Goal: Task Accomplishment & Management: Use online tool/utility

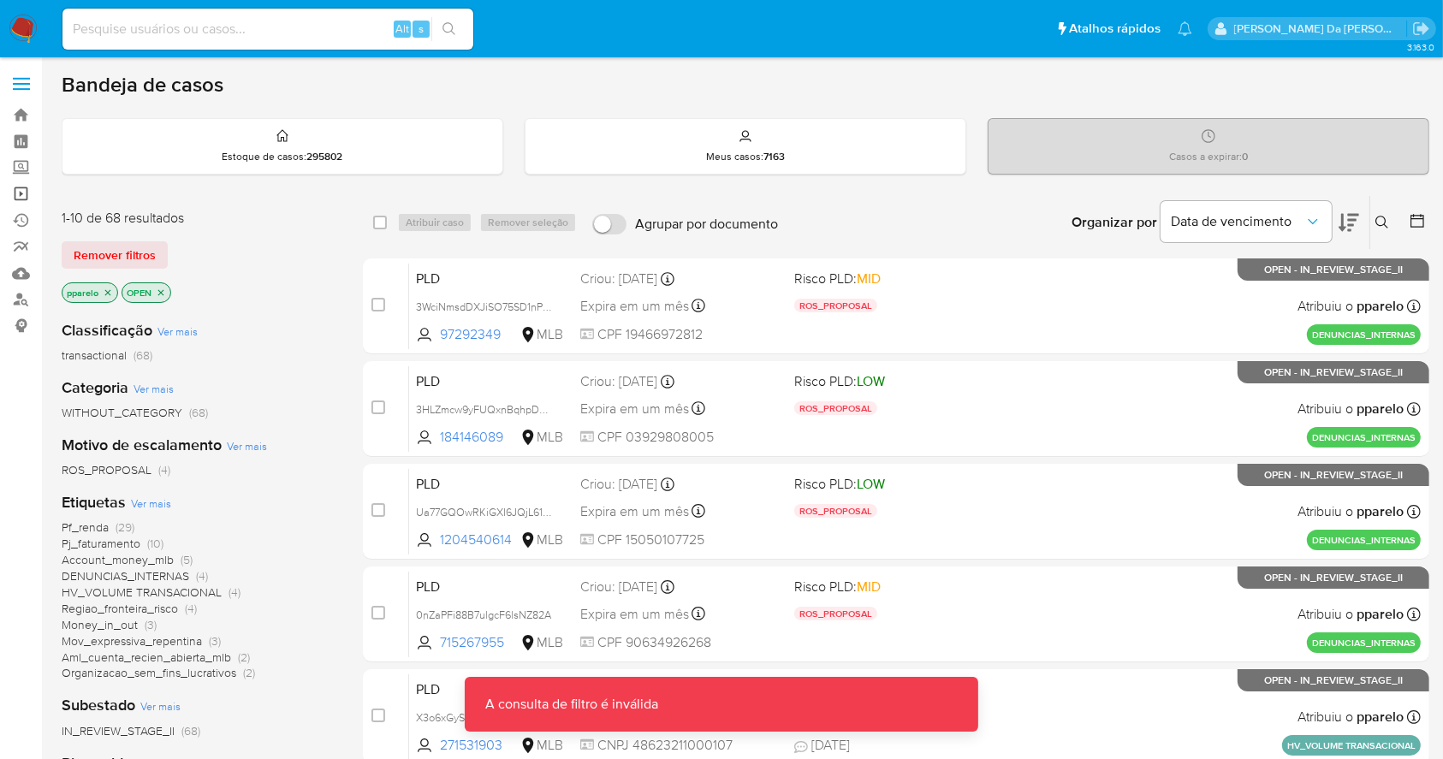
click at [20, 193] on link "Operações em massa" at bounding box center [102, 194] width 204 height 27
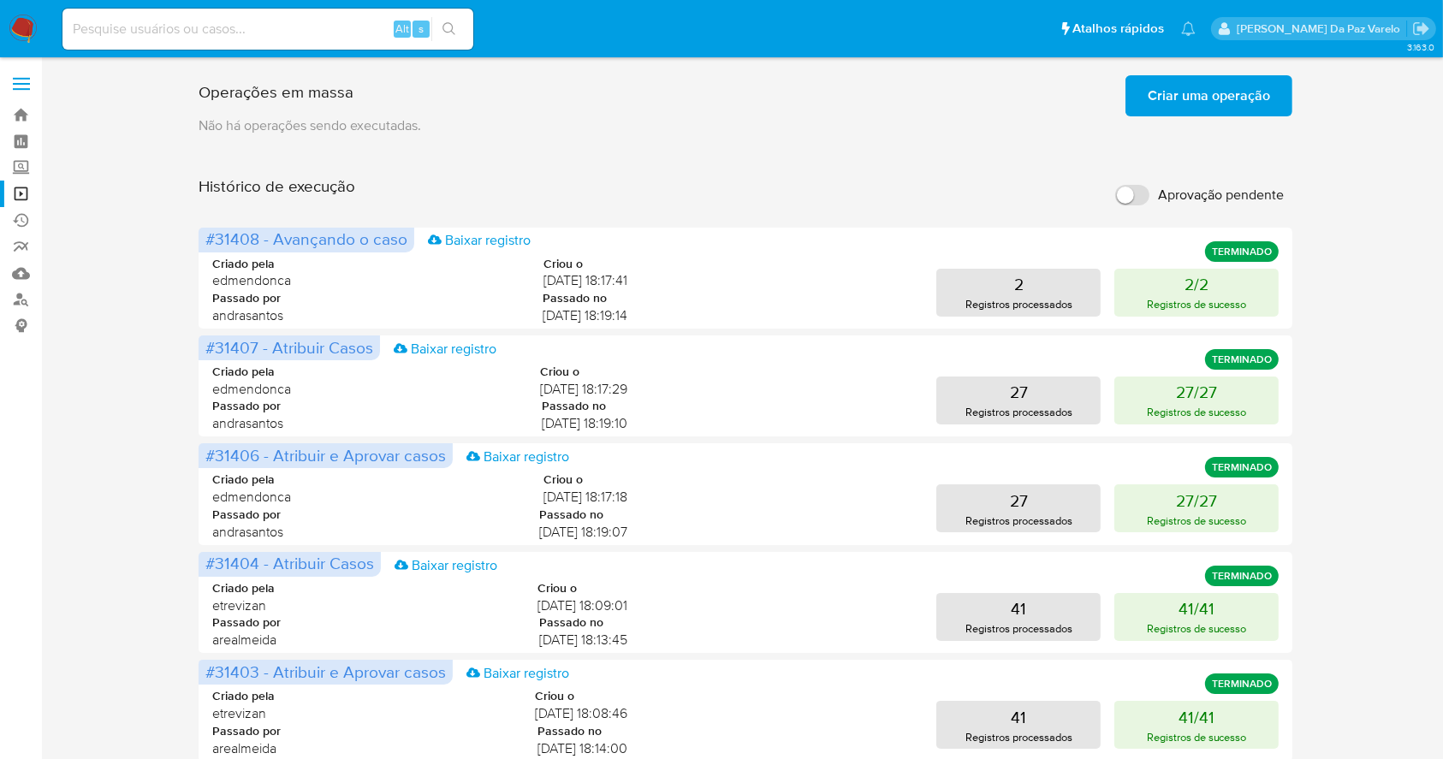
click at [1198, 112] on span "Criar uma operação" at bounding box center [1208, 96] width 122 height 38
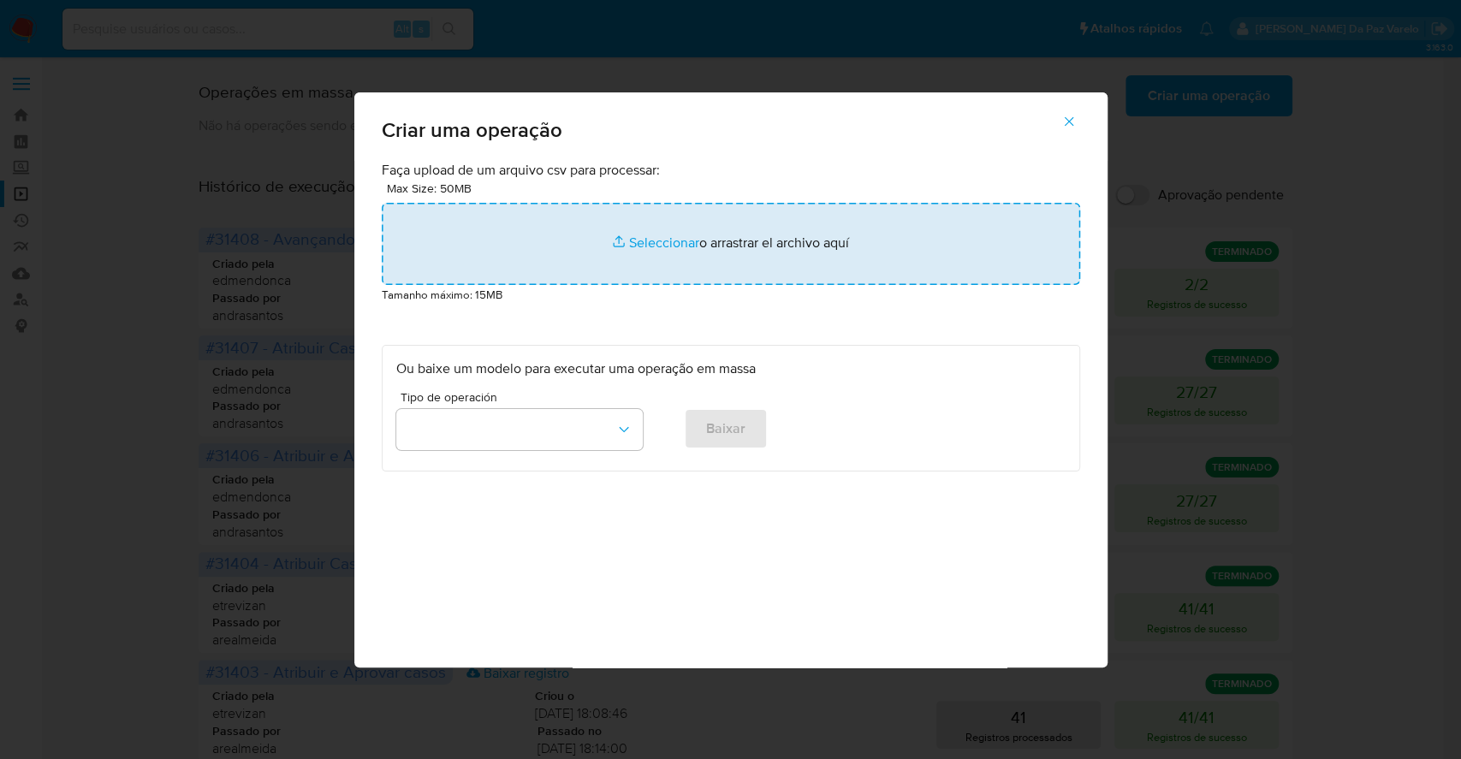
click at [671, 243] on input "file" at bounding box center [731, 244] width 698 height 82
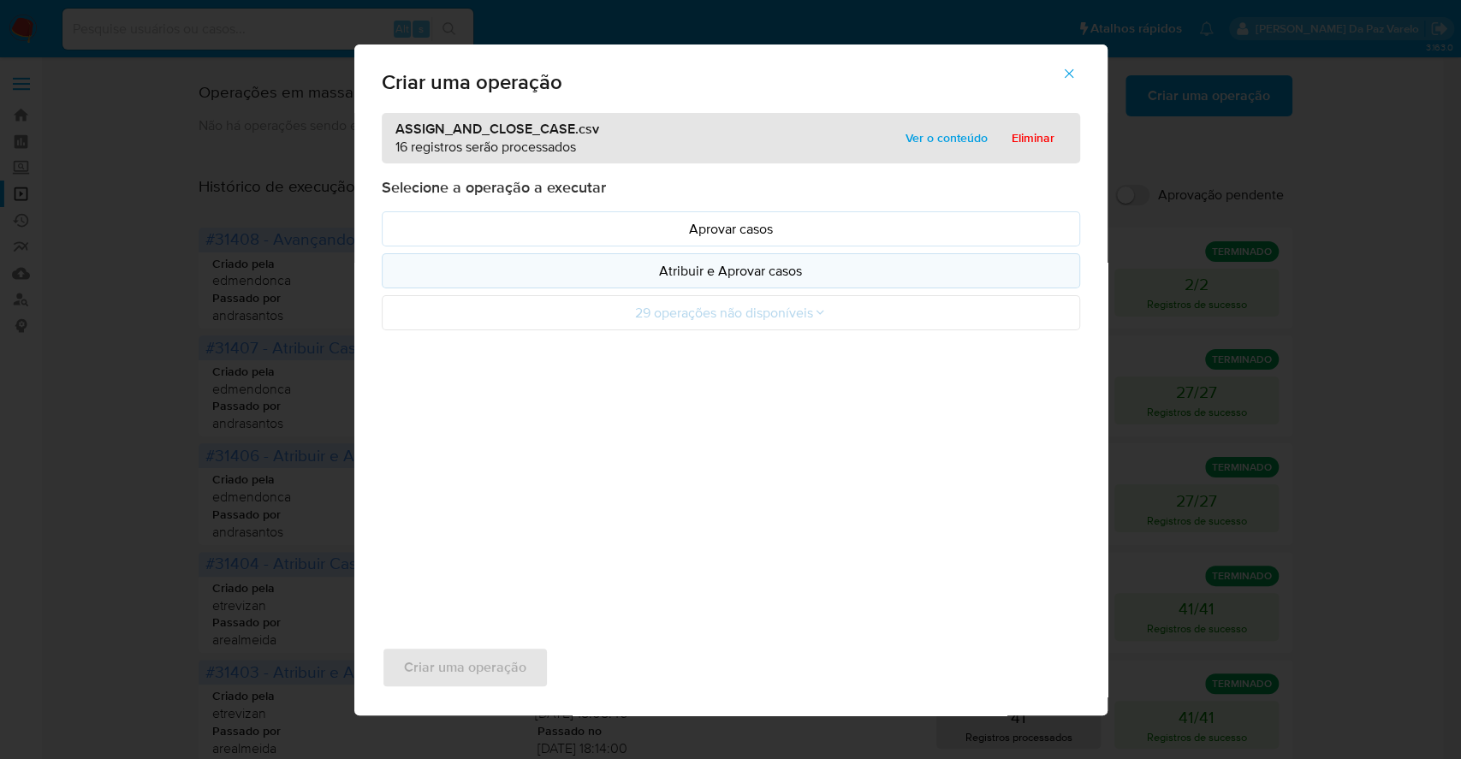
click at [732, 272] on p "Atribuir e Aprovar casos" at bounding box center [730, 271] width 669 height 20
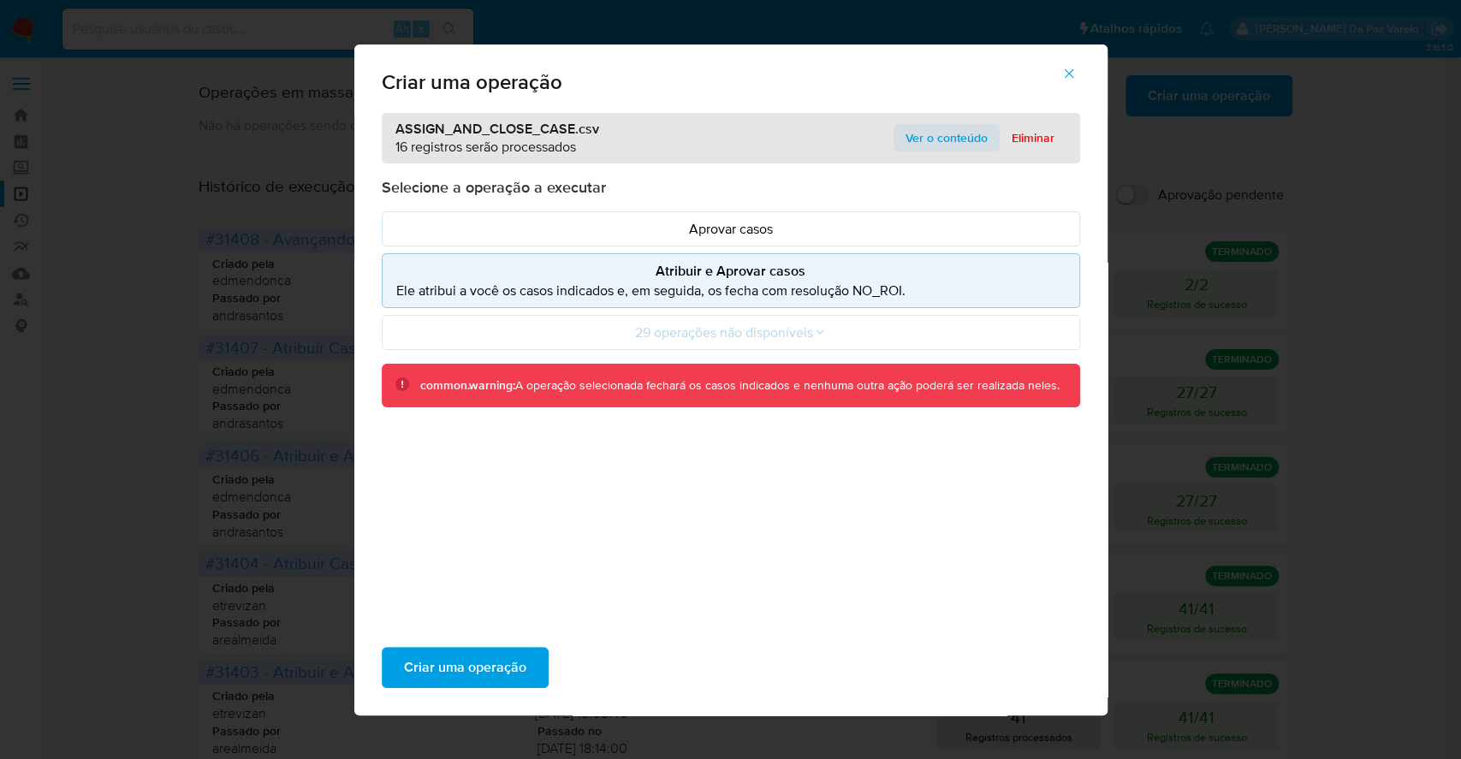
click at [938, 137] on span "Ver o conteúdo" at bounding box center [946, 138] width 82 height 24
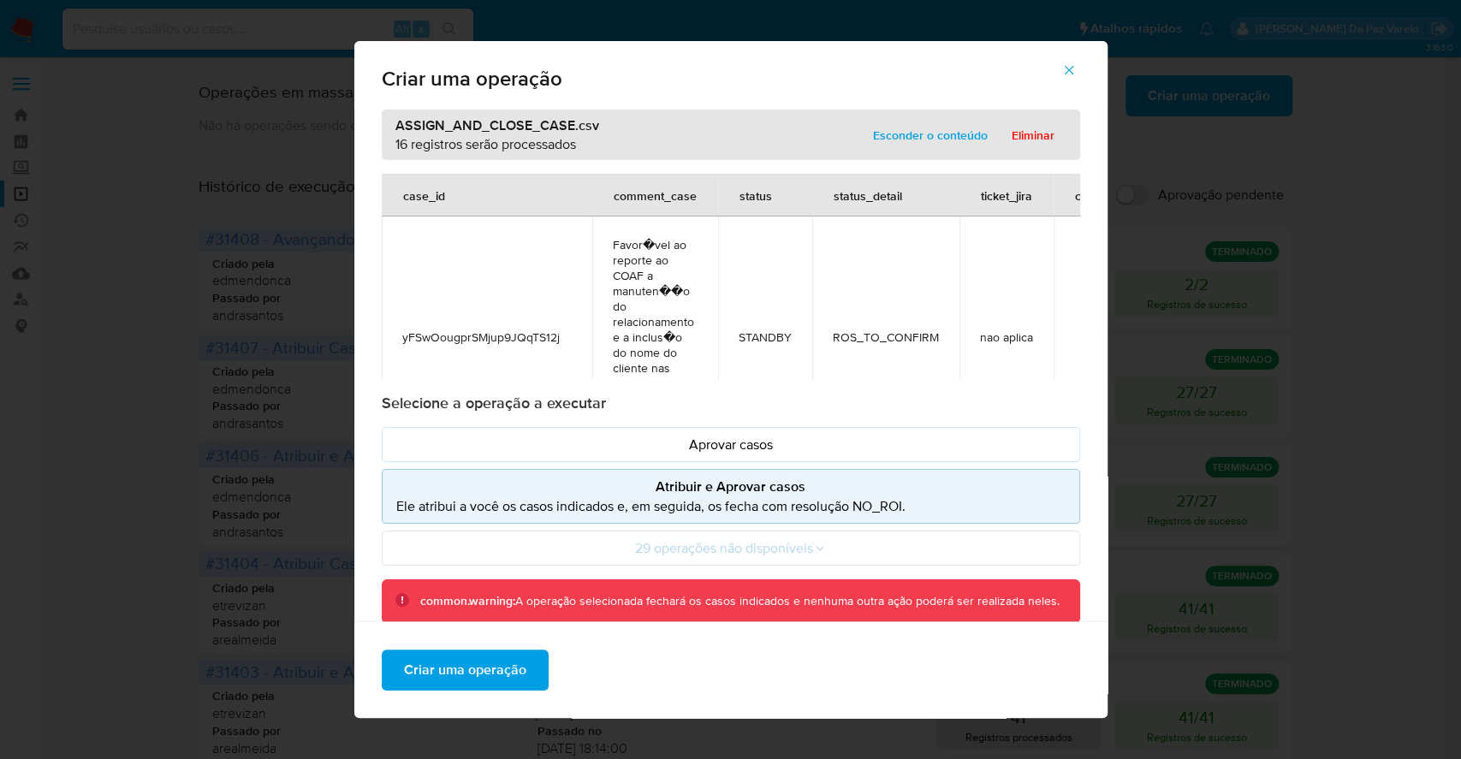
click at [1076, 65] on icon "button" at bounding box center [1068, 69] width 15 height 15
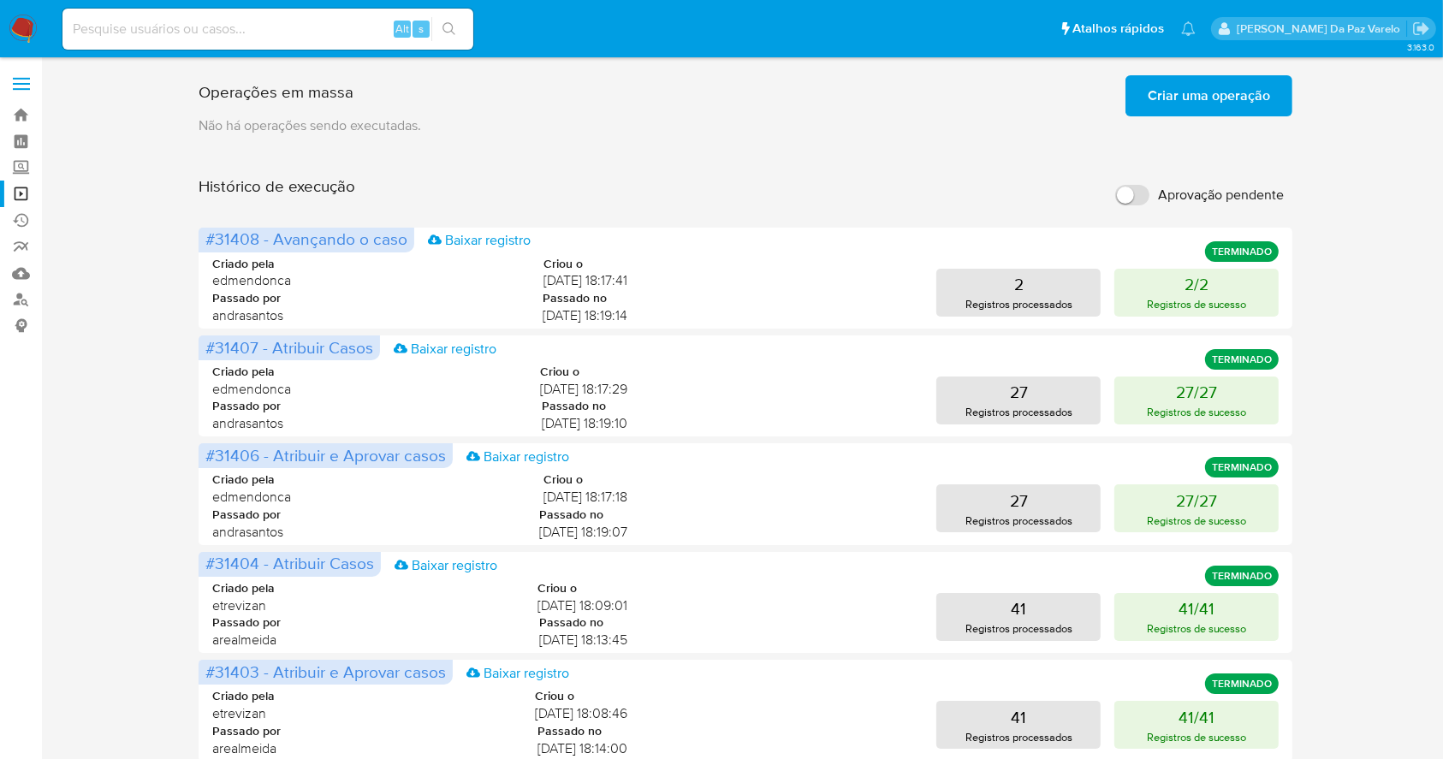
click at [1198, 77] on span "Criar uma operação" at bounding box center [1208, 96] width 122 height 38
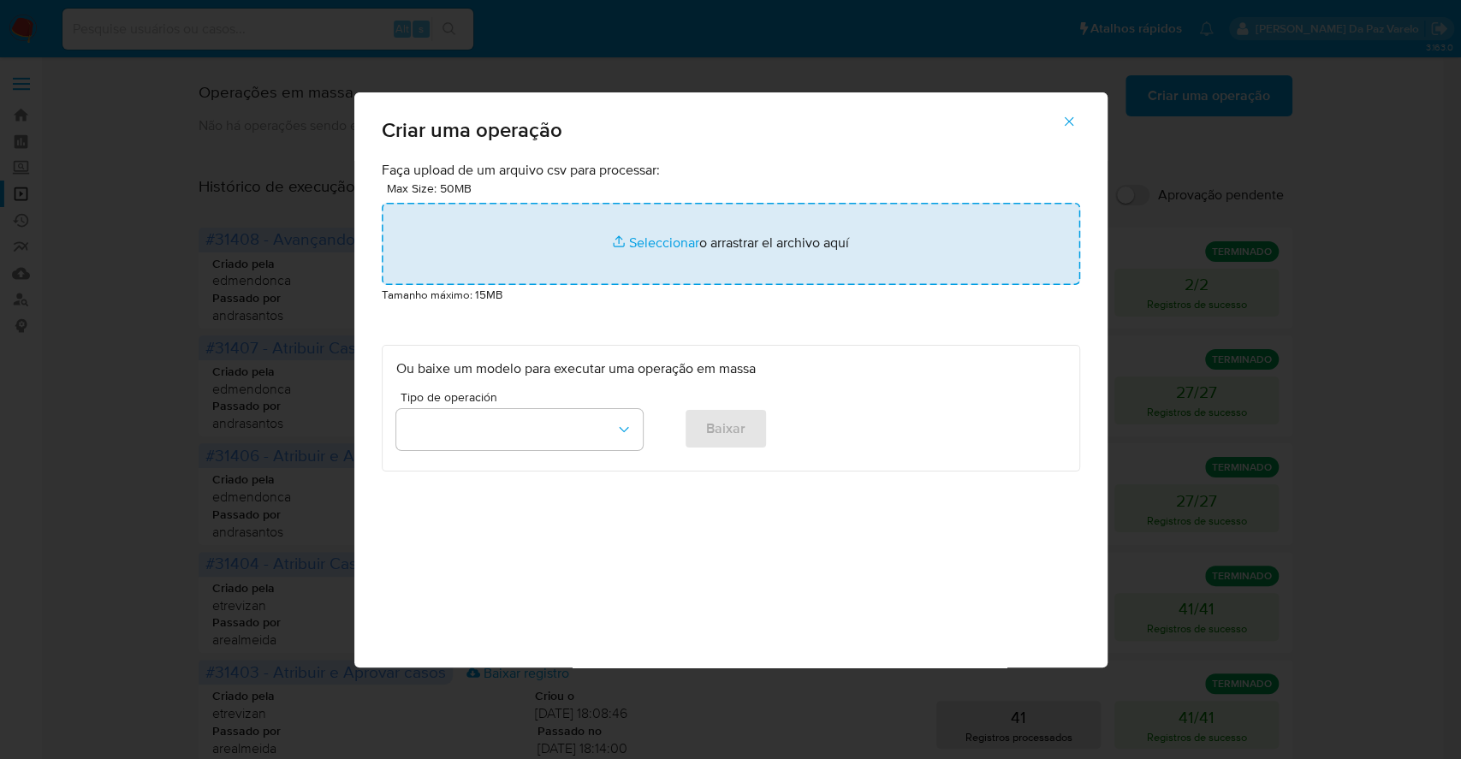
click at [675, 239] on input "file" at bounding box center [731, 244] width 698 height 82
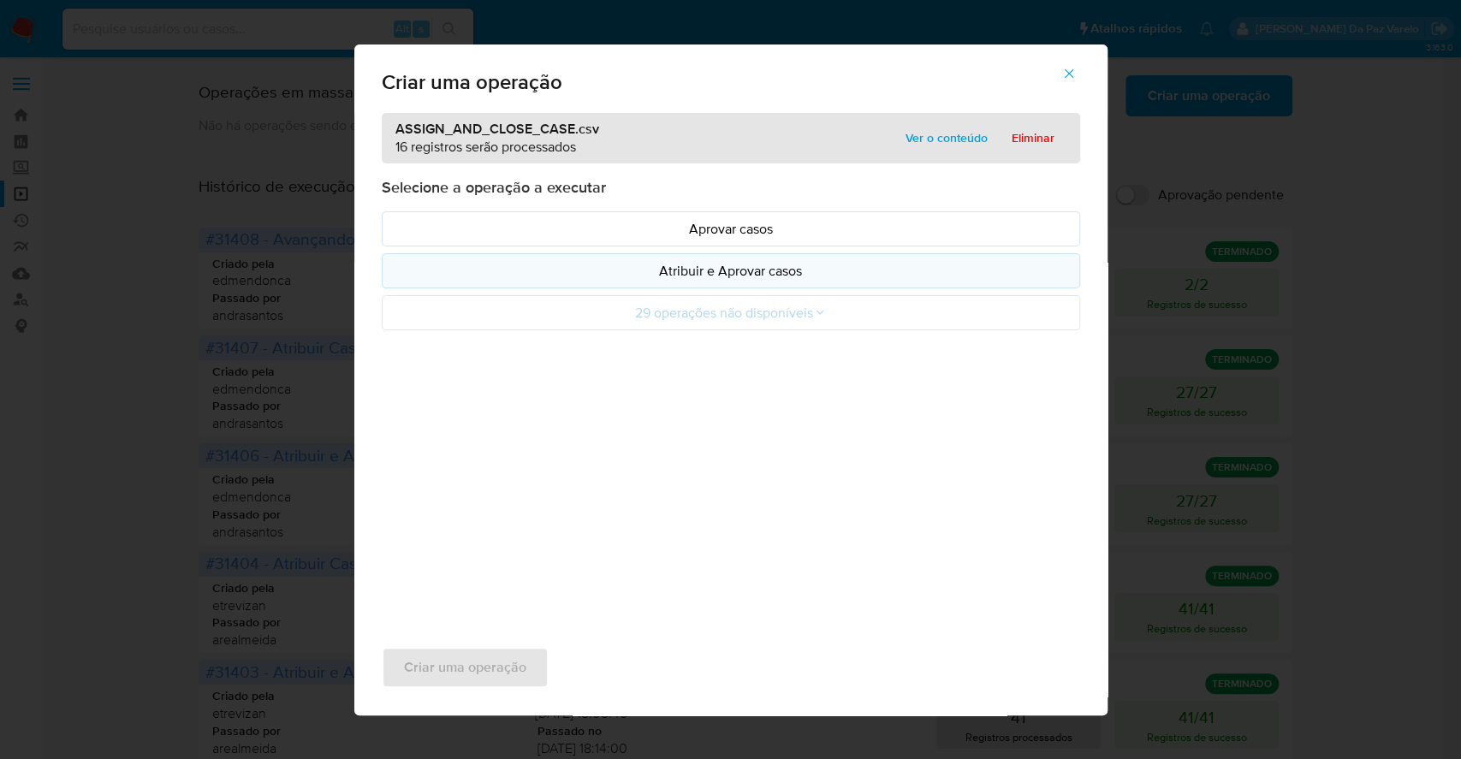
click at [744, 258] on button "Atribuir e Aprovar casos" at bounding box center [731, 270] width 698 height 35
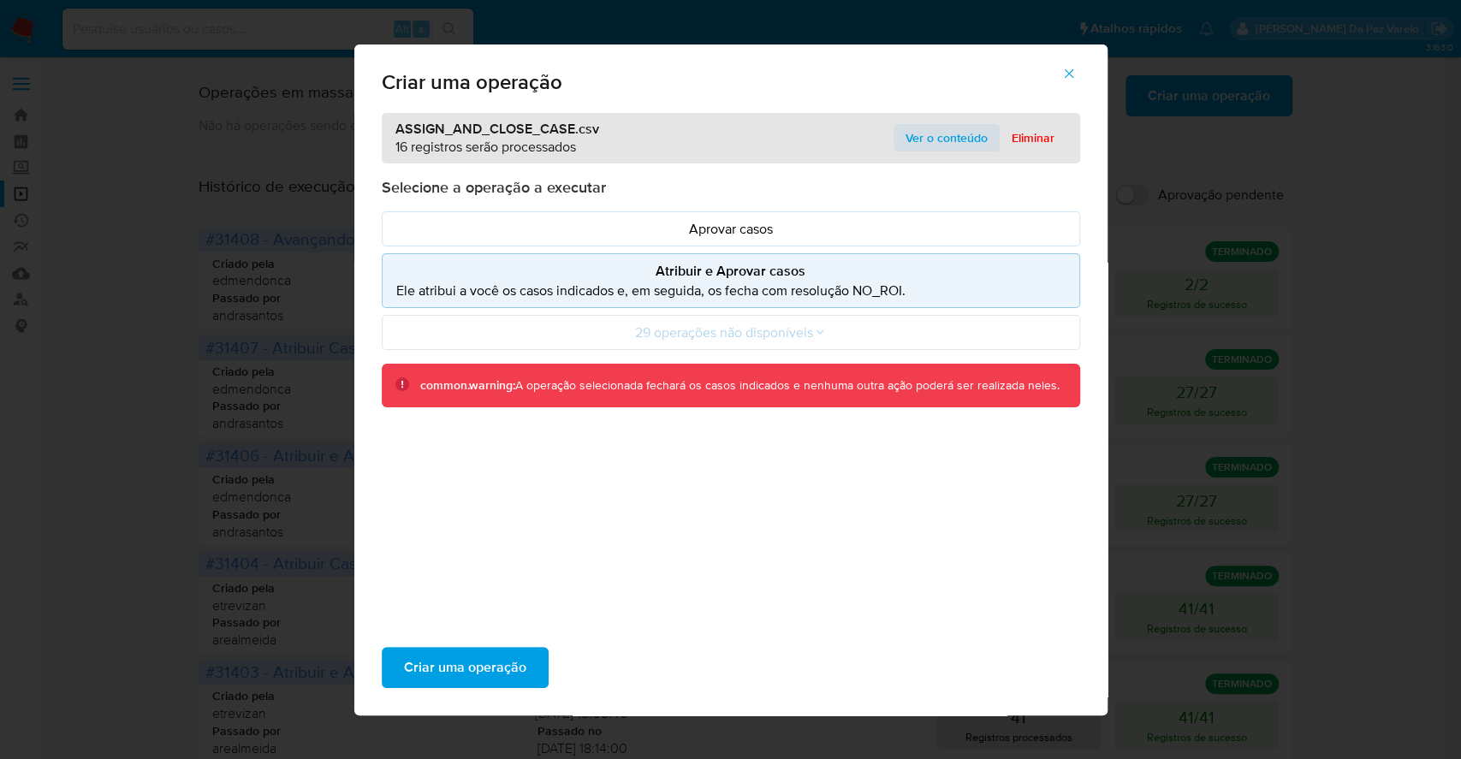
click at [952, 144] on span "Ver o conteúdo" at bounding box center [946, 138] width 82 height 24
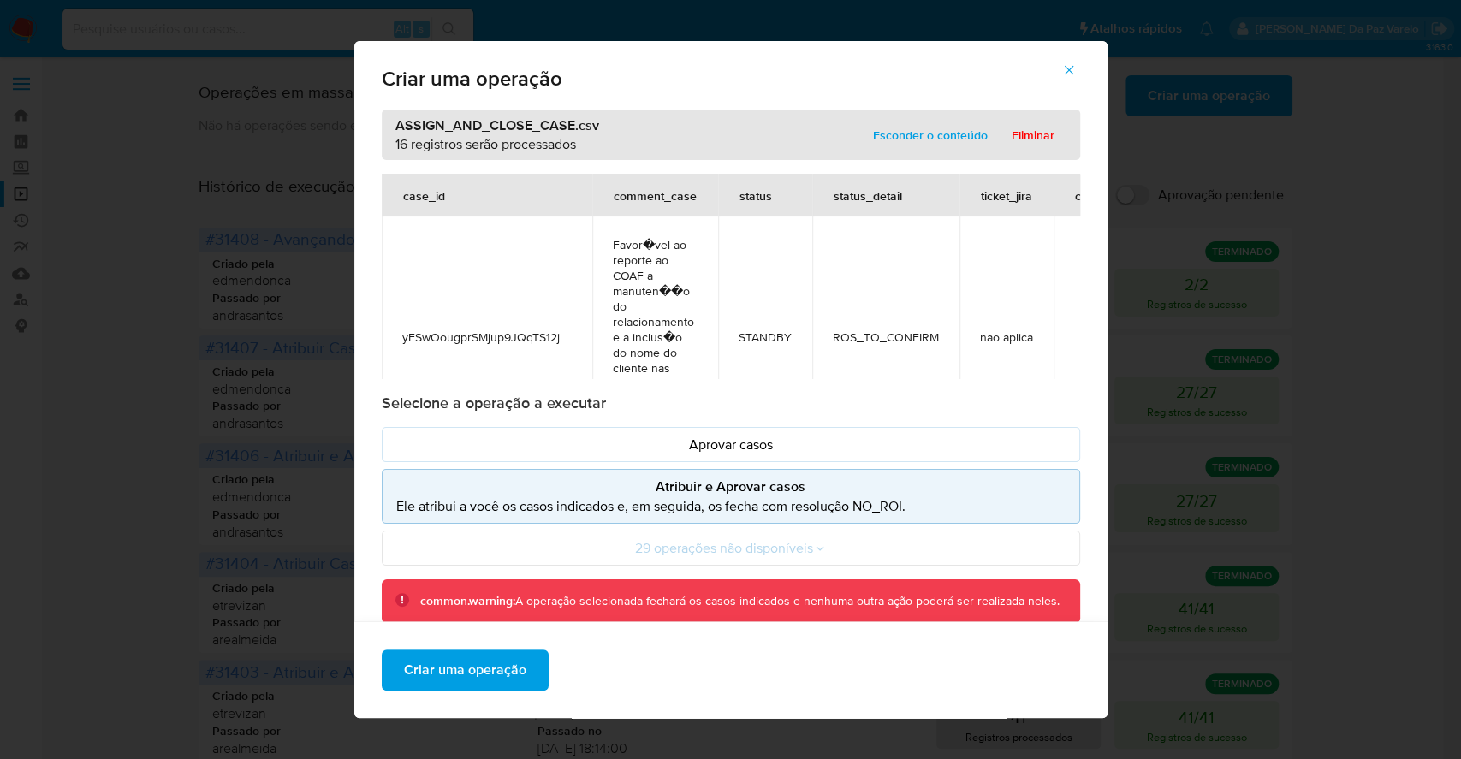
click at [1076, 62] on icon "button" at bounding box center [1068, 69] width 15 height 15
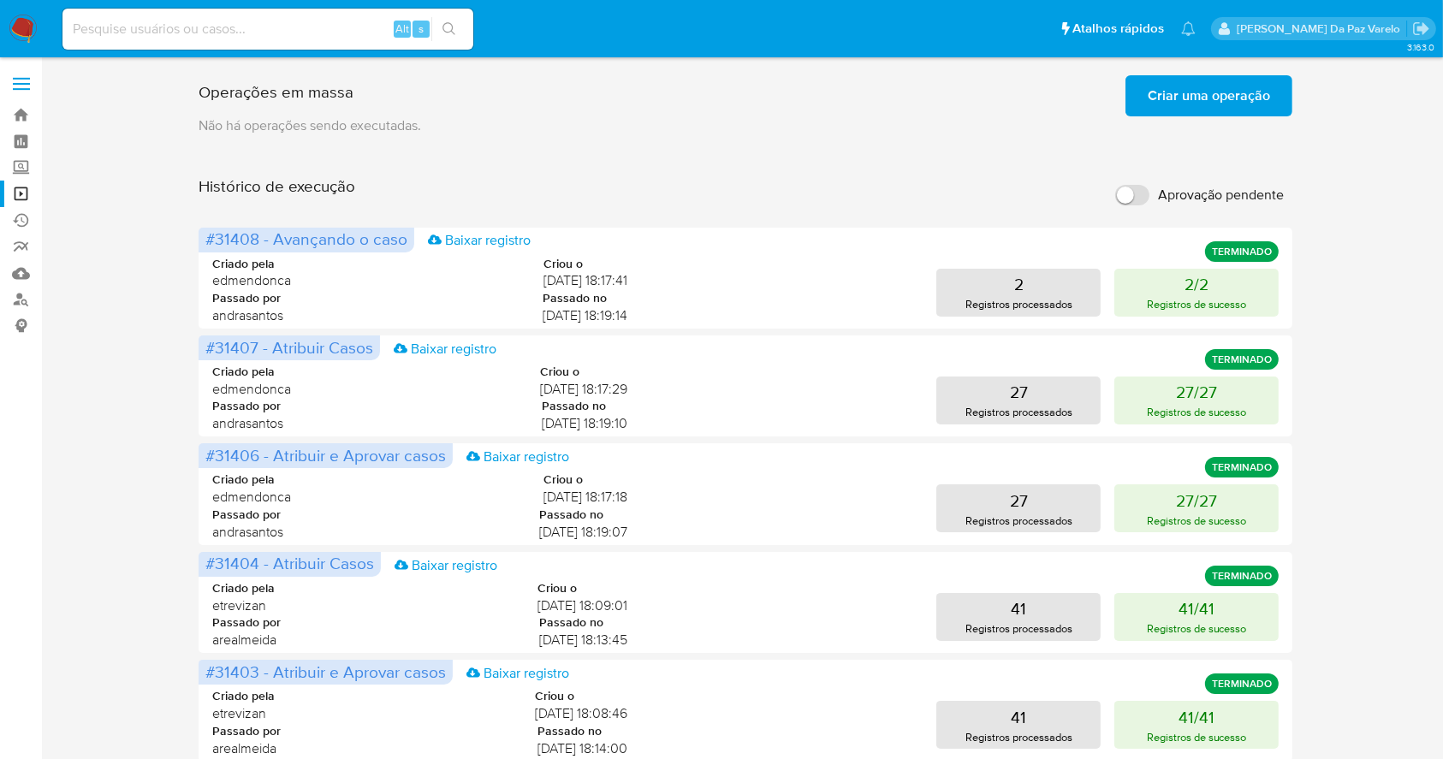
click at [1189, 97] on span "Criar uma operação" at bounding box center [1208, 96] width 122 height 38
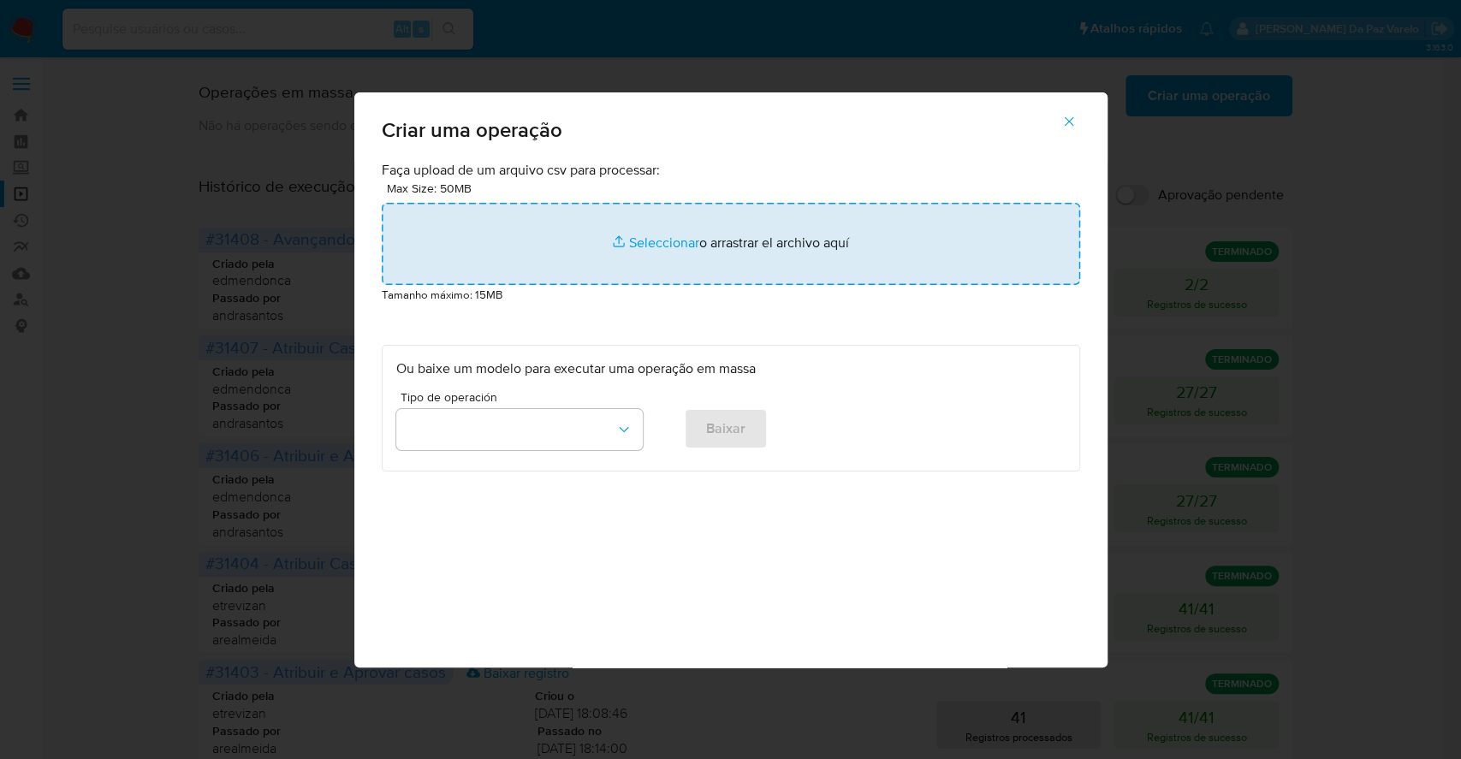
click at [658, 239] on input "file" at bounding box center [731, 244] width 698 height 82
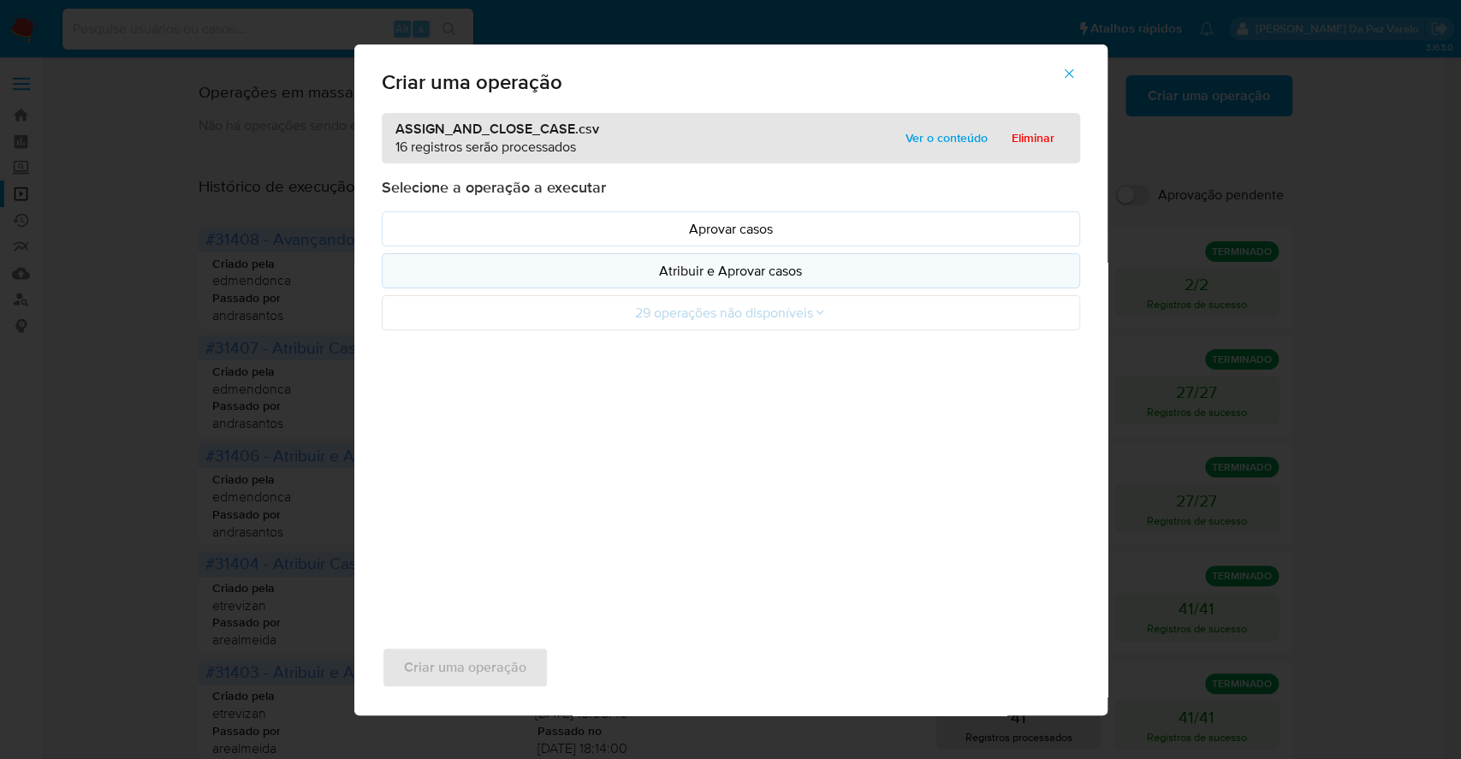
click at [708, 264] on p "Atribuir e Aprovar casos" at bounding box center [730, 271] width 669 height 20
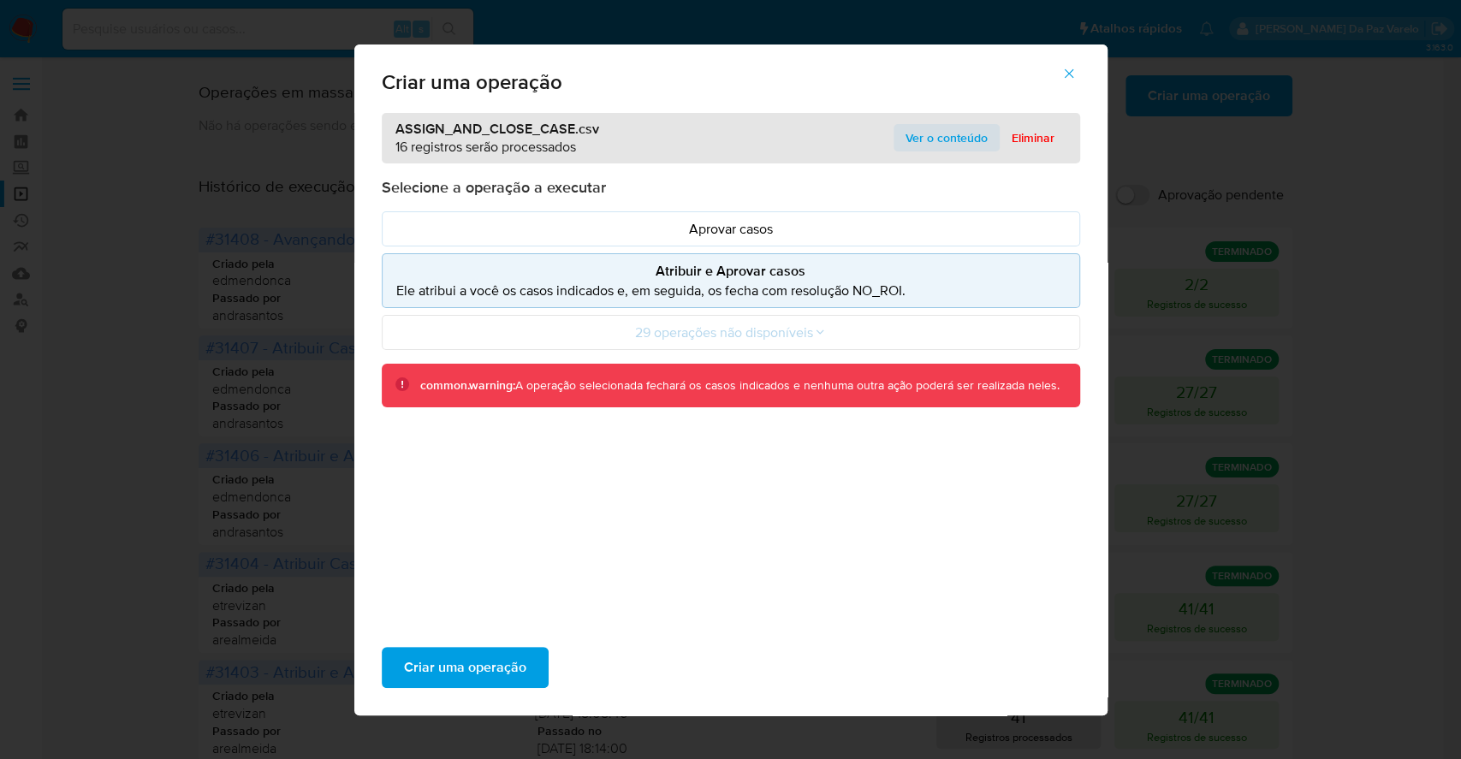
click at [922, 136] on span "Ver o conteúdo" at bounding box center [946, 138] width 82 height 24
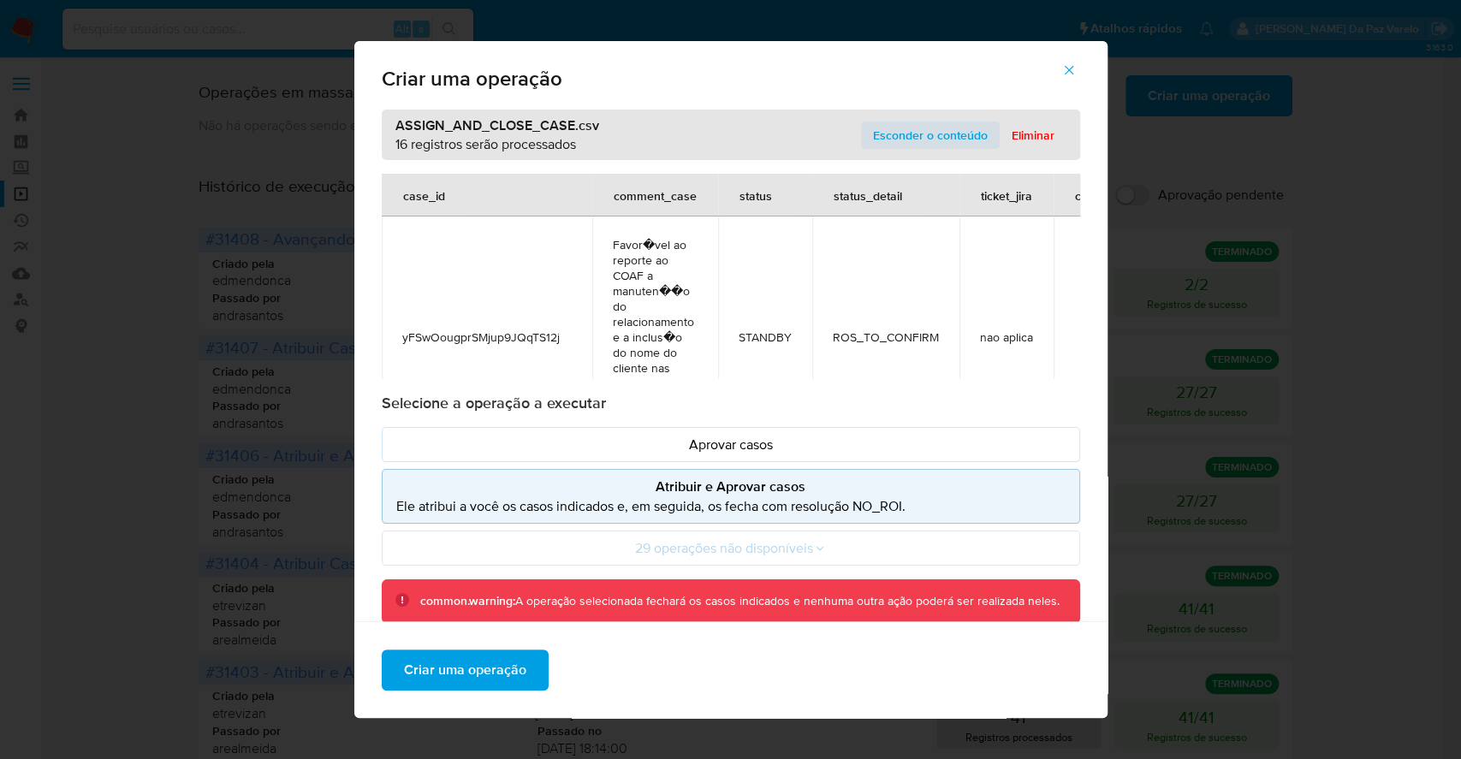
scroll to position [2897, 0]
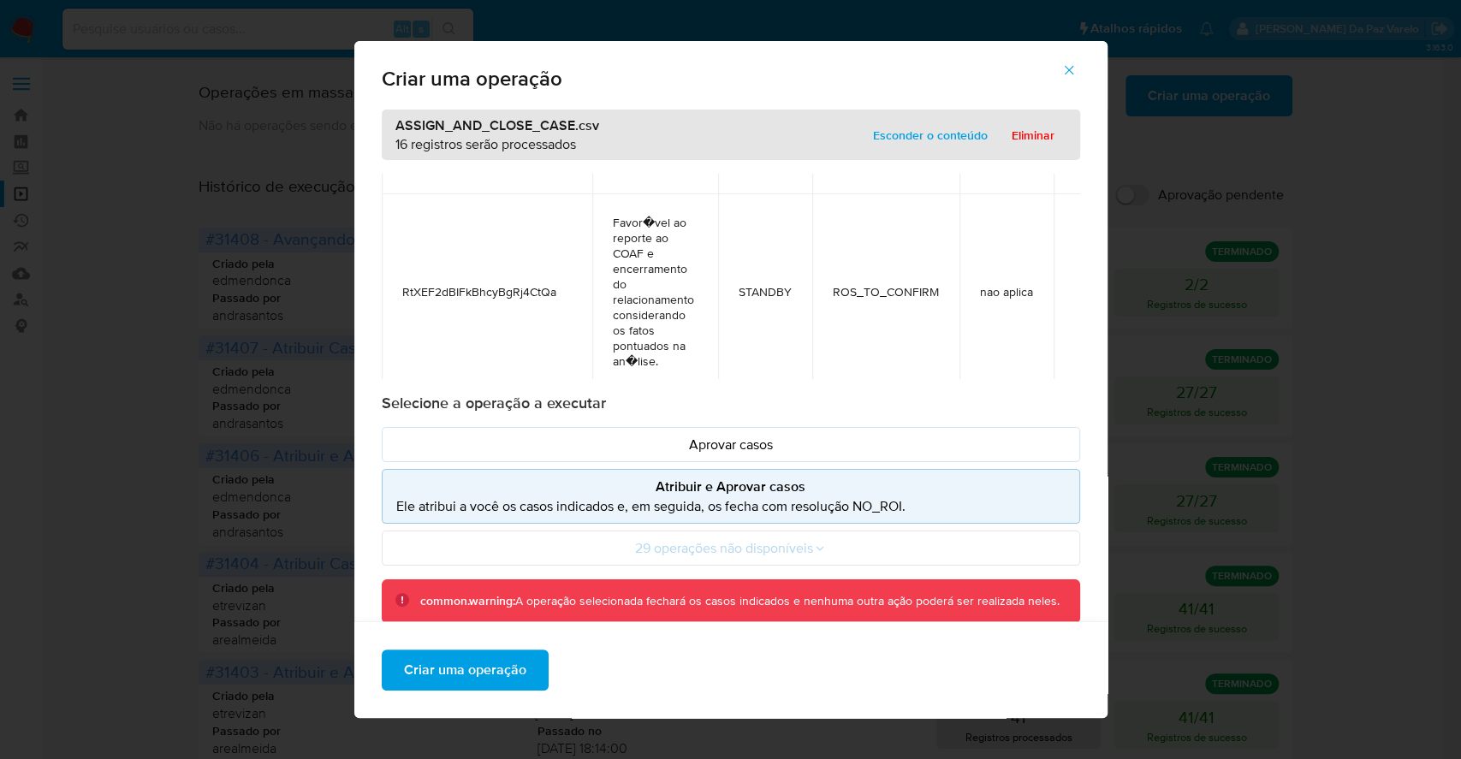
click at [499, 660] on span "Criar uma operação" at bounding box center [465, 670] width 122 height 38
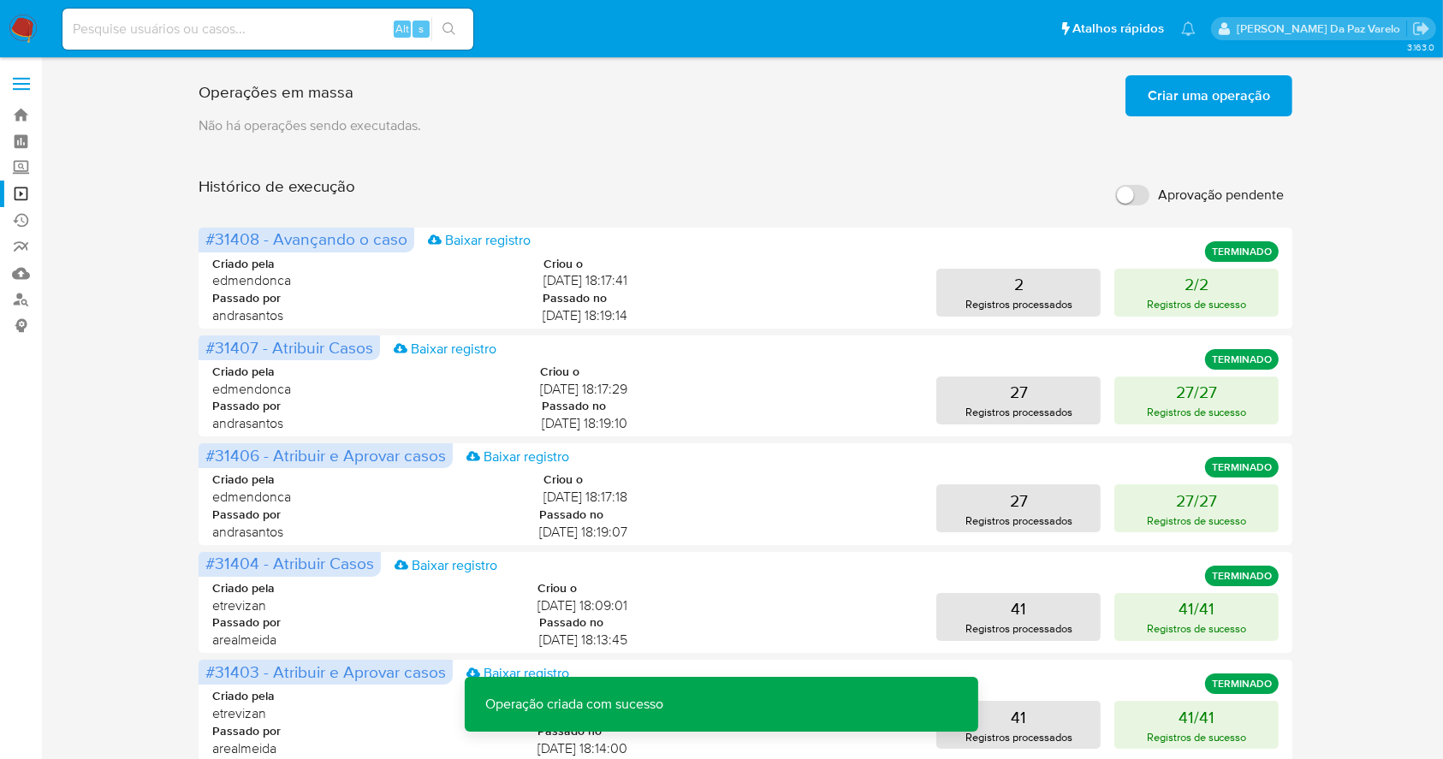
click at [1209, 113] on span "Criar uma operação" at bounding box center [1208, 96] width 122 height 38
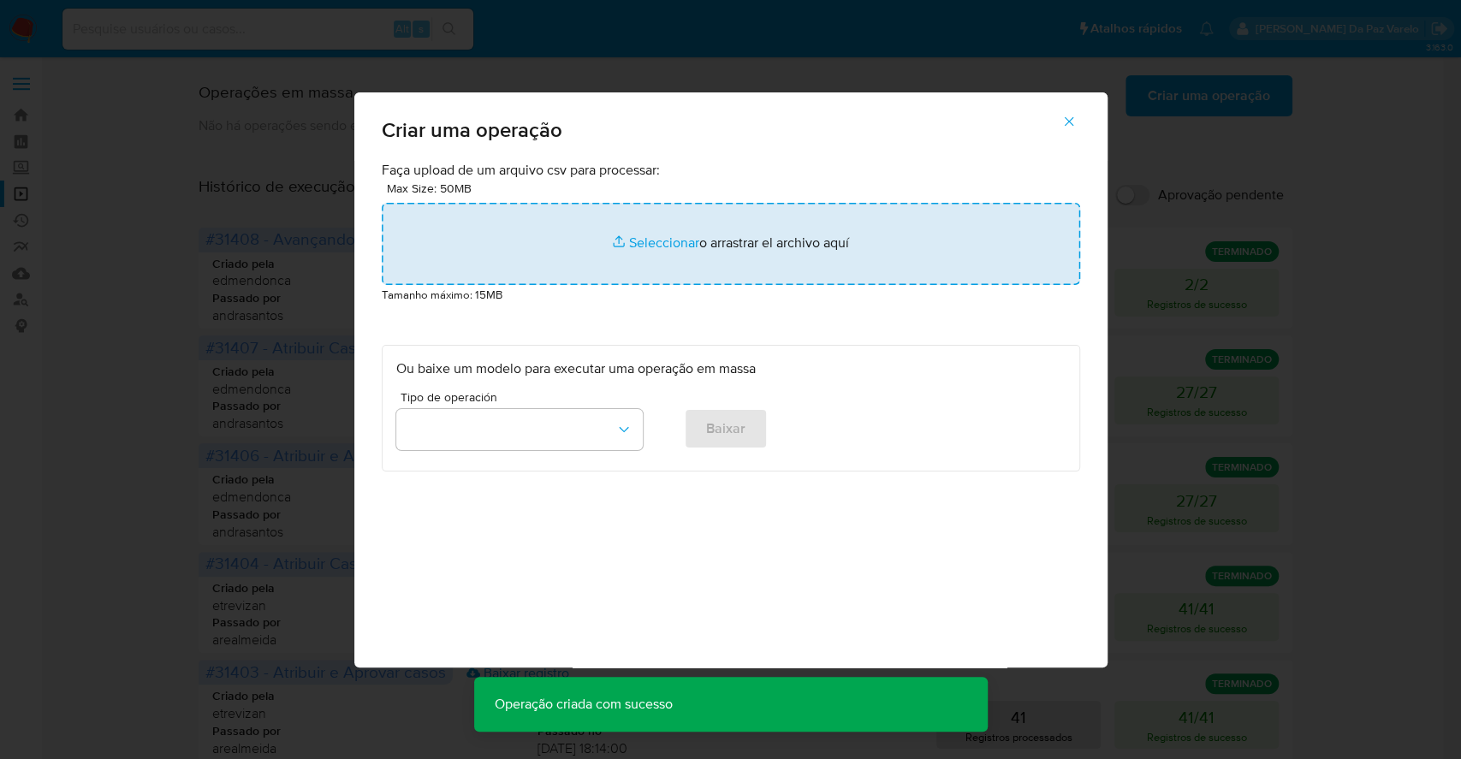
click at [632, 242] on input "file" at bounding box center [731, 244] width 698 height 82
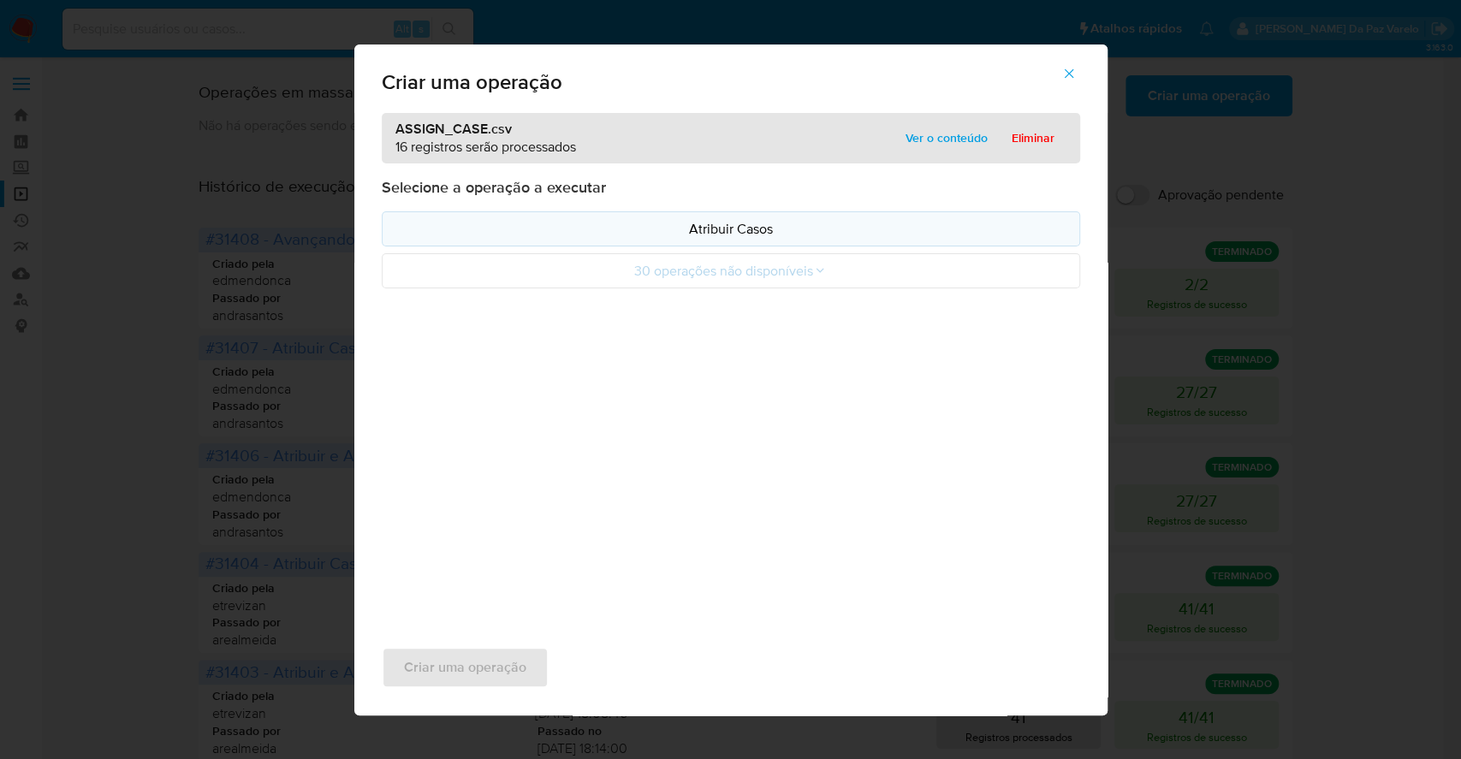
click at [715, 216] on button "Atribuir Casos" at bounding box center [731, 228] width 698 height 35
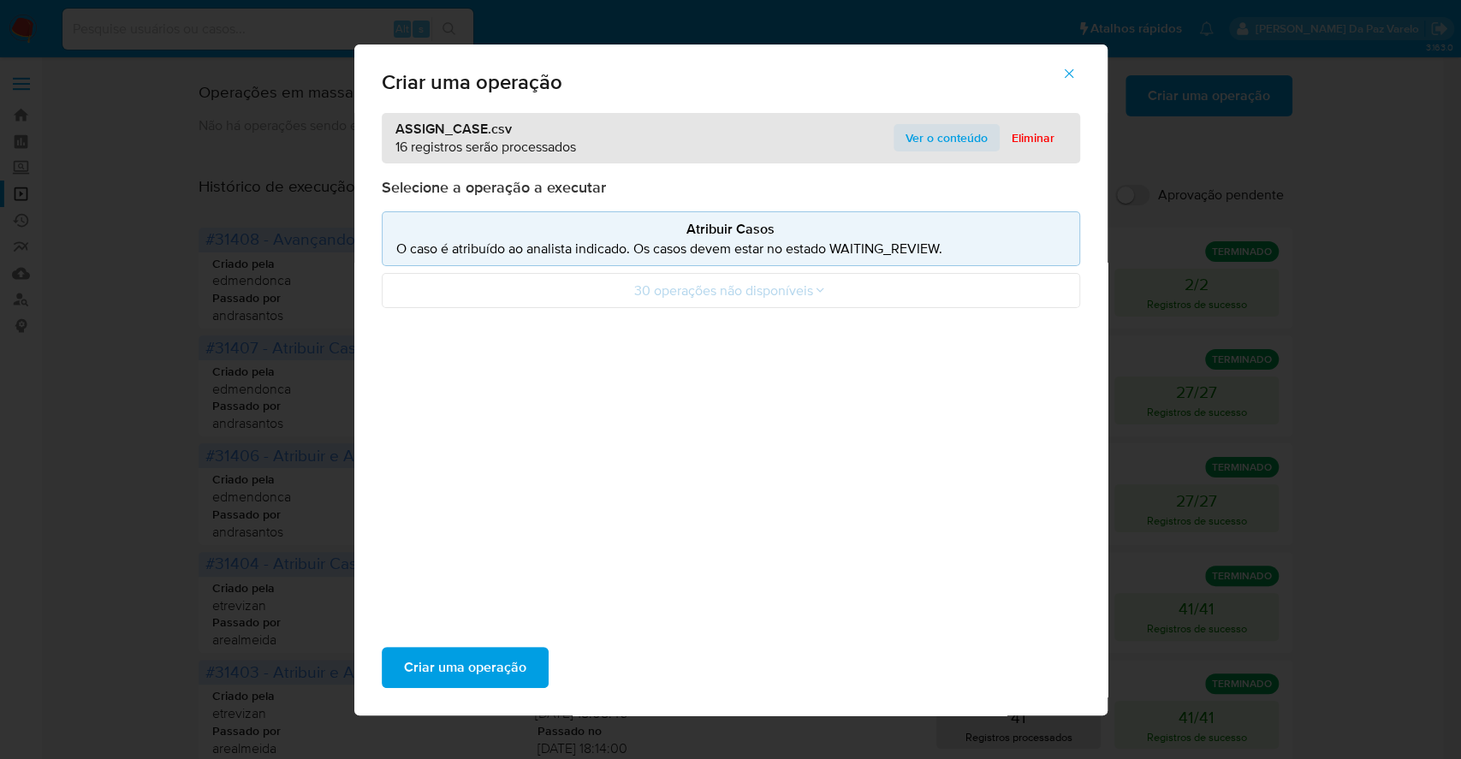
click at [952, 137] on span "Ver o conteúdo" at bounding box center [946, 138] width 82 height 24
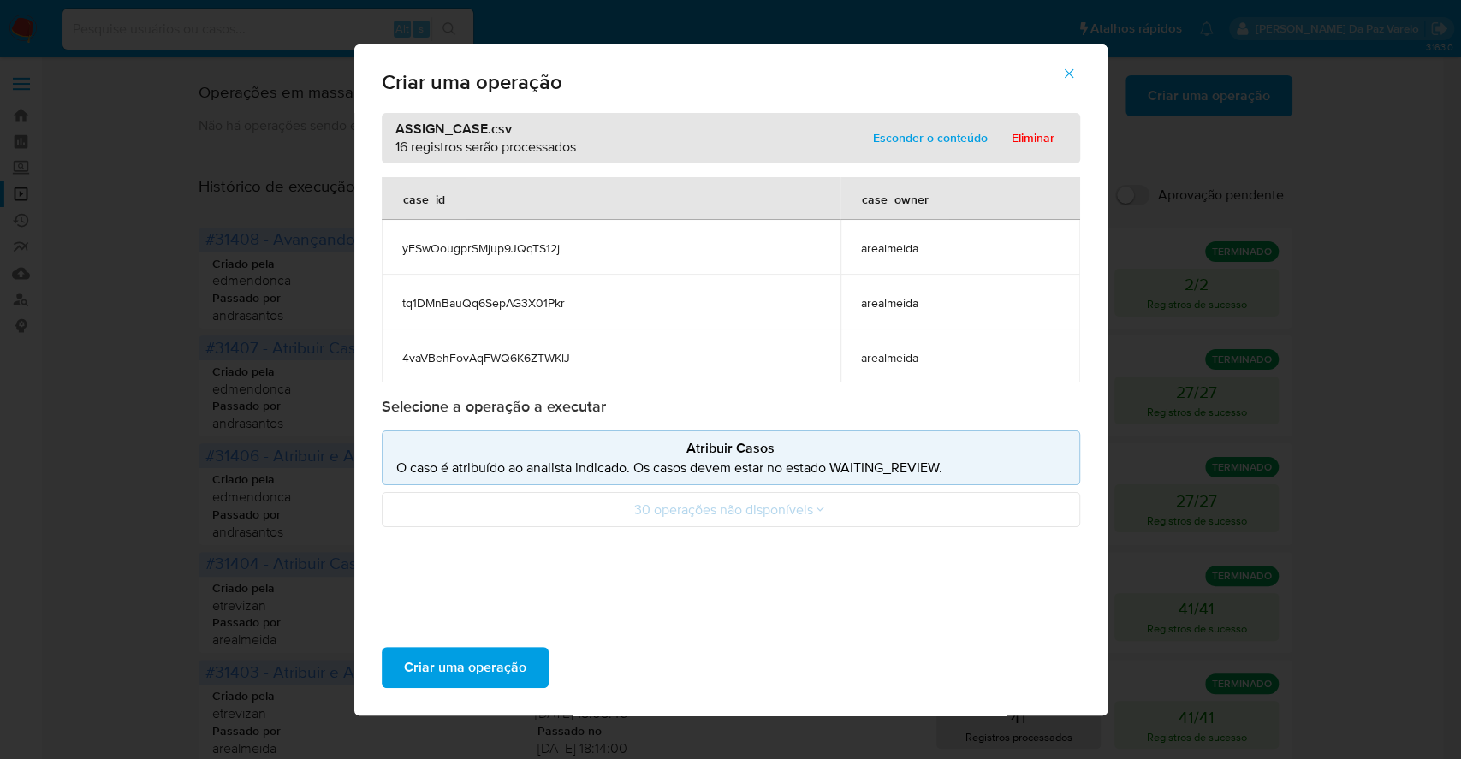
click at [890, 250] on span "arealmeida" at bounding box center [960, 247] width 198 height 15
click at [489, 668] on span "Criar uma operação" at bounding box center [465, 668] width 122 height 38
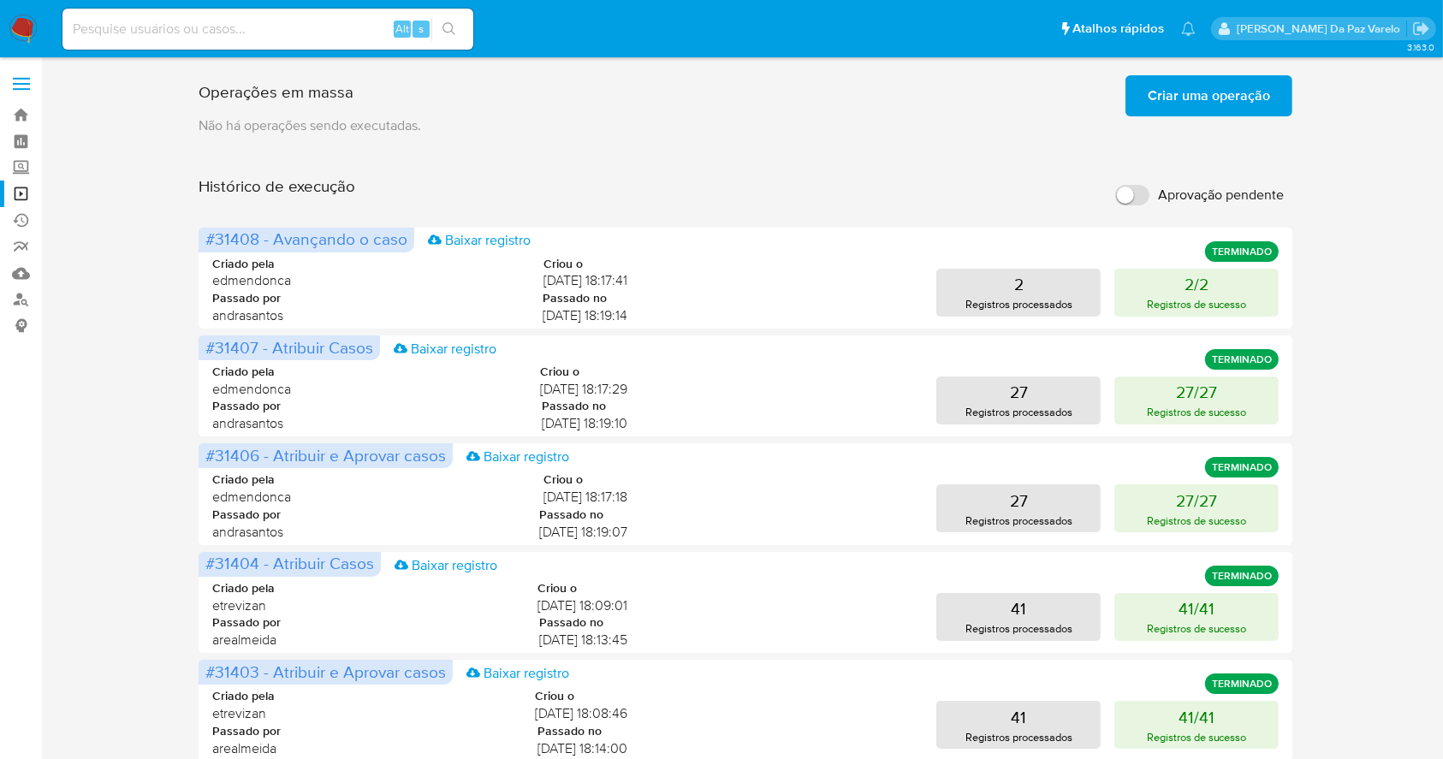
click at [1207, 93] on span "Criar uma operação" at bounding box center [1208, 96] width 122 height 38
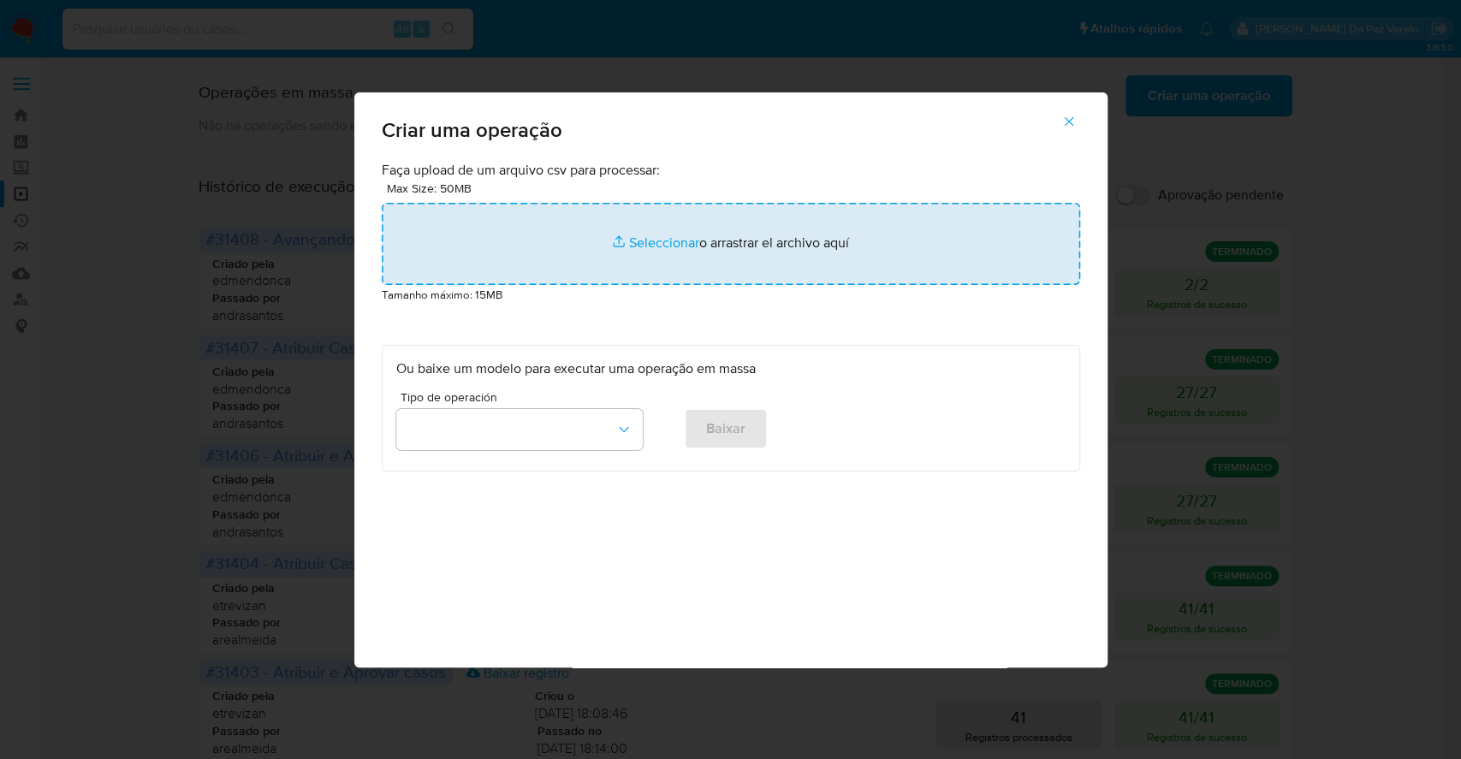
click at [657, 252] on input "file" at bounding box center [731, 244] width 698 height 82
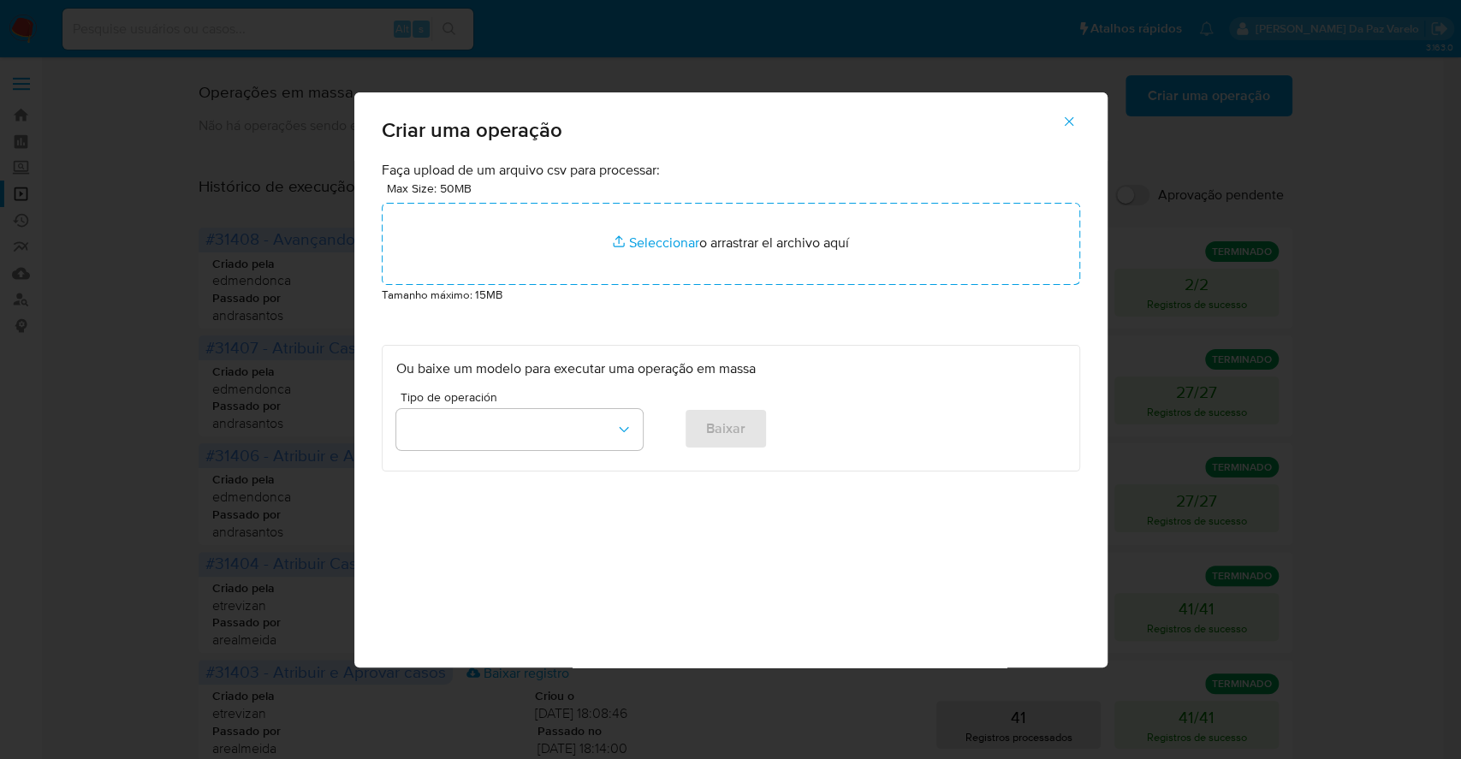
click at [1070, 120] on icon "button" at bounding box center [1068, 121] width 15 height 15
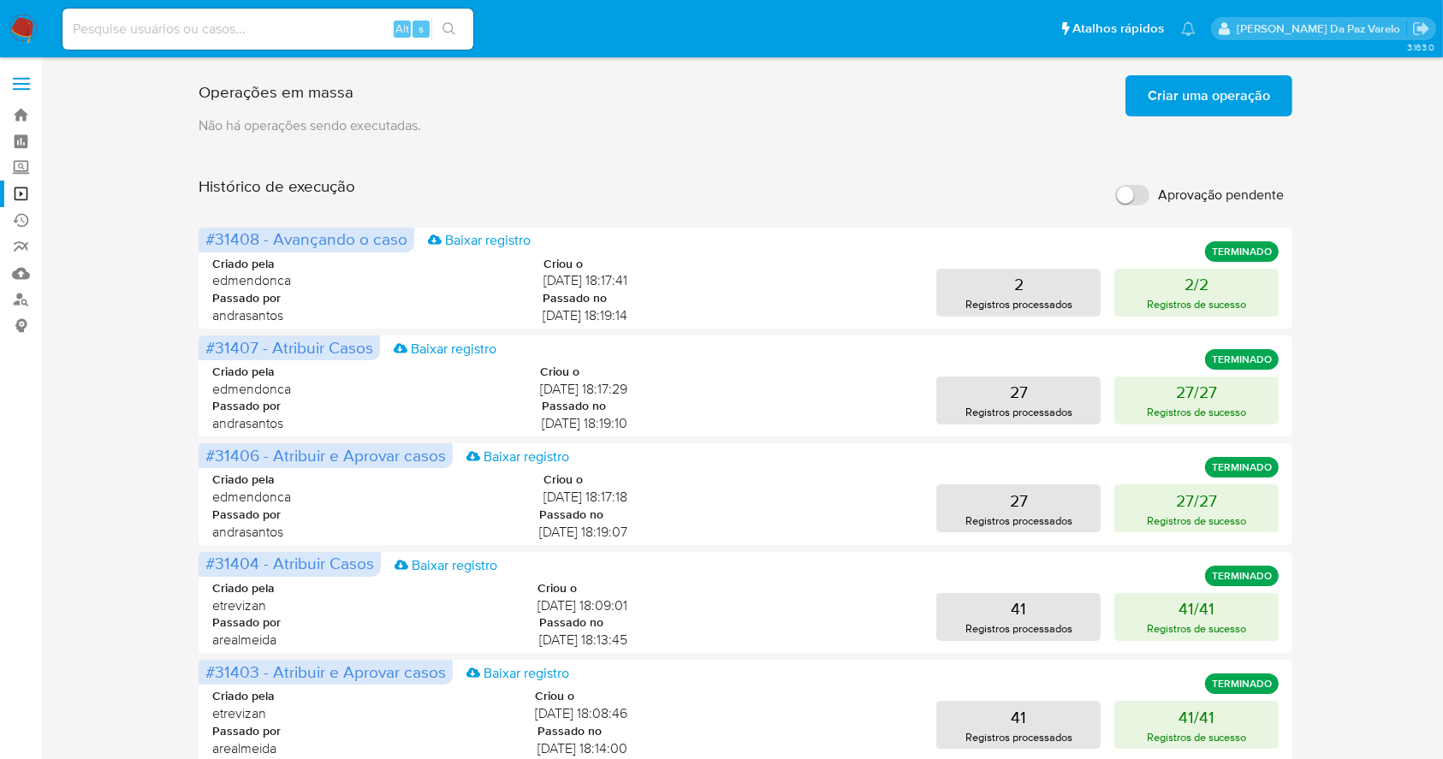
click at [1134, 195] on input "Aprovação pendente" at bounding box center [1132, 195] width 34 height 21
checkbox input "true"
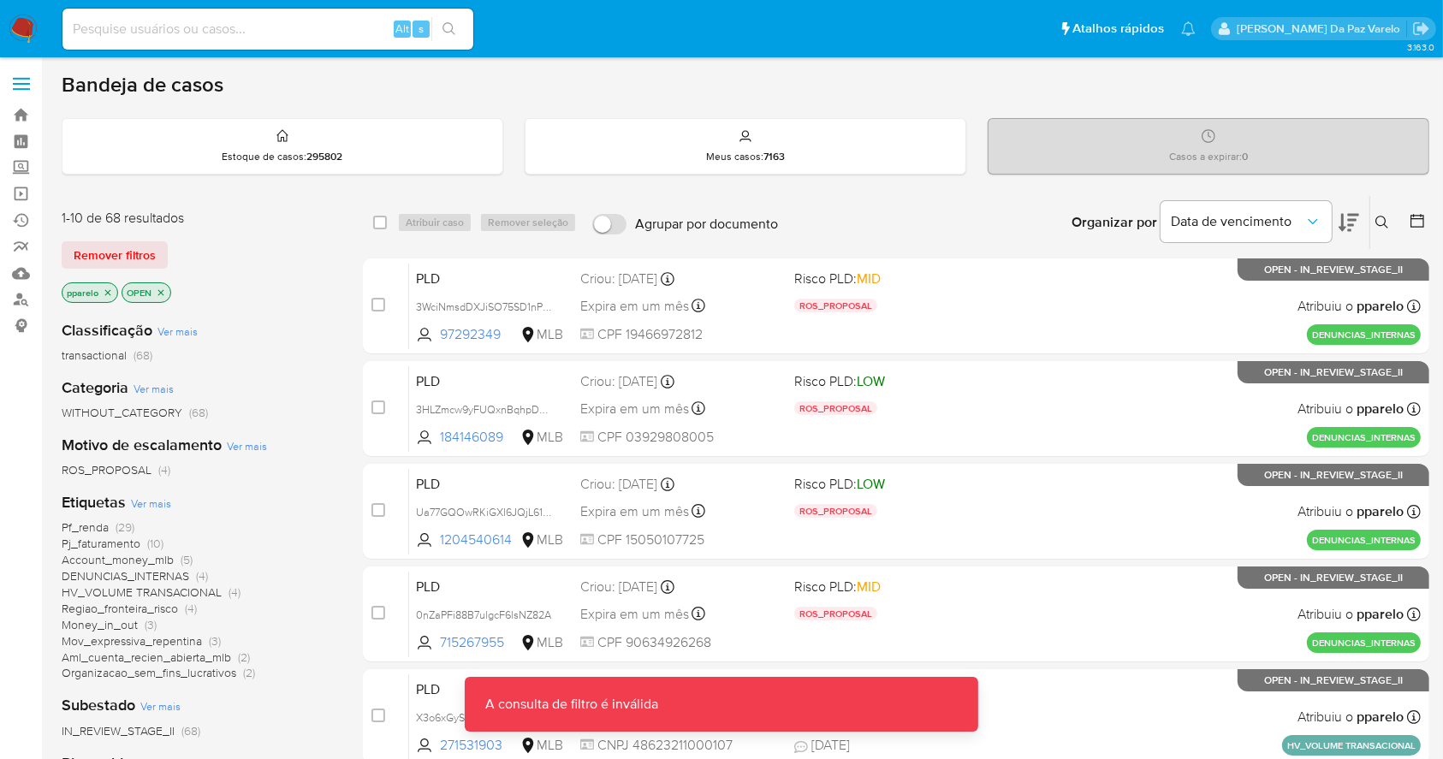
click at [1391, 218] on button at bounding box center [1384, 222] width 28 height 21
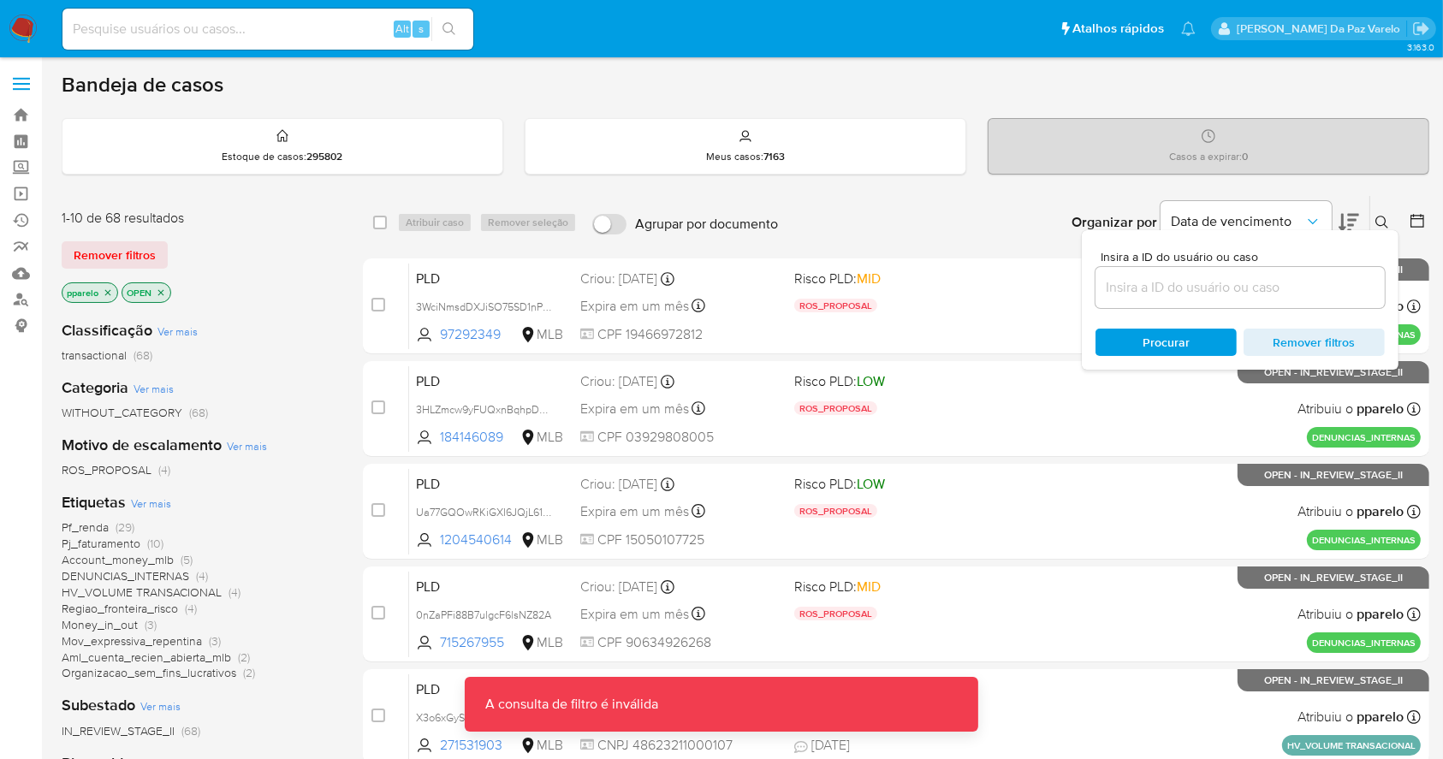
click at [1386, 218] on icon at bounding box center [1382, 223] width 14 height 14
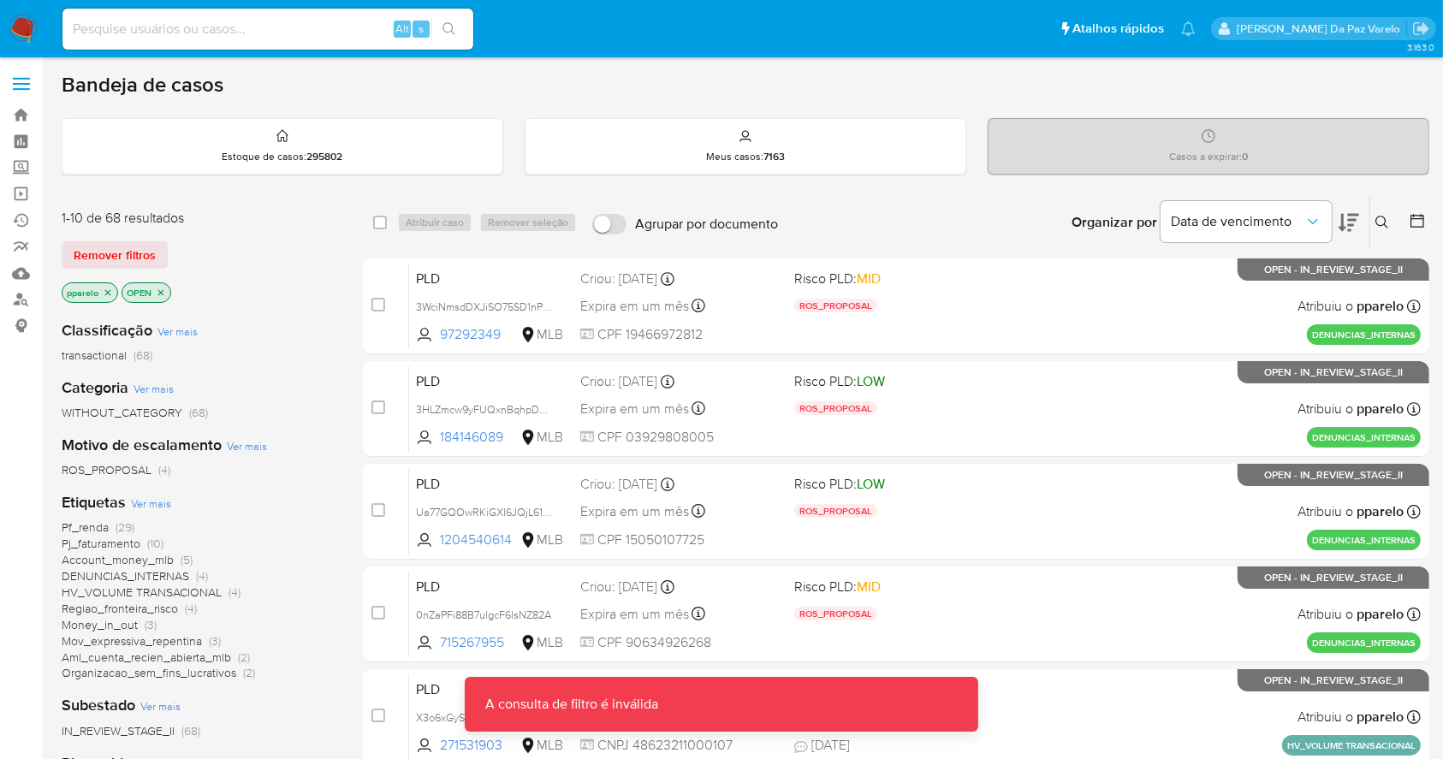
click at [1383, 220] on icon at bounding box center [1382, 223] width 14 height 14
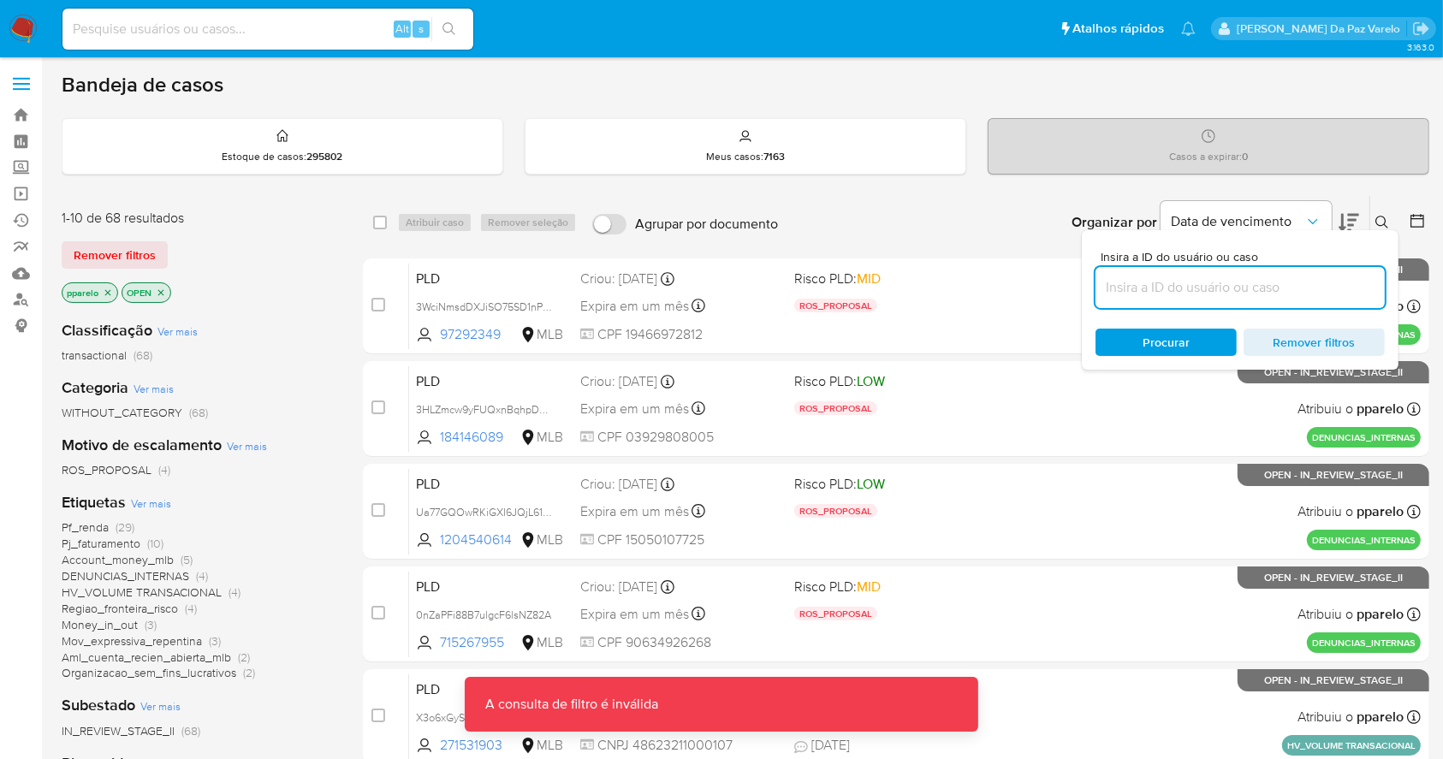
click at [1292, 282] on input at bounding box center [1239, 287] width 289 height 22
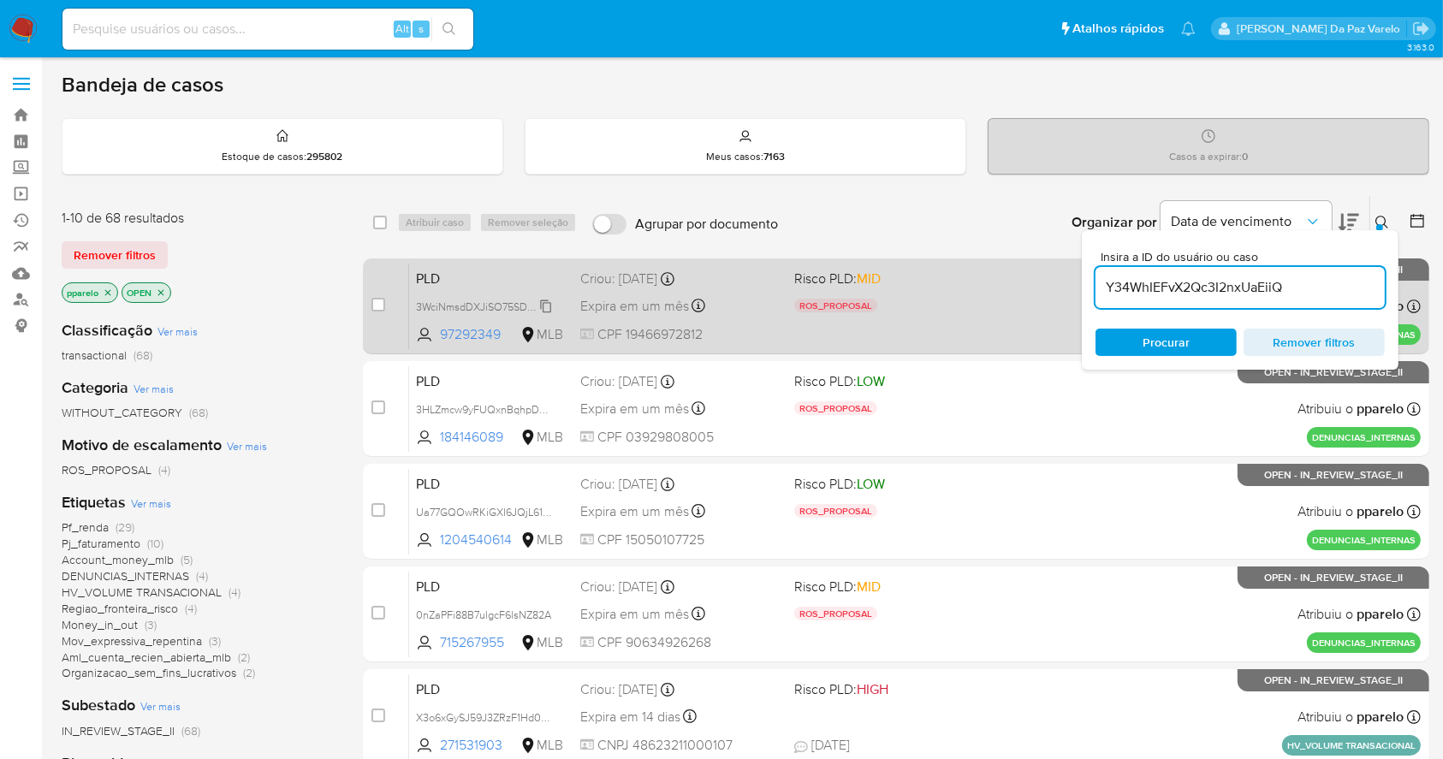
type input "Y34WhIEFvX2Qc3I2nxUaEiiQ"
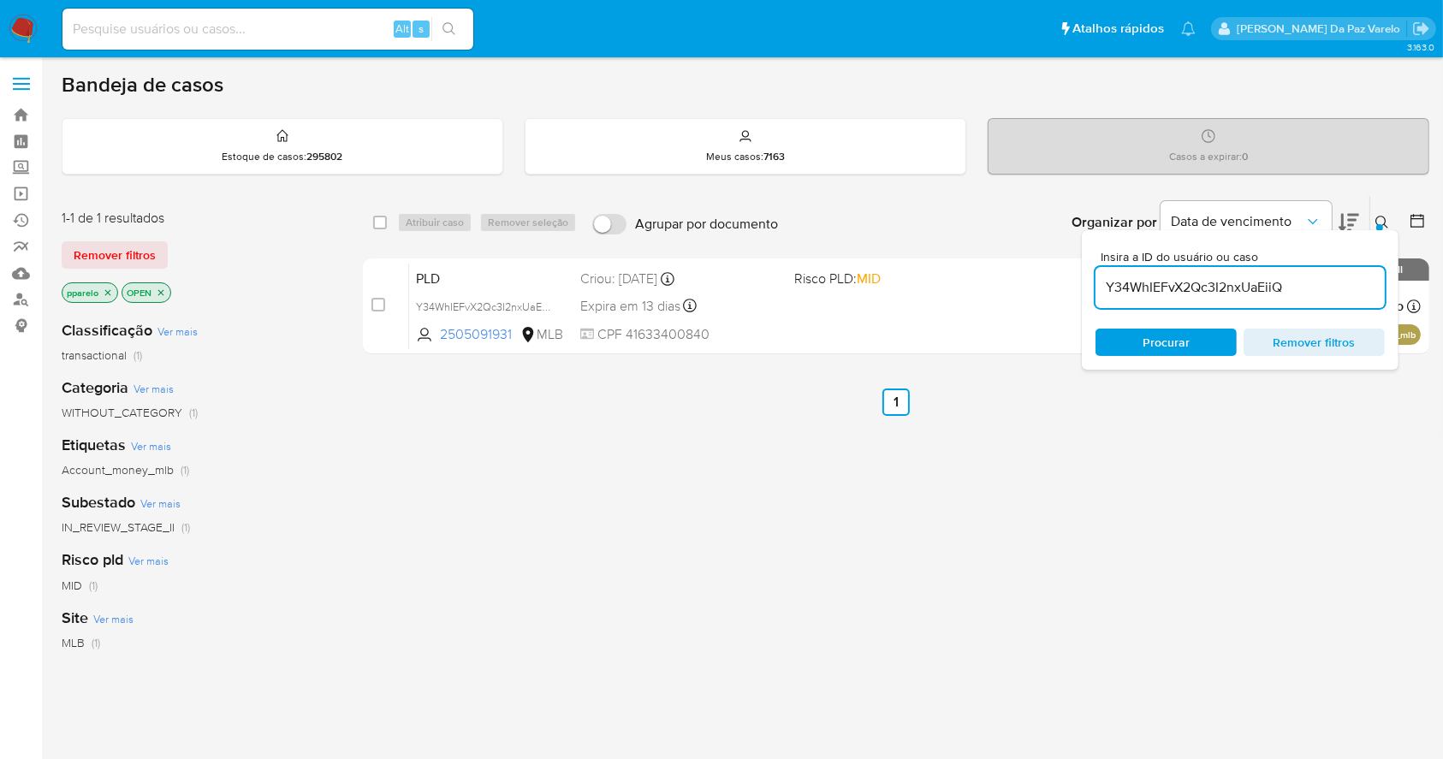
click at [108, 299] on p "pparelo" at bounding box center [89, 292] width 55 height 19
click at [110, 284] on p "pparelo" at bounding box center [89, 292] width 55 height 19
click at [109, 292] on icon "close-filter" at bounding box center [108, 293] width 10 height 10
click at [106, 293] on p "OPEN" at bounding box center [86, 292] width 48 height 19
click at [104, 288] on icon "close-filter" at bounding box center [101, 293] width 10 height 10
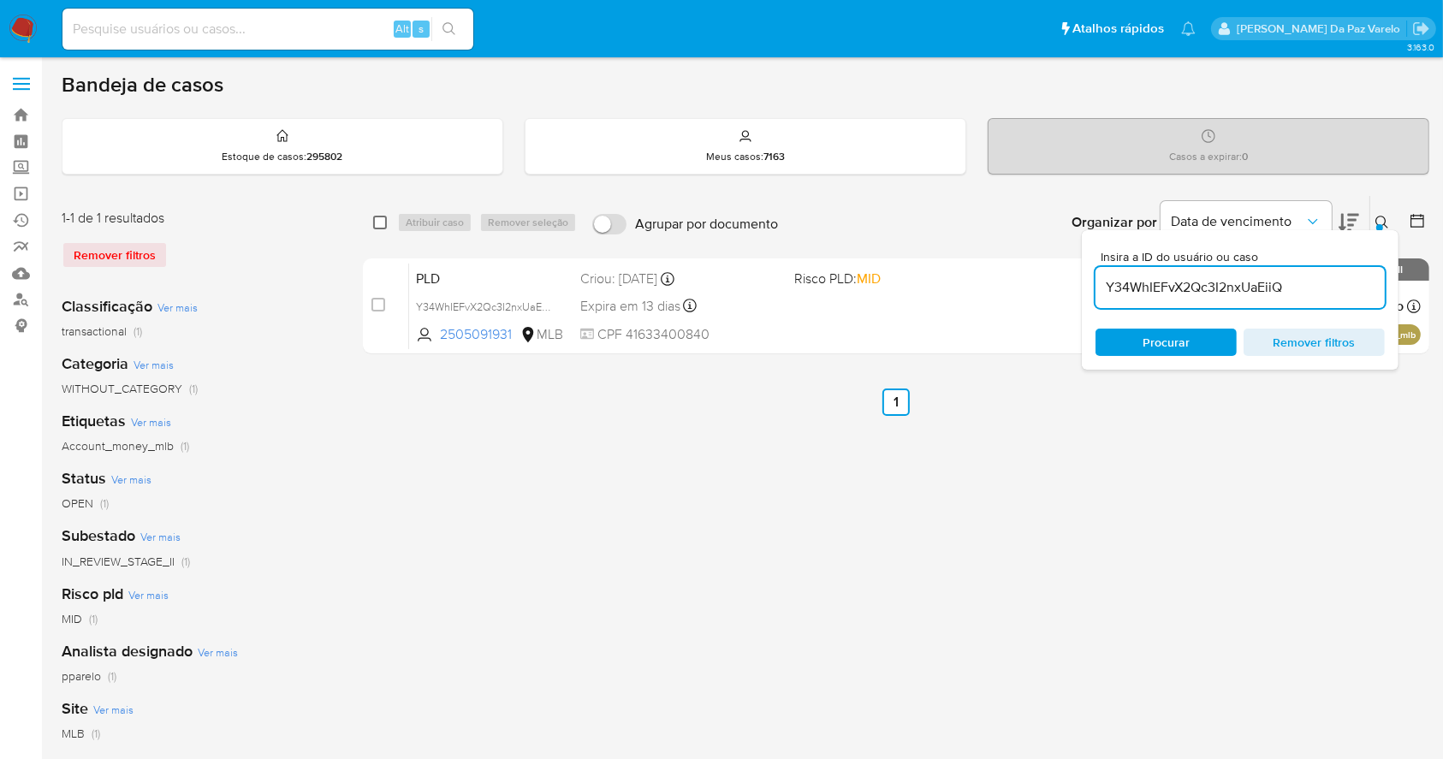
click at [379, 216] on input "checkbox" at bounding box center [380, 223] width 14 height 14
checkbox input "true"
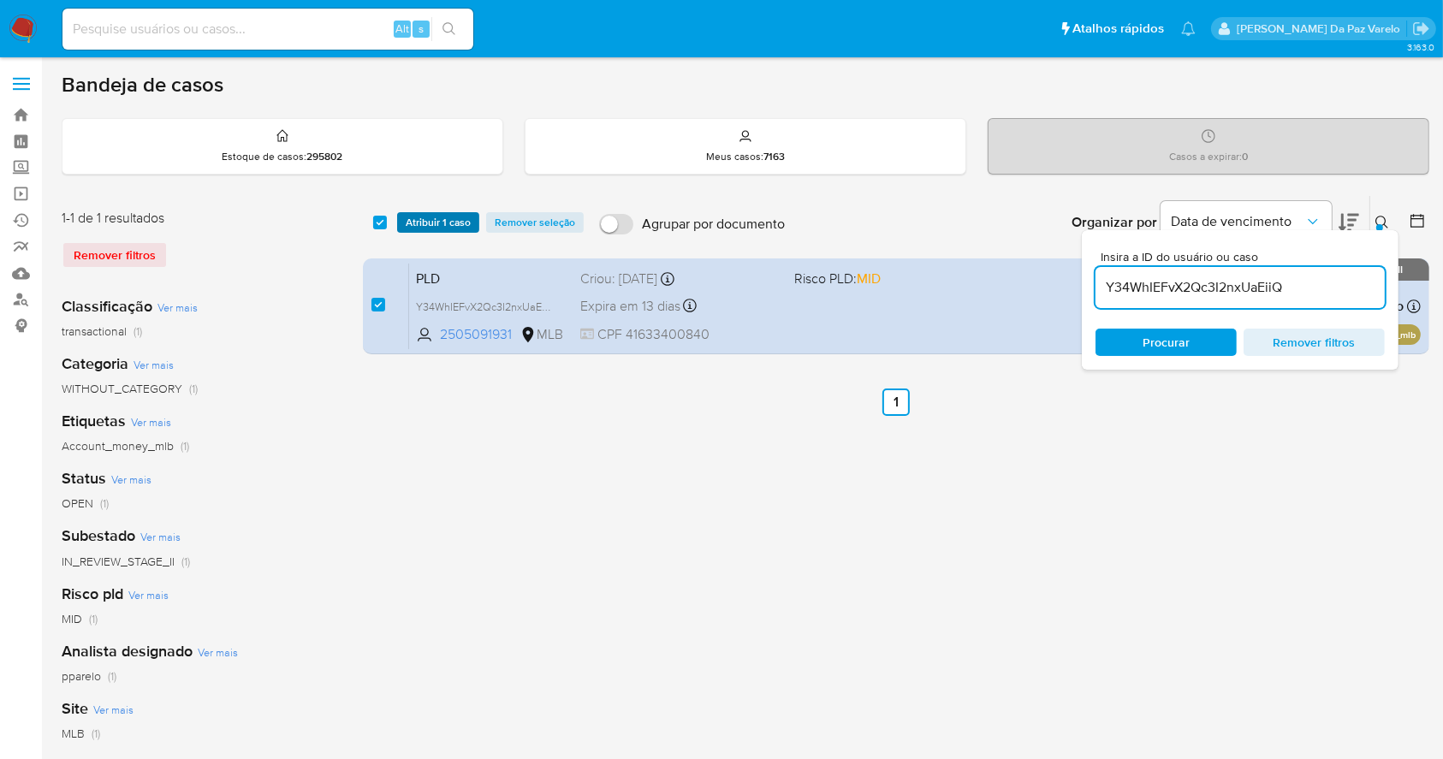
click at [411, 218] on span "Atribuir 1 caso" at bounding box center [438, 222] width 65 height 17
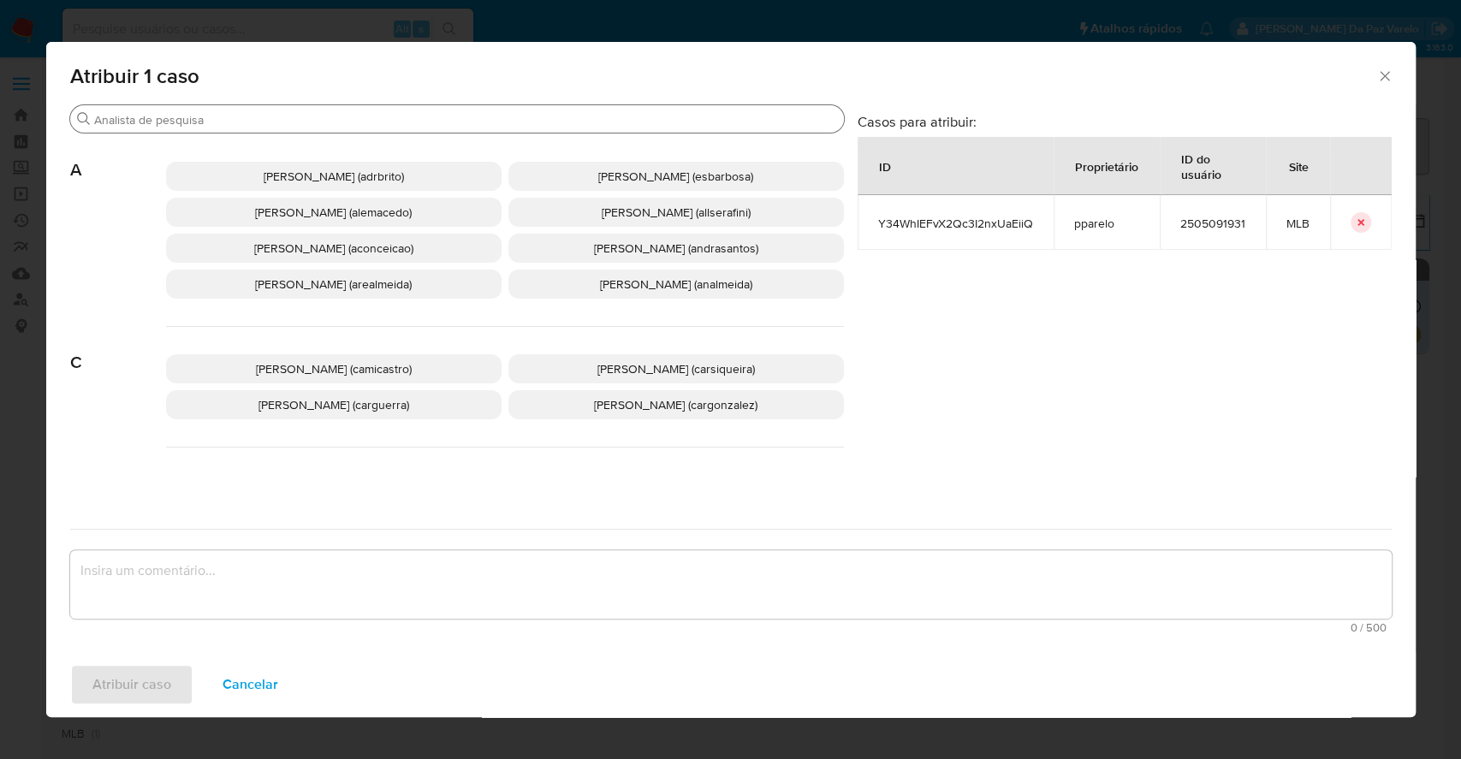
click at [485, 128] on div "Buscar" at bounding box center [457, 118] width 774 height 27
click at [495, 116] on input "Buscar" at bounding box center [465, 119] width 743 height 15
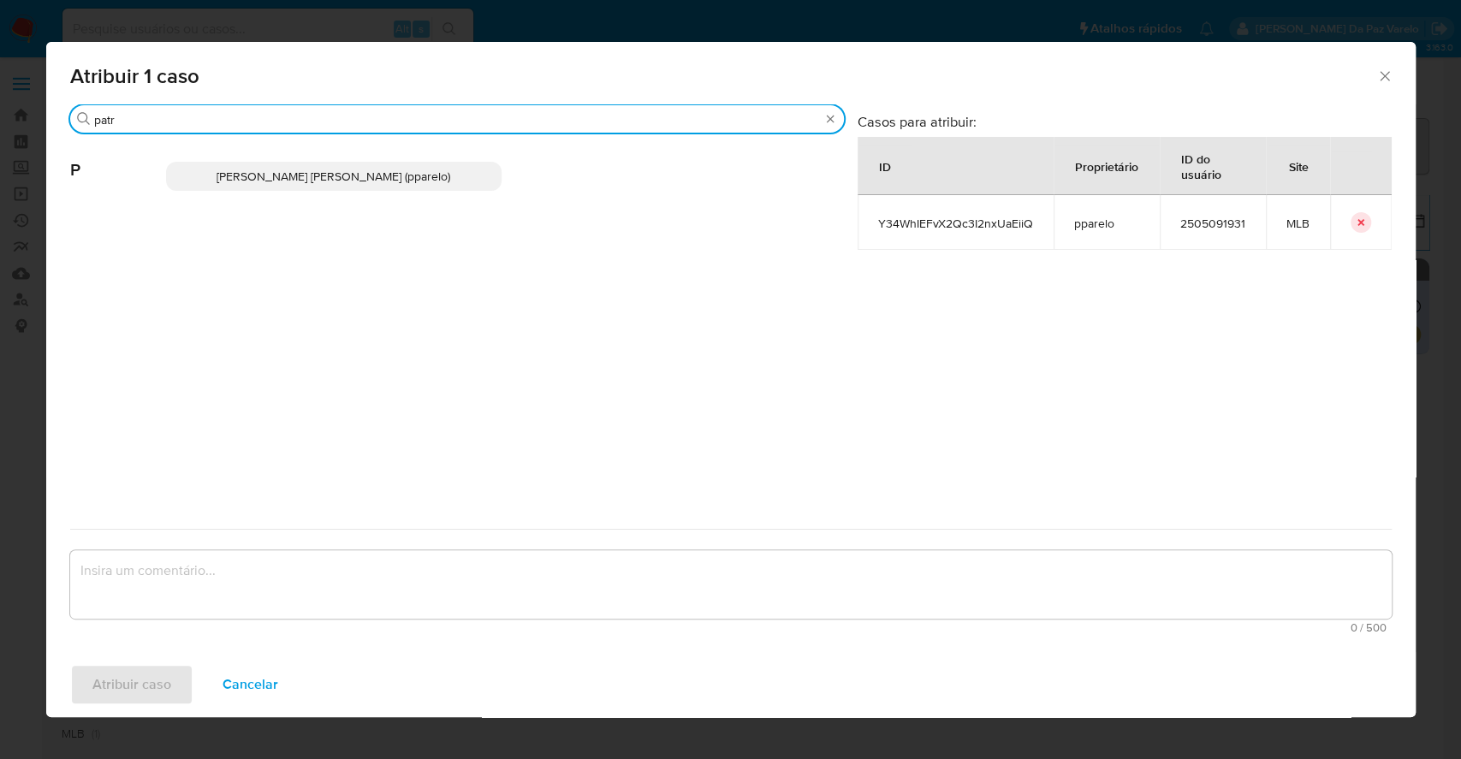
type input "patr"
click at [459, 181] on p "Patricia Aparecida Da Paz Varelo (pparelo)" at bounding box center [333, 176] width 335 height 29
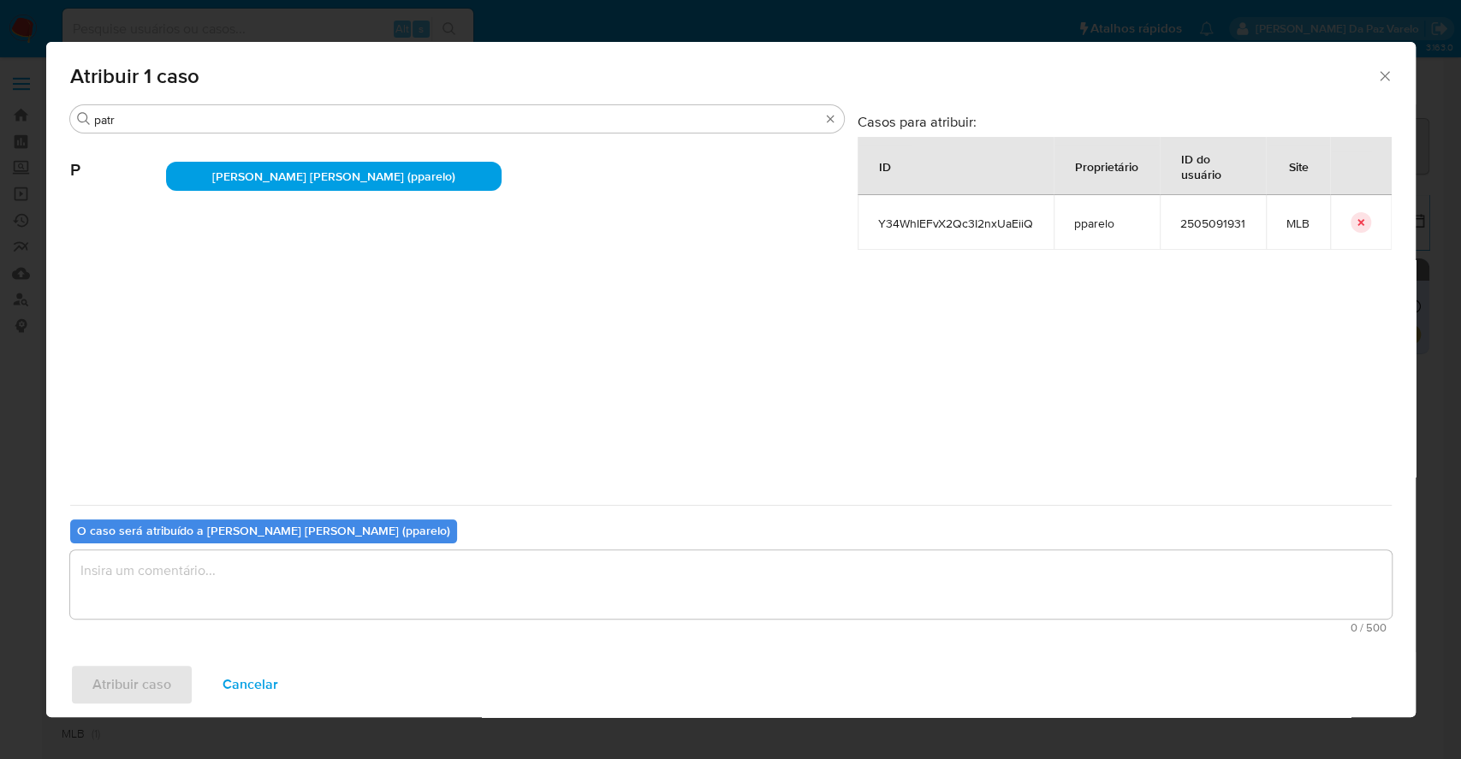
click at [435, 579] on textarea "assign-modal" at bounding box center [730, 584] width 1321 height 68
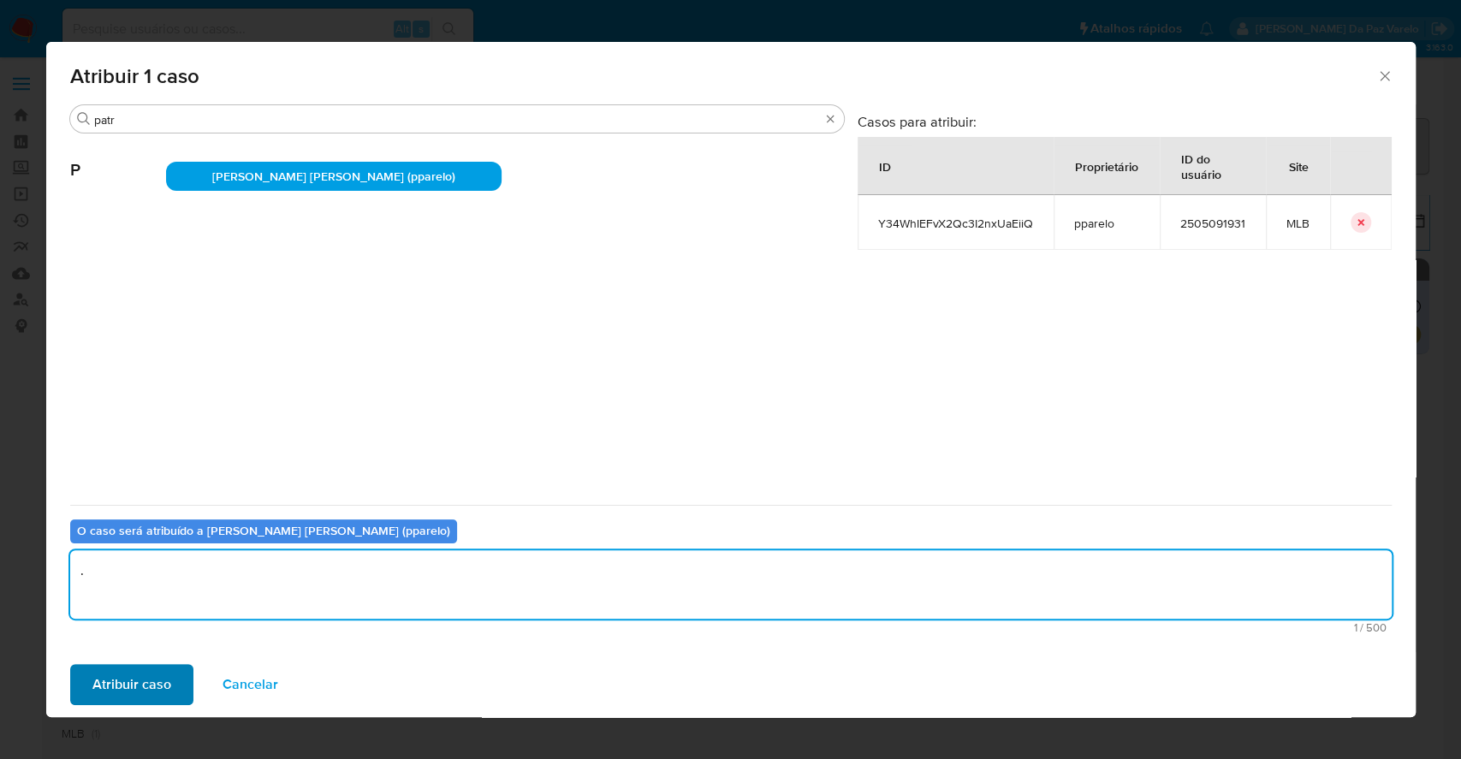
type textarea "."
click at [143, 669] on span "Atribuir caso" at bounding box center [131, 685] width 79 height 38
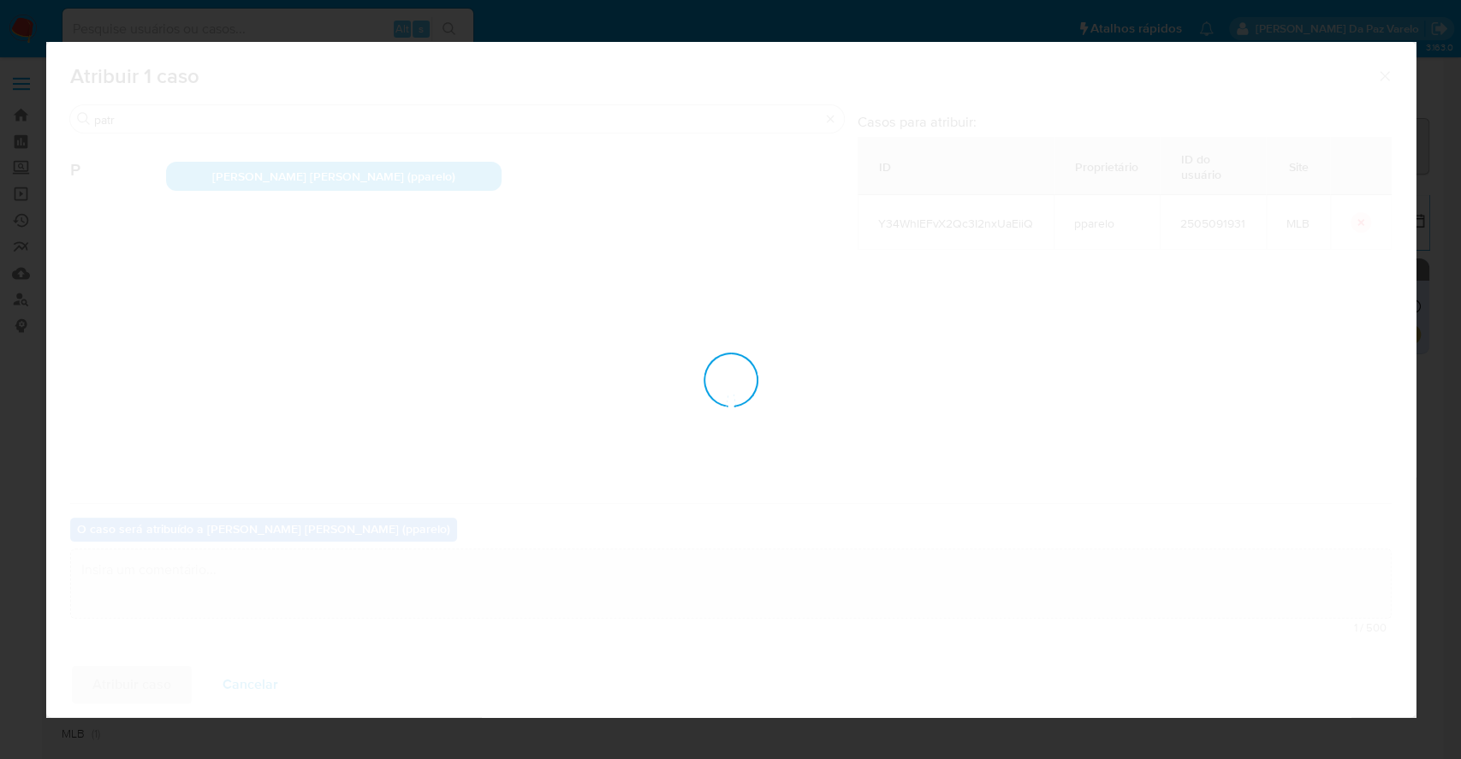
checkbox input "false"
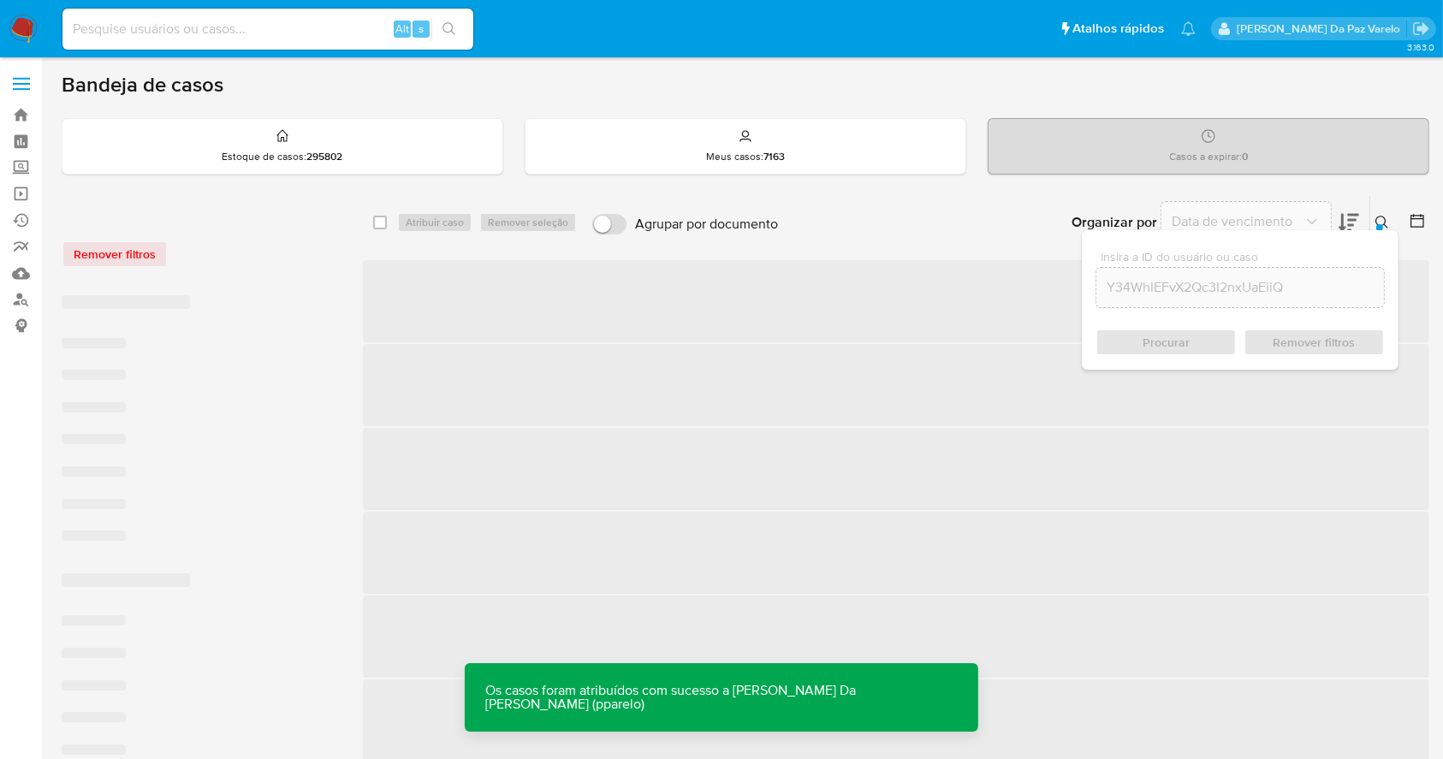
click at [1381, 217] on icon at bounding box center [1382, 223] width 14 height 14
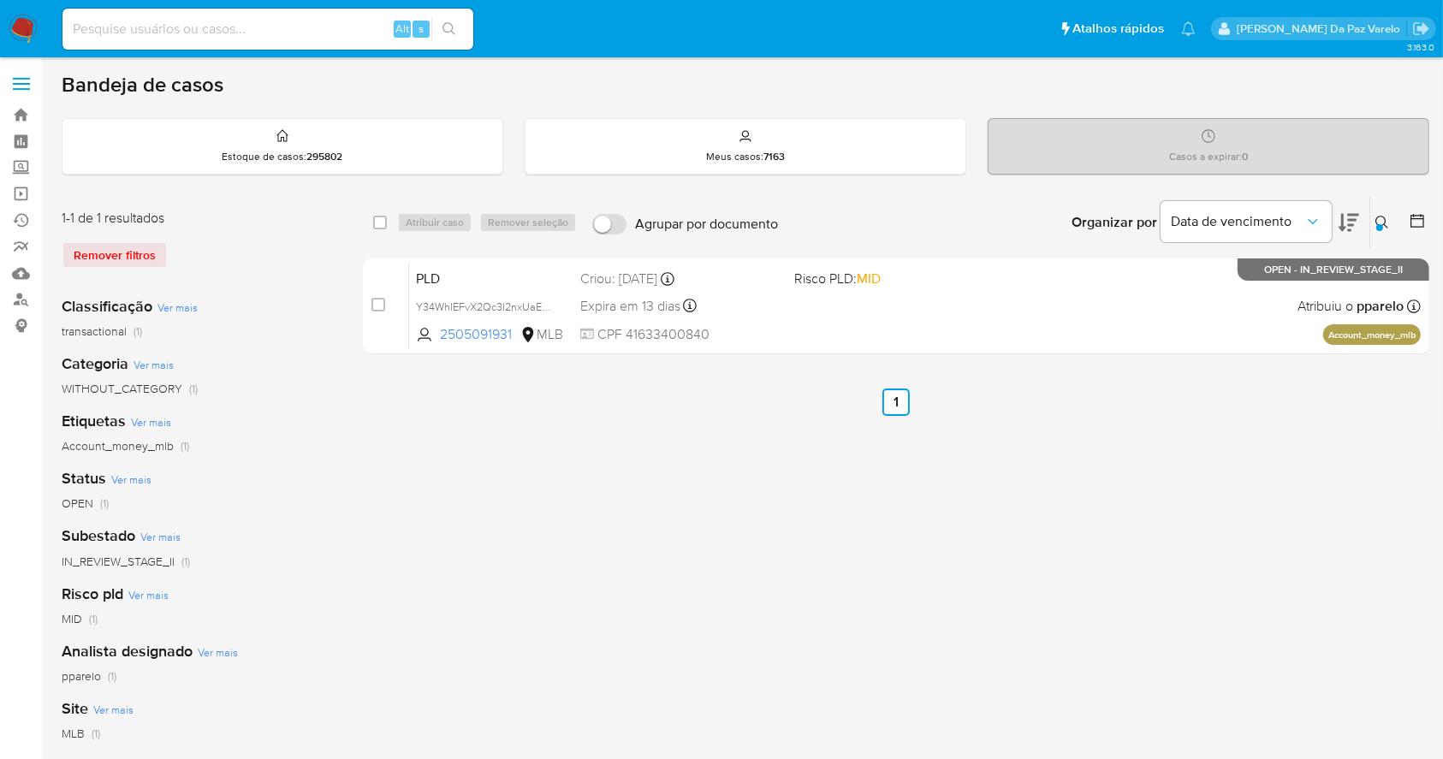
click at [225, 21] on input at bounding box center [267, 29] width 411 height 22
paste input "Y34WhIEFvX2Qc3I2nxUaEiiQ"
type input "Y34WhIEFvX2Qc3I2nxUaEiiQ"
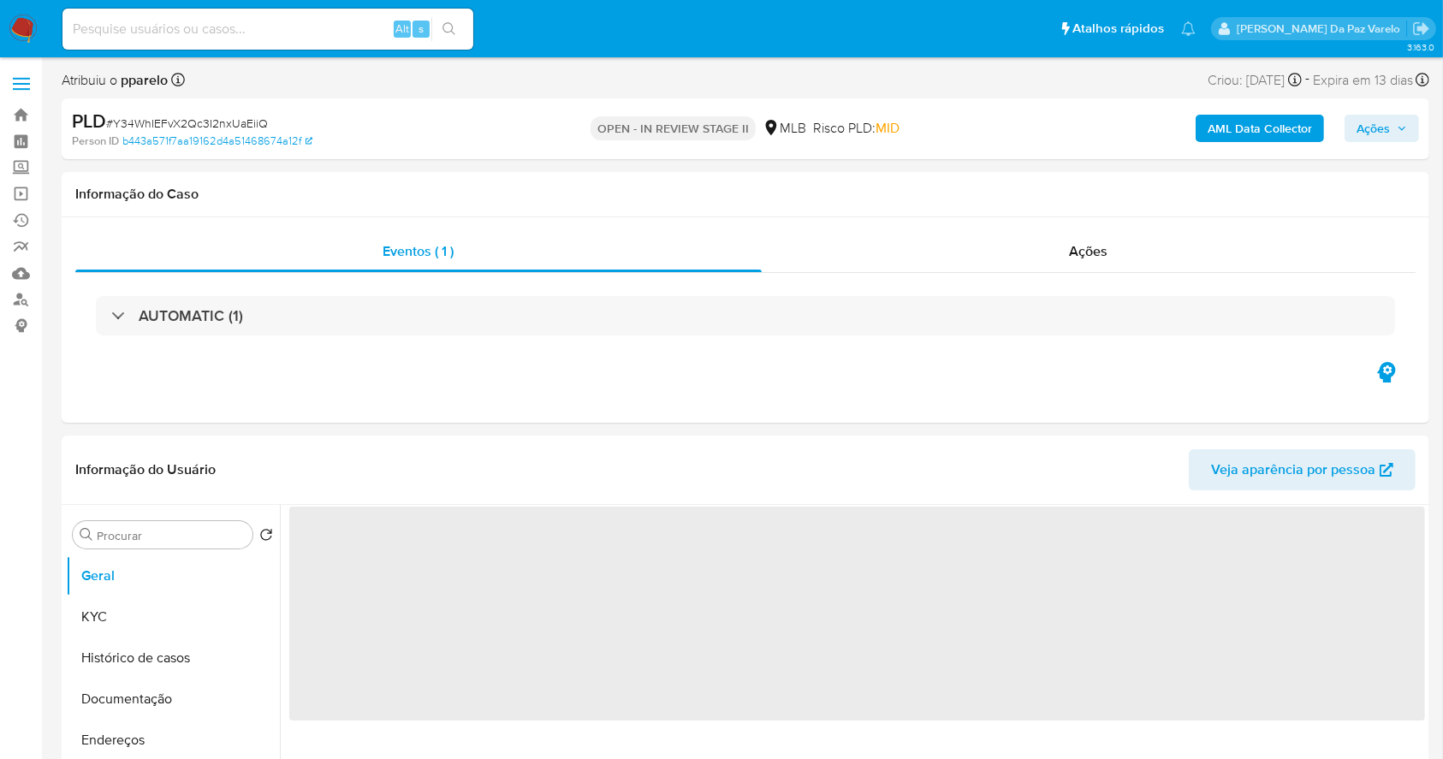
select select "10"
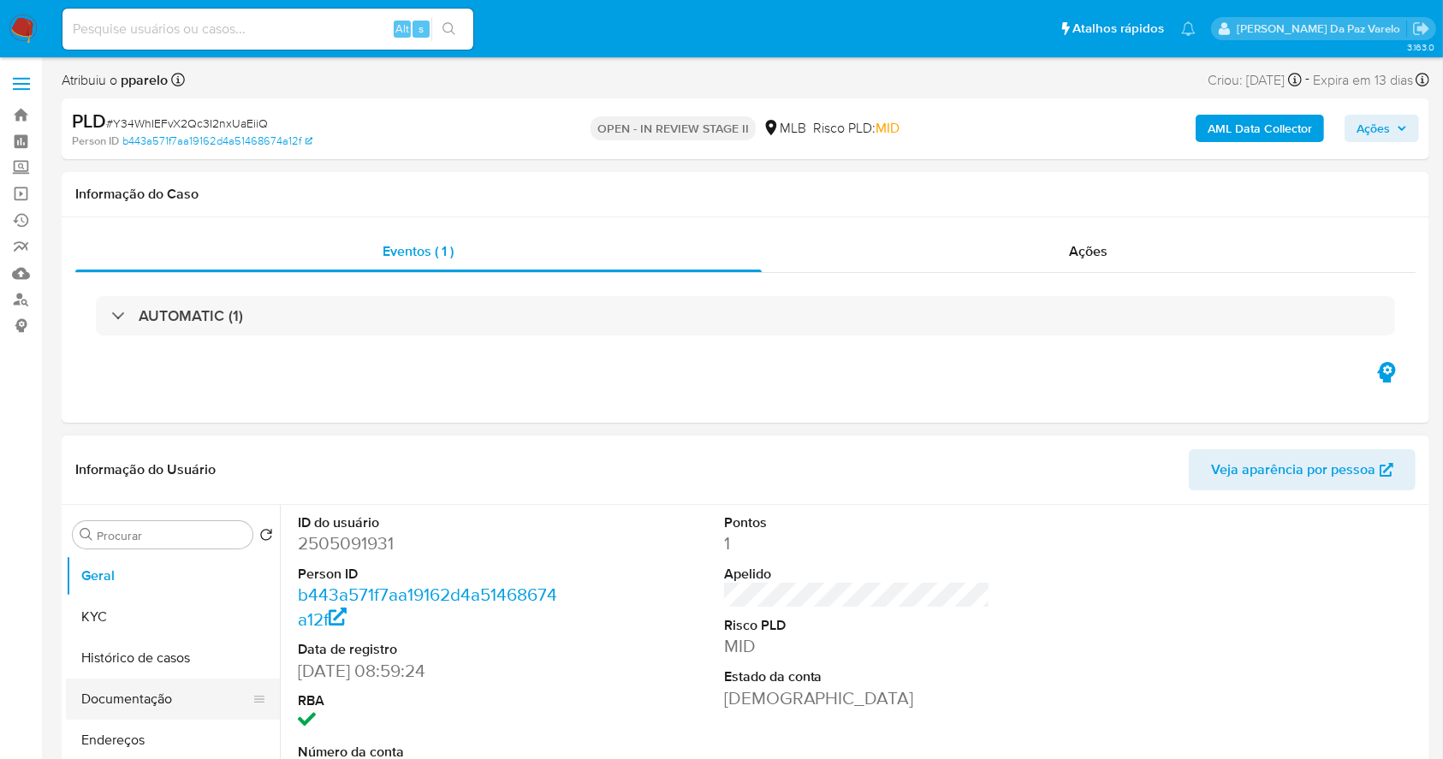
scroll to position [114, 0]
click at [152, 531] on input "Procurar" at bounding box center [171, 535] width 149 height 15
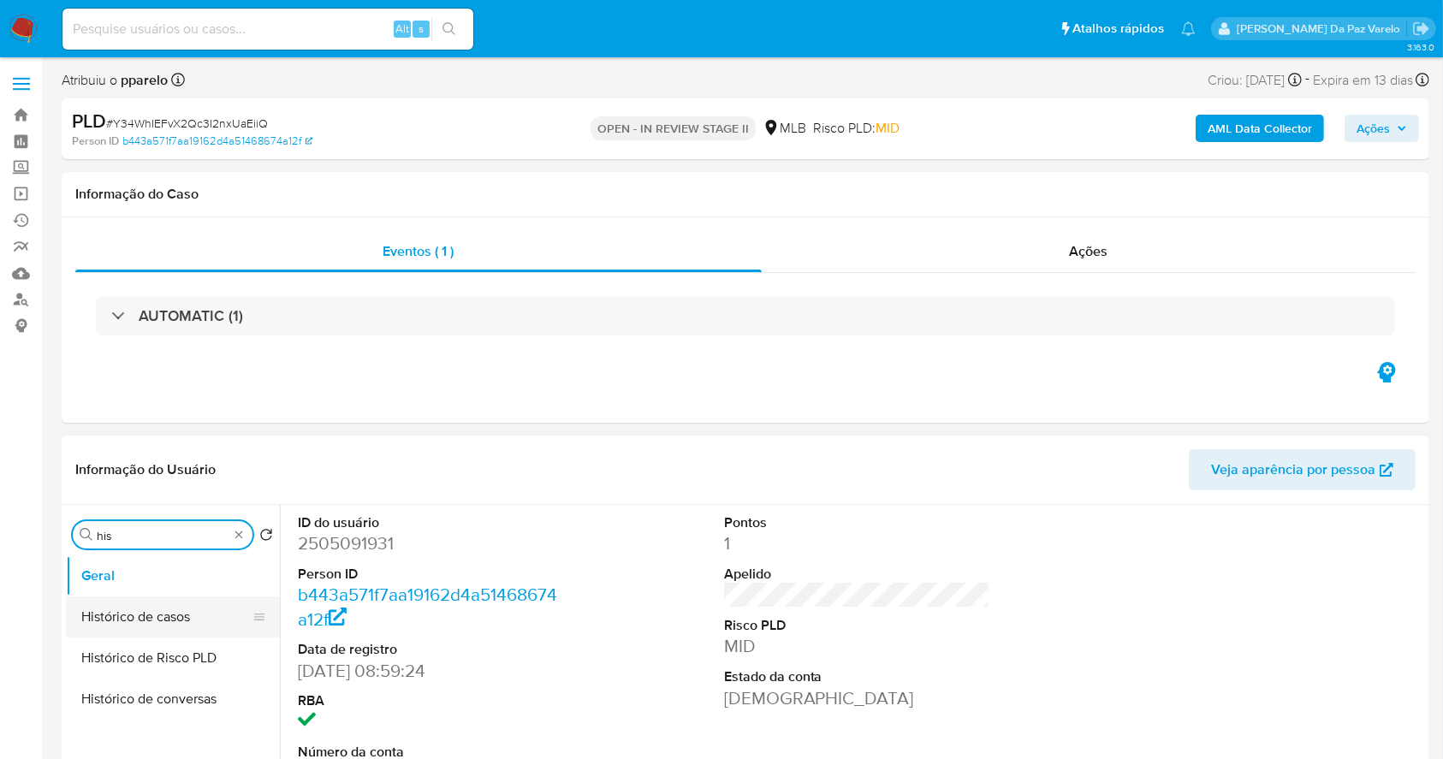
type input "his"
click at [146, 606] on button "Histórico de casos" at bounding box center [173, 616] width 214 height 41
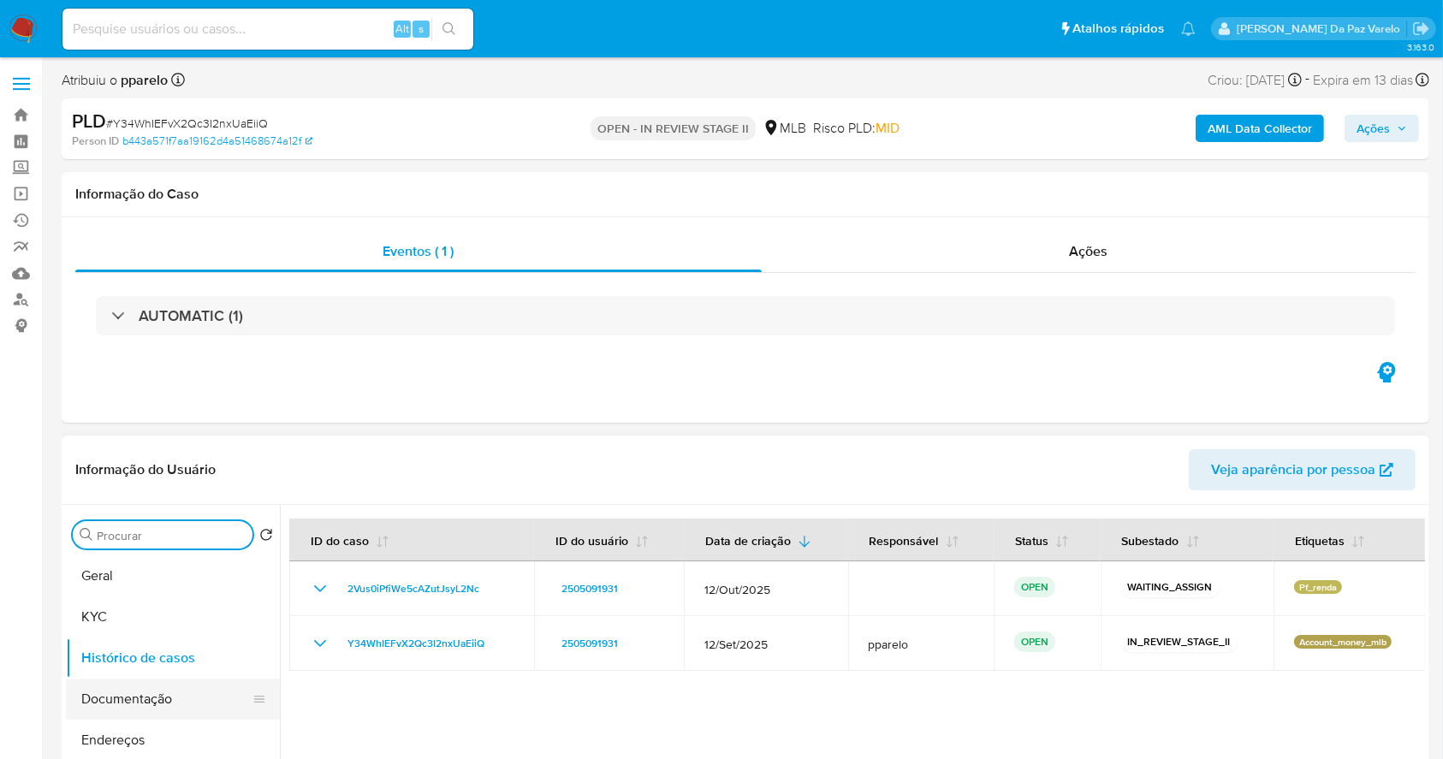
click at [141, 702] on button "Documentação" at bounding box center [166, 699] width 200 height 41
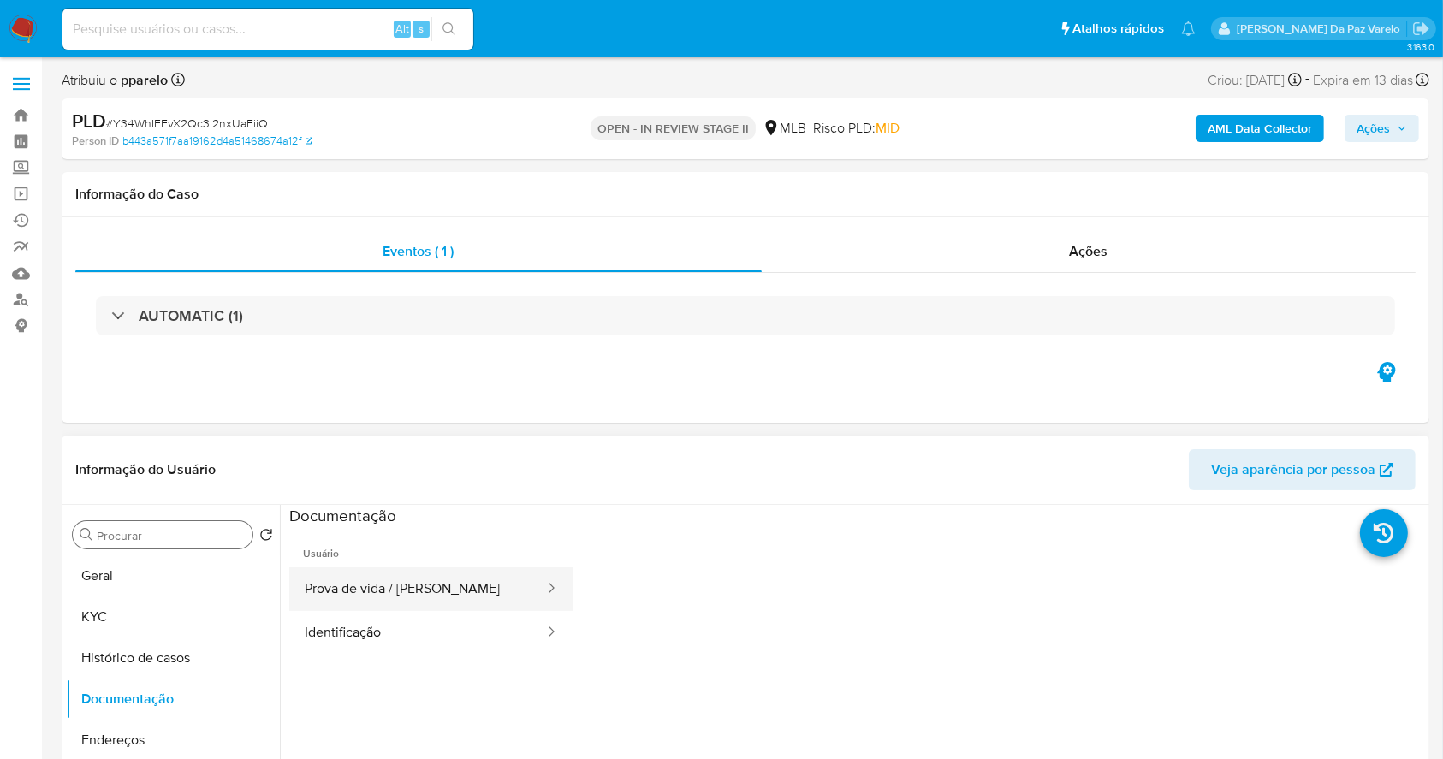
click at [379, 592] on button "Prova de vida / [PERSON_NAME]" at bounding box center [417, 589] width 257 height 44
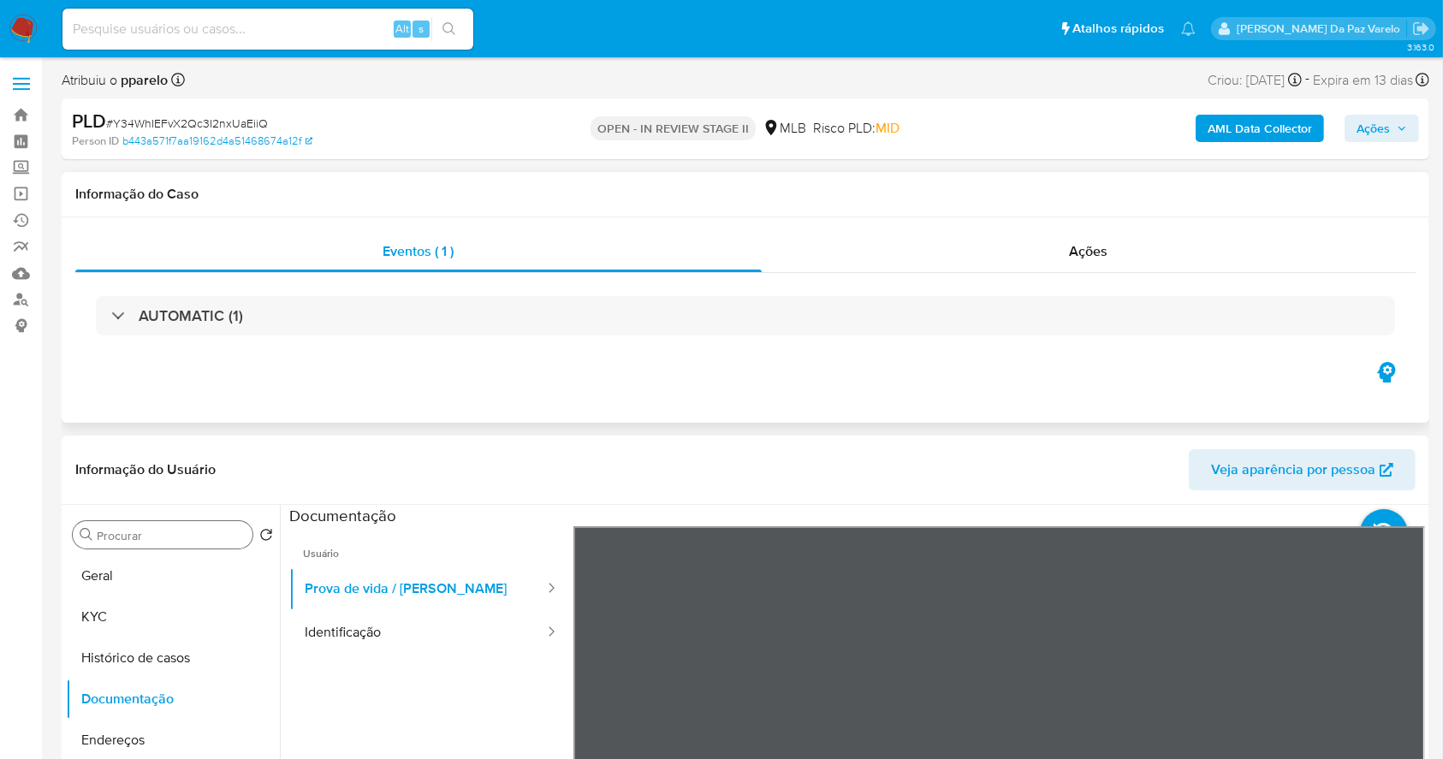
click at [981, 407] on div "Eventos ( 1 ) Ações AUTOMATIC (1)" at bounding box center [745, 319] width 1367 height 205
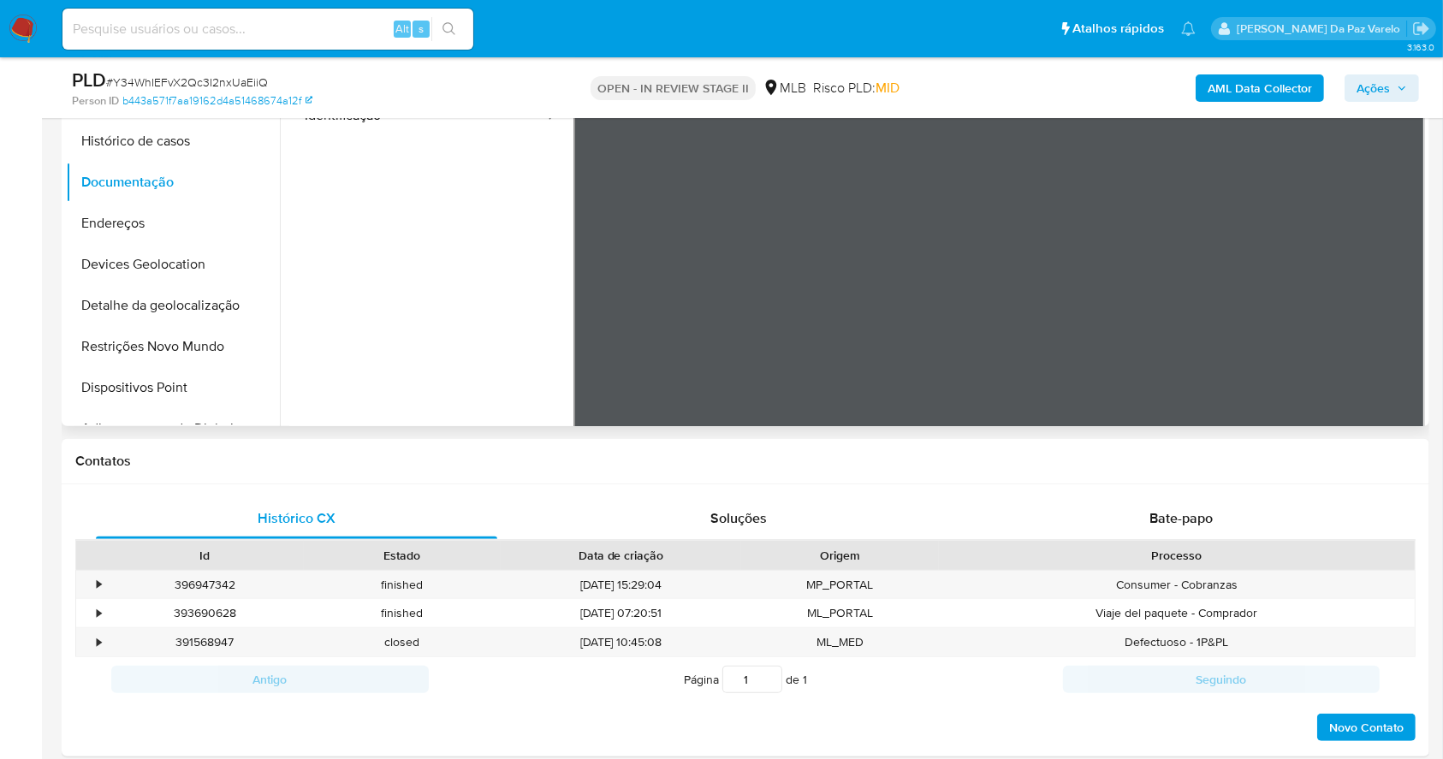
scroll to position [342, 0]
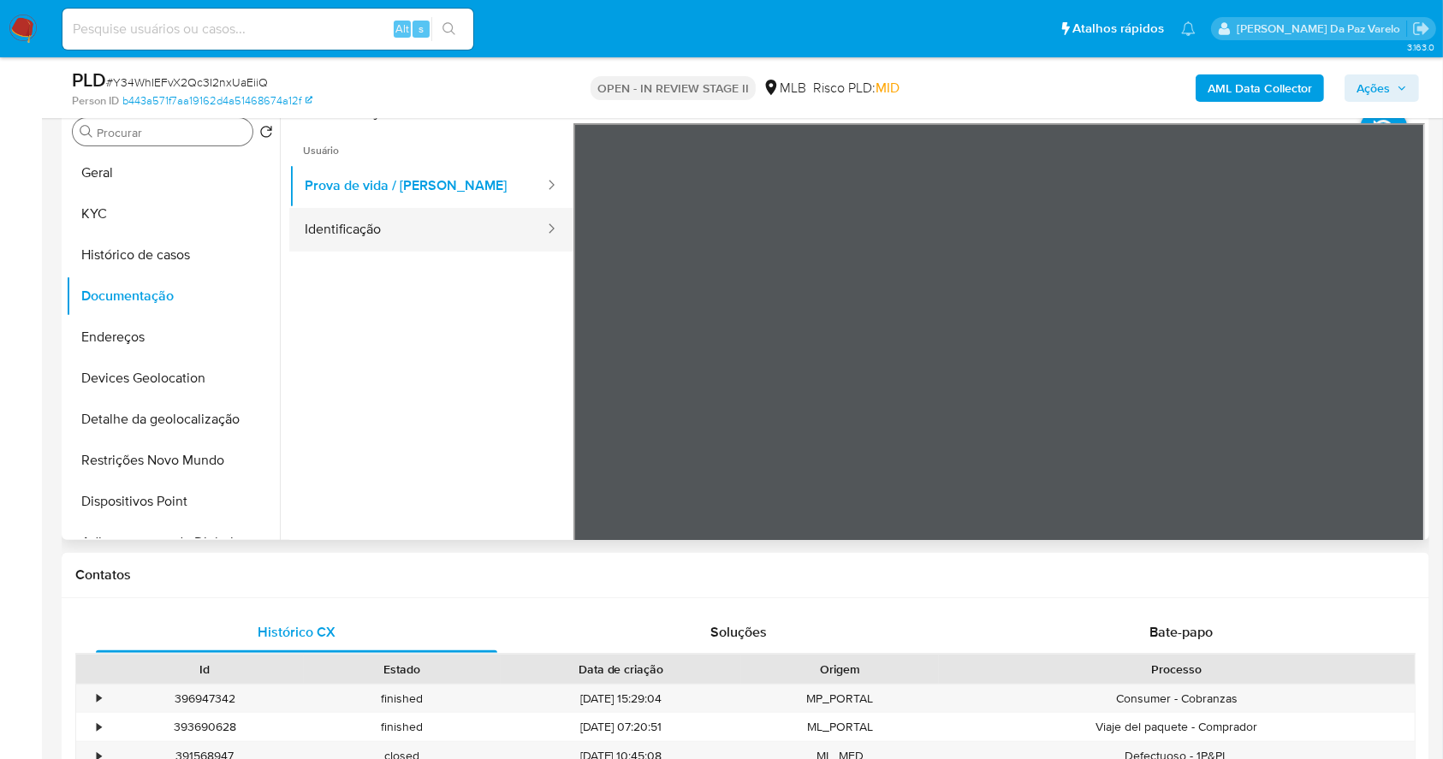
click at [389, 234] on button "Identificação" at bounding box center [417, 230] width 257 height 44
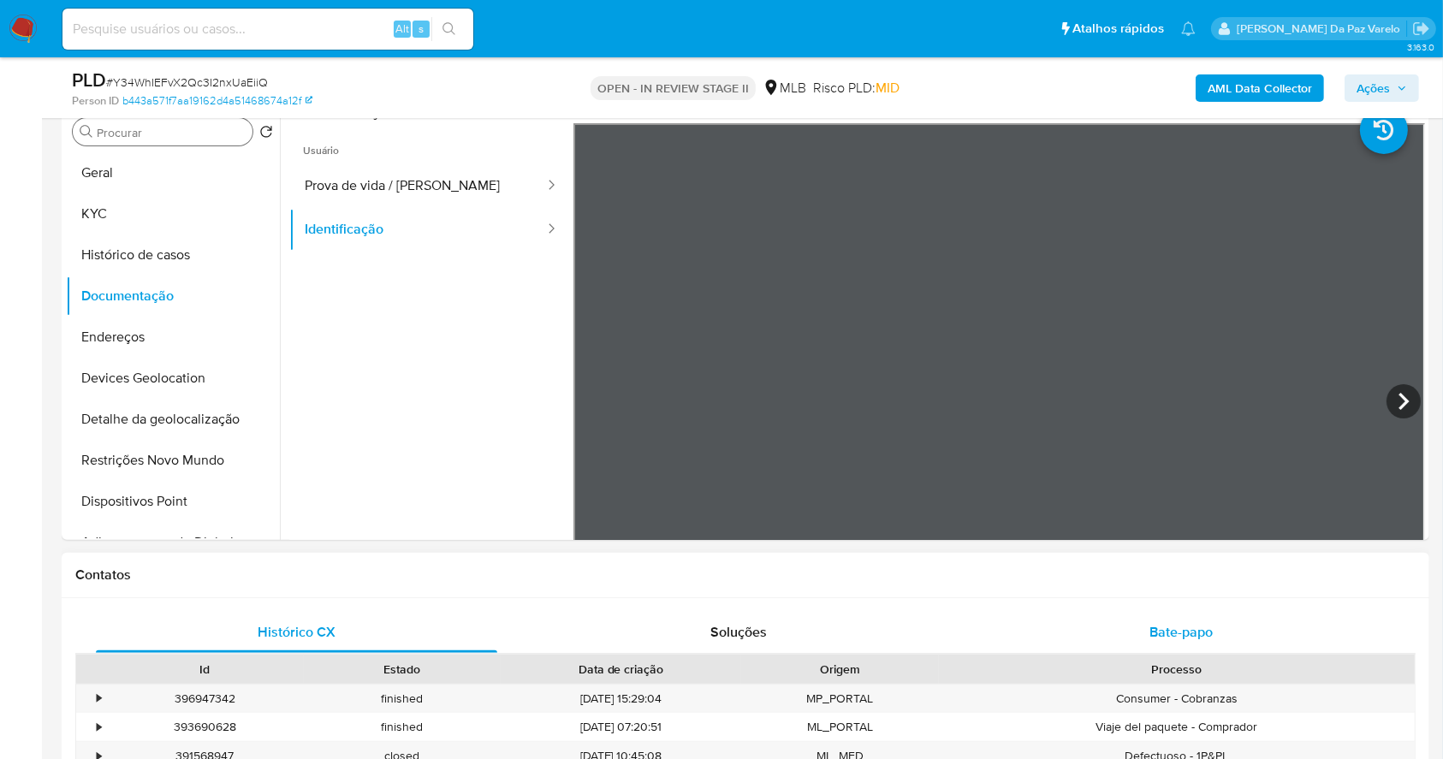
click at [1159, 630] on span "Bate-papo" at bounding box center [1180, 632] width 63 height 20
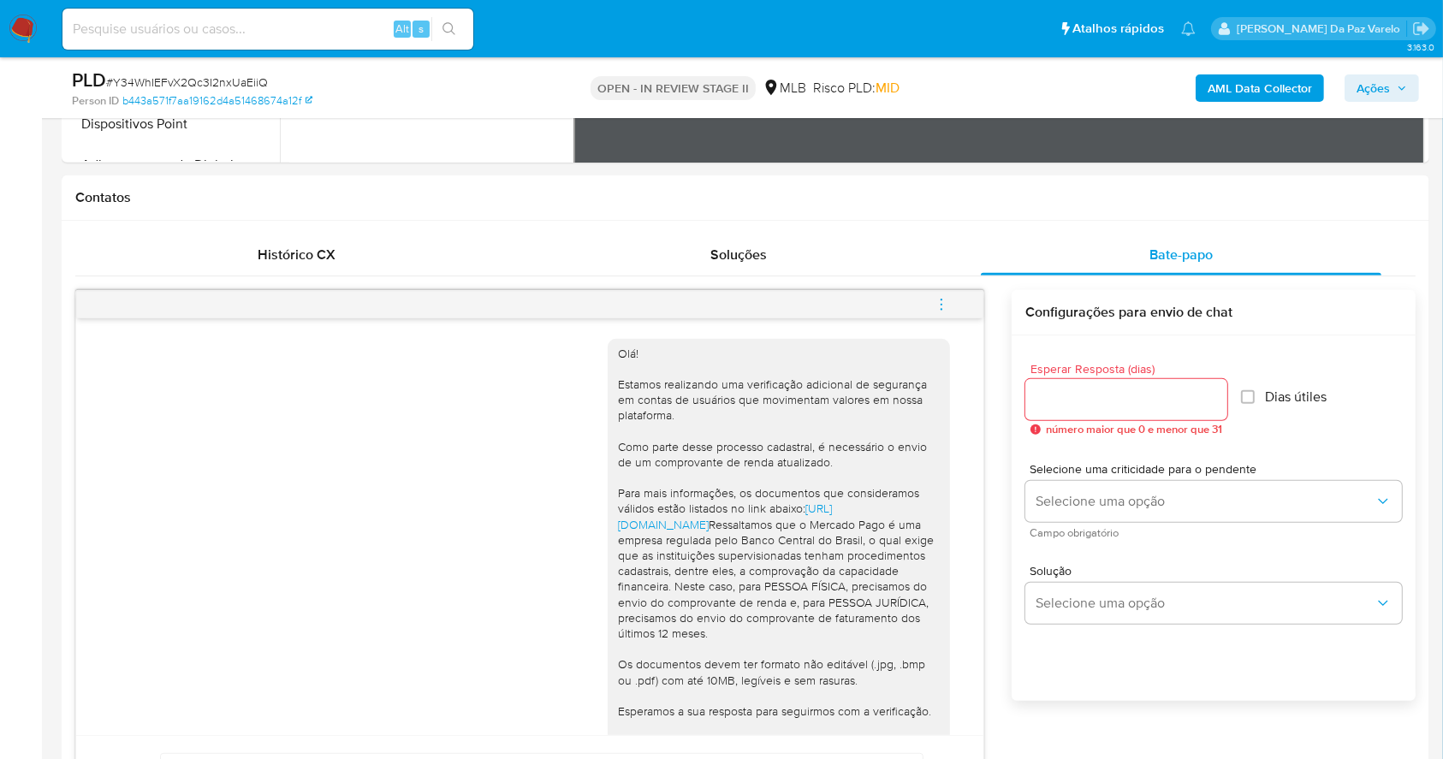
scroll to position [685, 0]
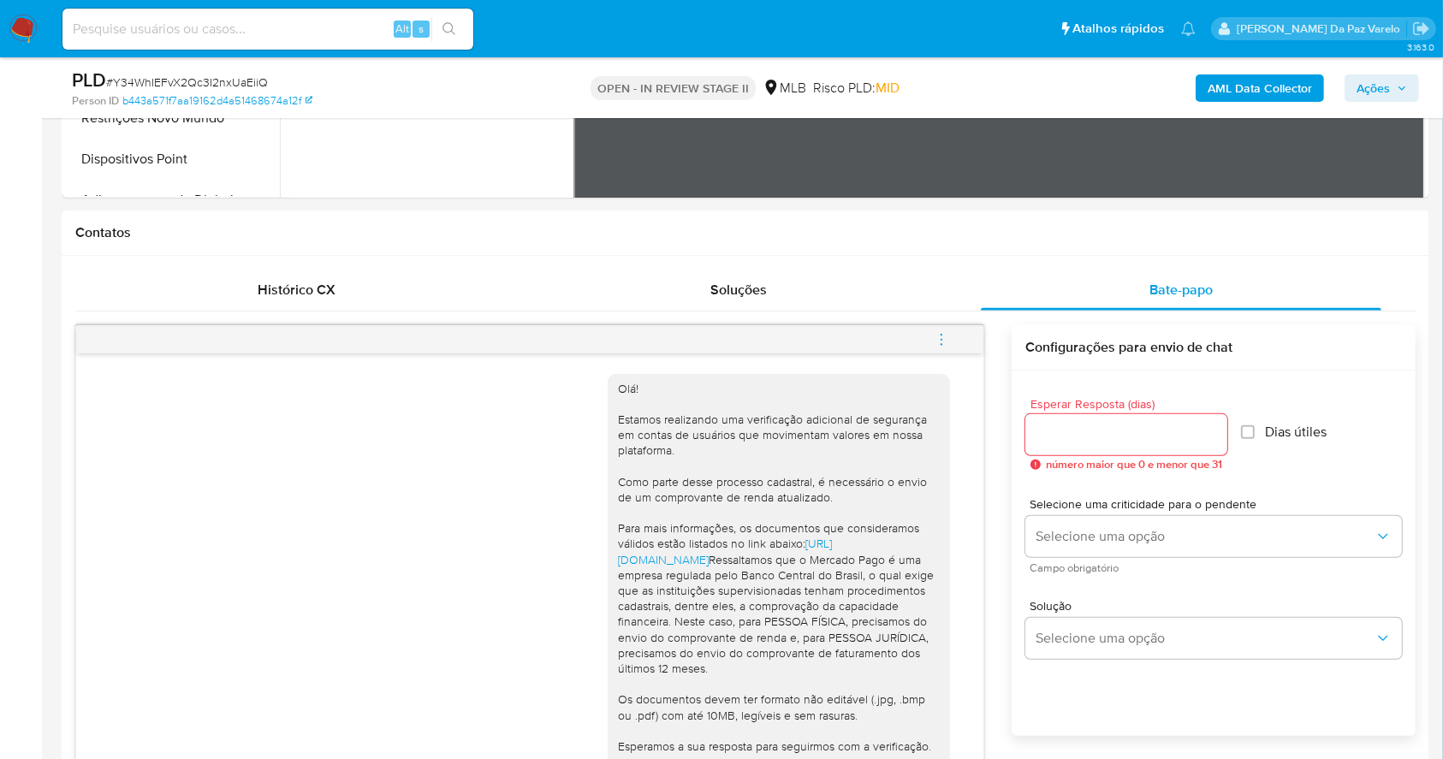
click at [379, 21] on input at bounding box center [267, 29] width 411 height 22
paste input "682LqRinOLo4NSValqDa9Xcs"
type input "682LqRinOLo4NSValqDa9Xcs"
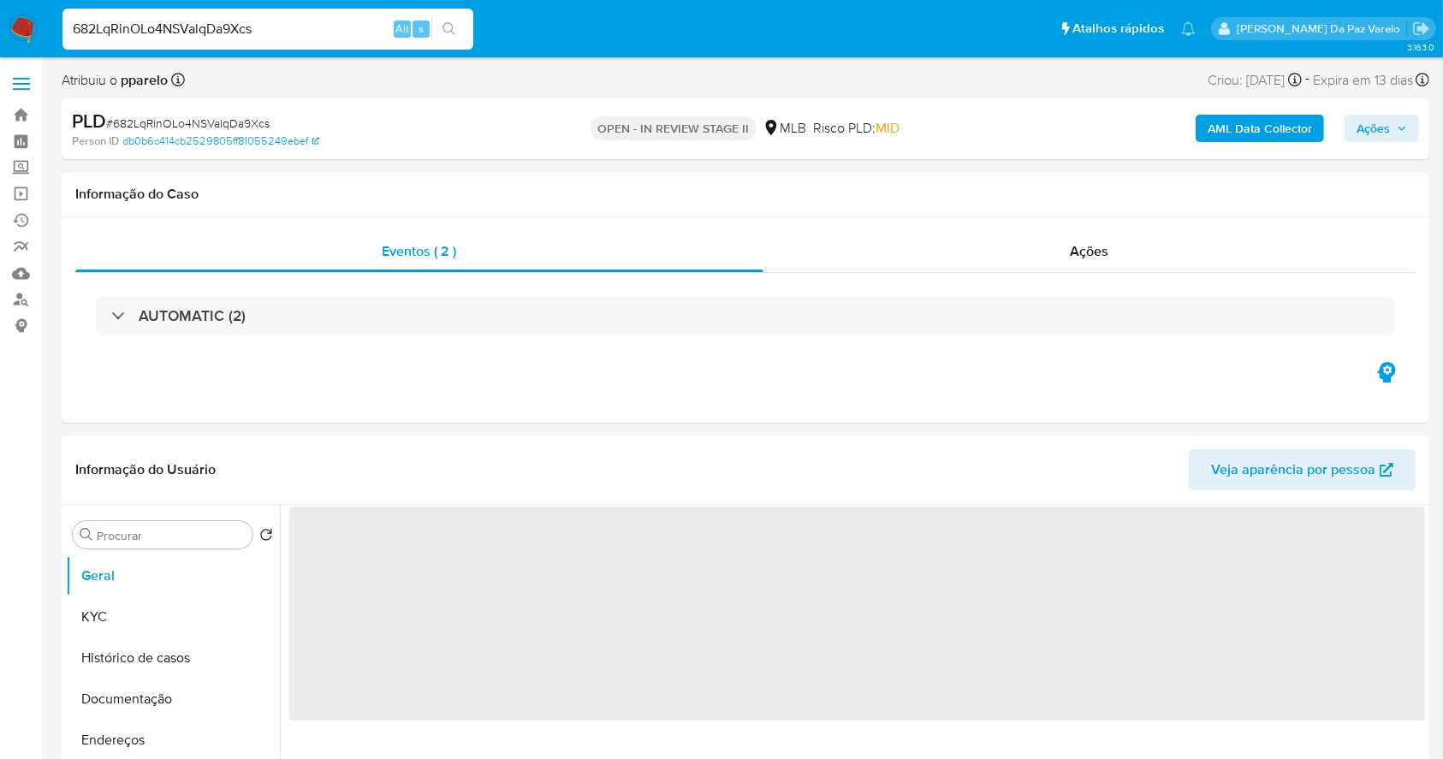
select select "10"
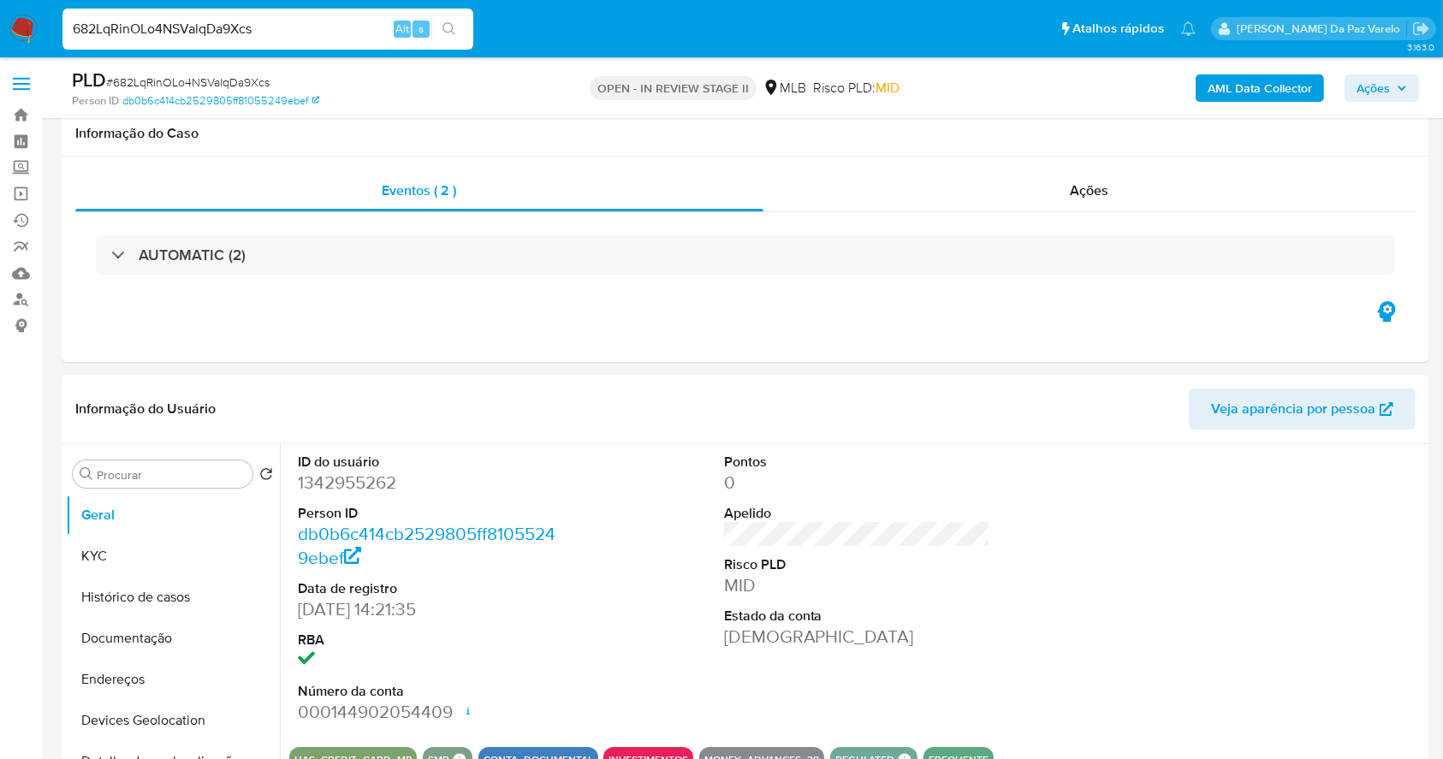
scroll to position [393, 0]
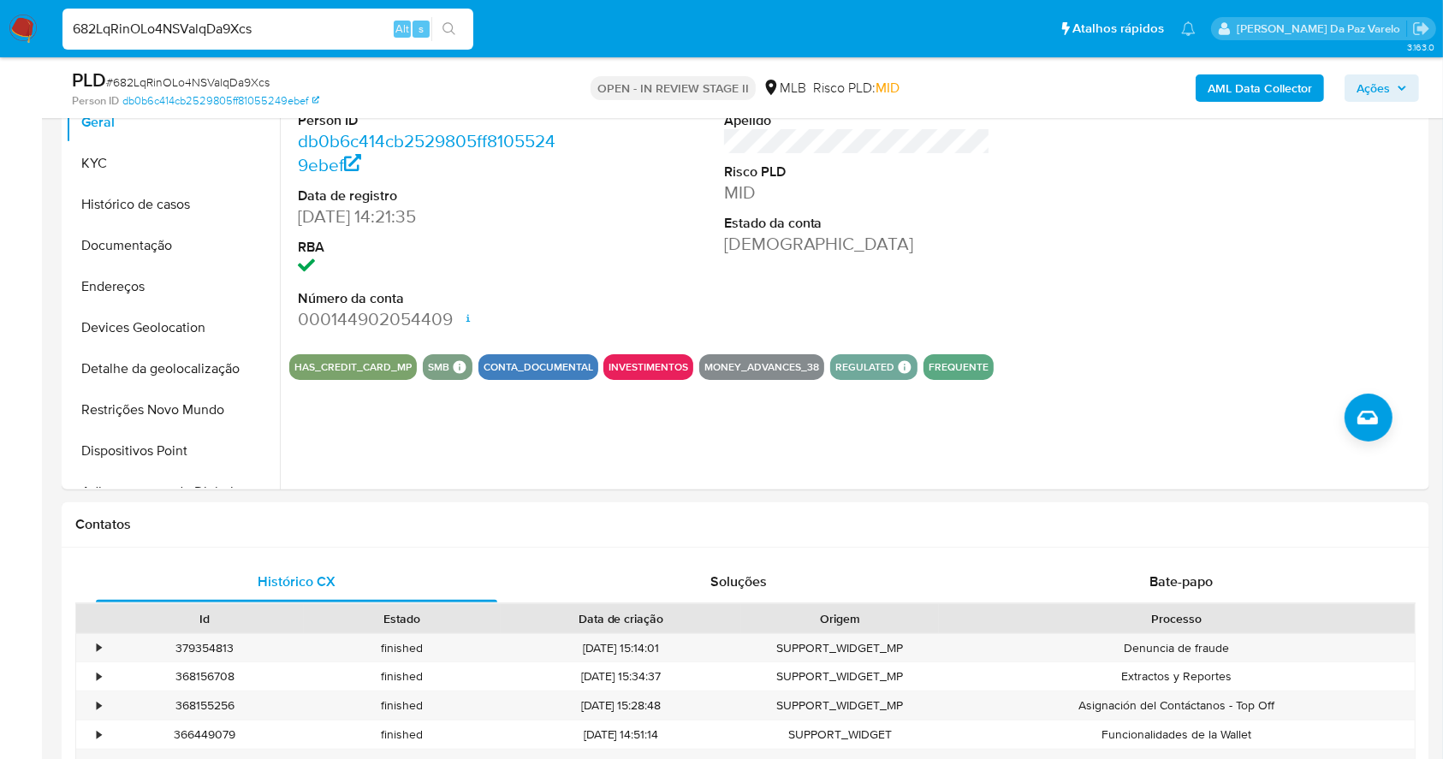
click at [351, 33] on input "682LqRinOLo4NSValqDa9Xcs" at bounding box center [267, 29] width 411 height 22
paste input "wn2sVKeFFQ8MHhdNhWokSpcM"
type input "wn2sVKeFFQ8MHhdNhWokSpcM"
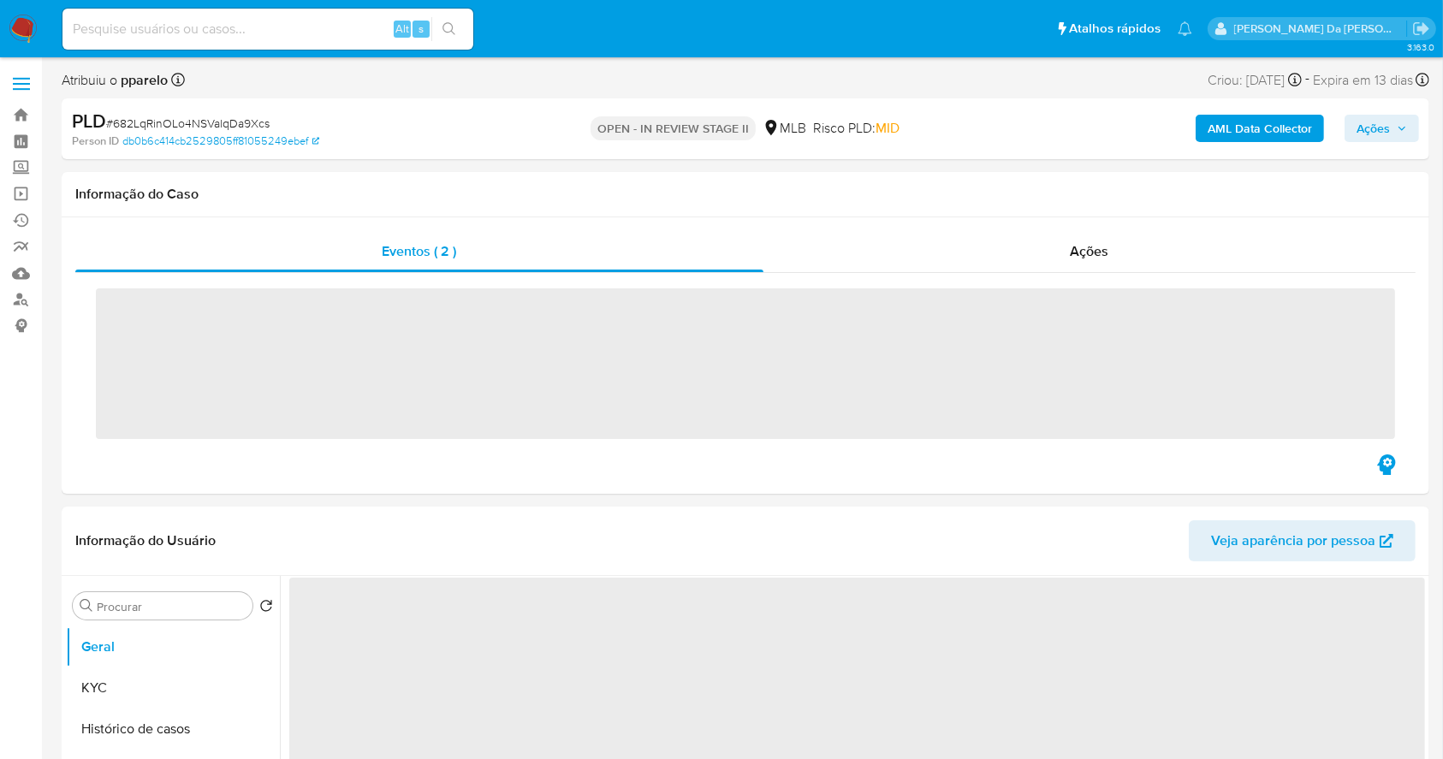
click at [364, 39] on input at bounding box center [267, 29] width 411 height 22
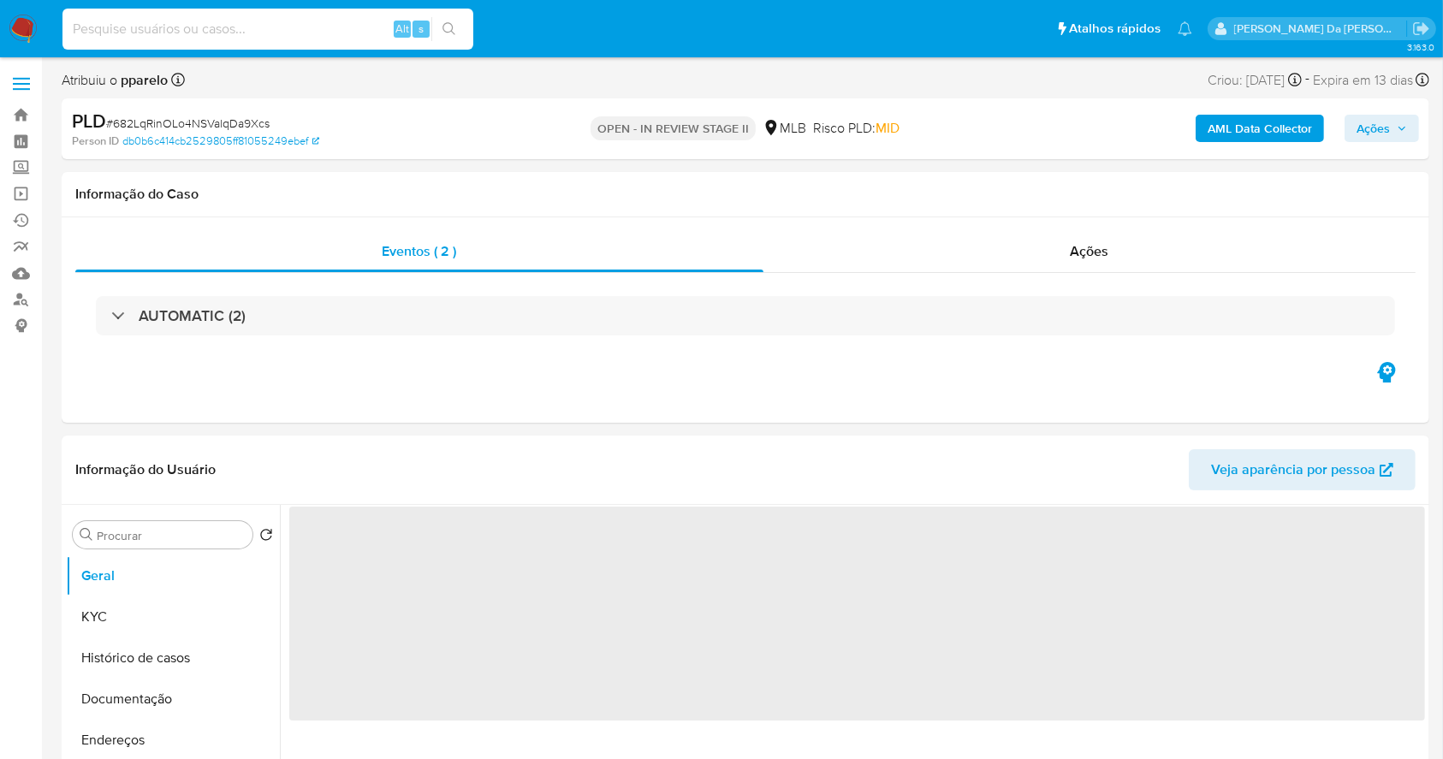
click at [364, 39] on input at bounding box center [267, 29] width 411 height 22
paste input "wn2sVKeFFQ8MHhdNhWokSpcM"
type input "wn2sVKeFFQ8MHhdNhWokSpcM"
select select "10"
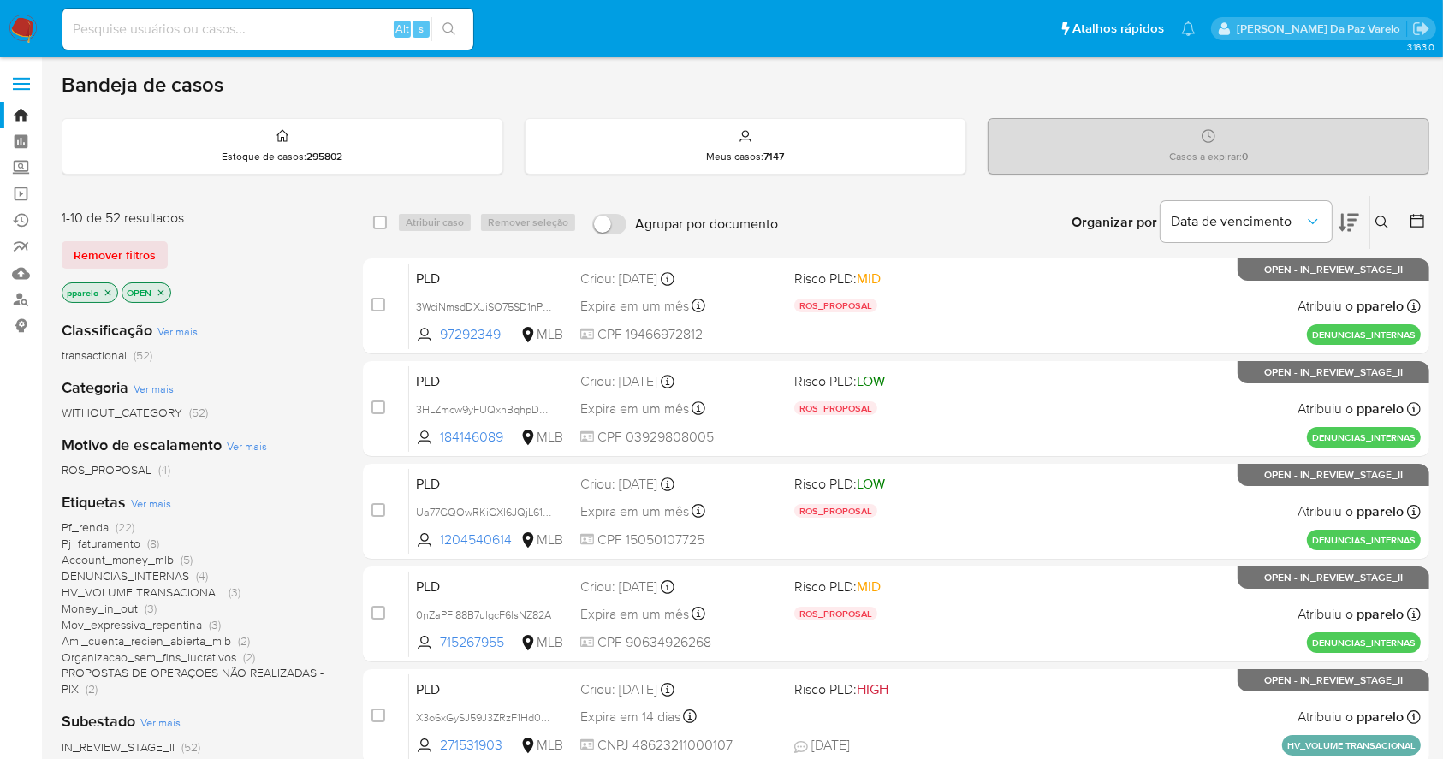
click at [1381, 220] on icon at bounding box center [1382, 223] width 14 height 14
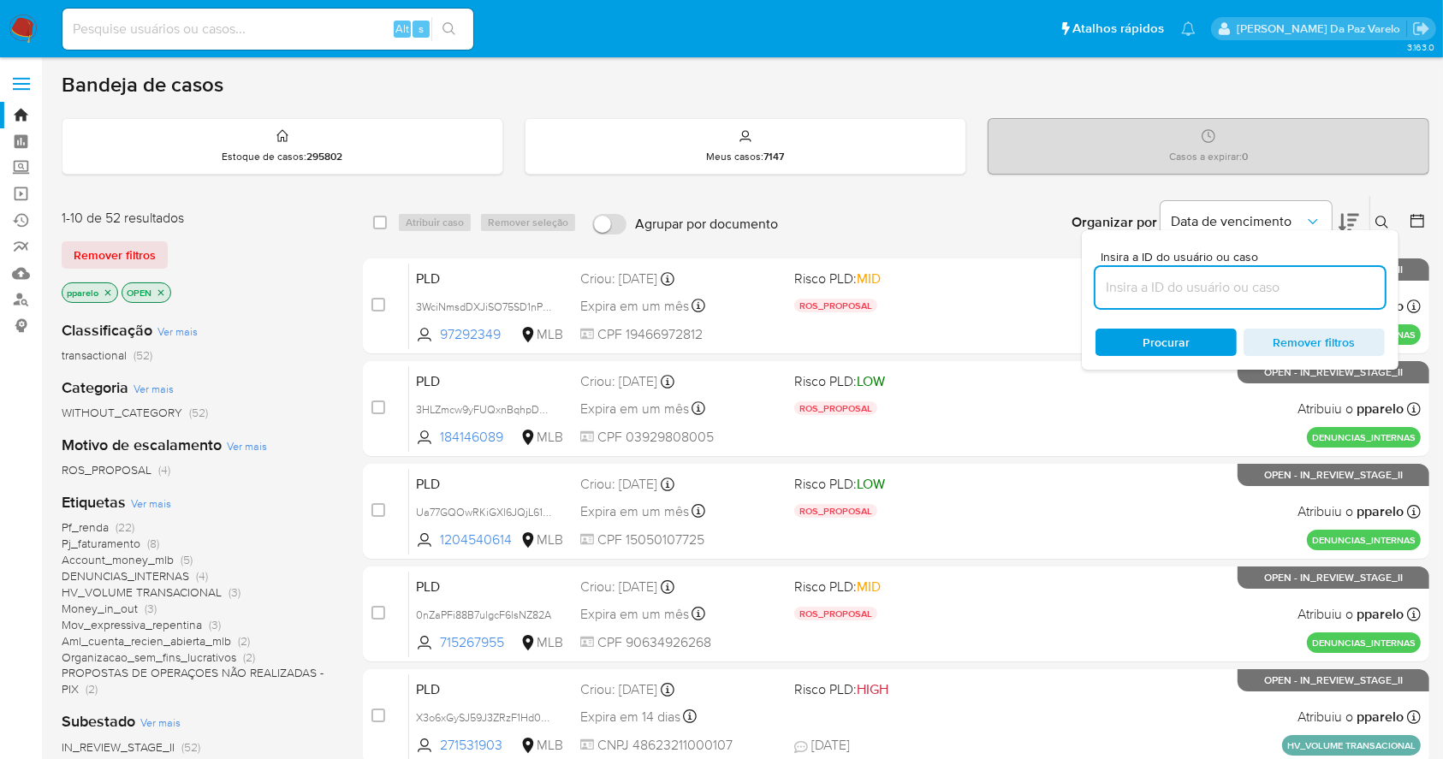
click at [1246, 277] on input at bounding box center [1239, 287] width 289 height 22
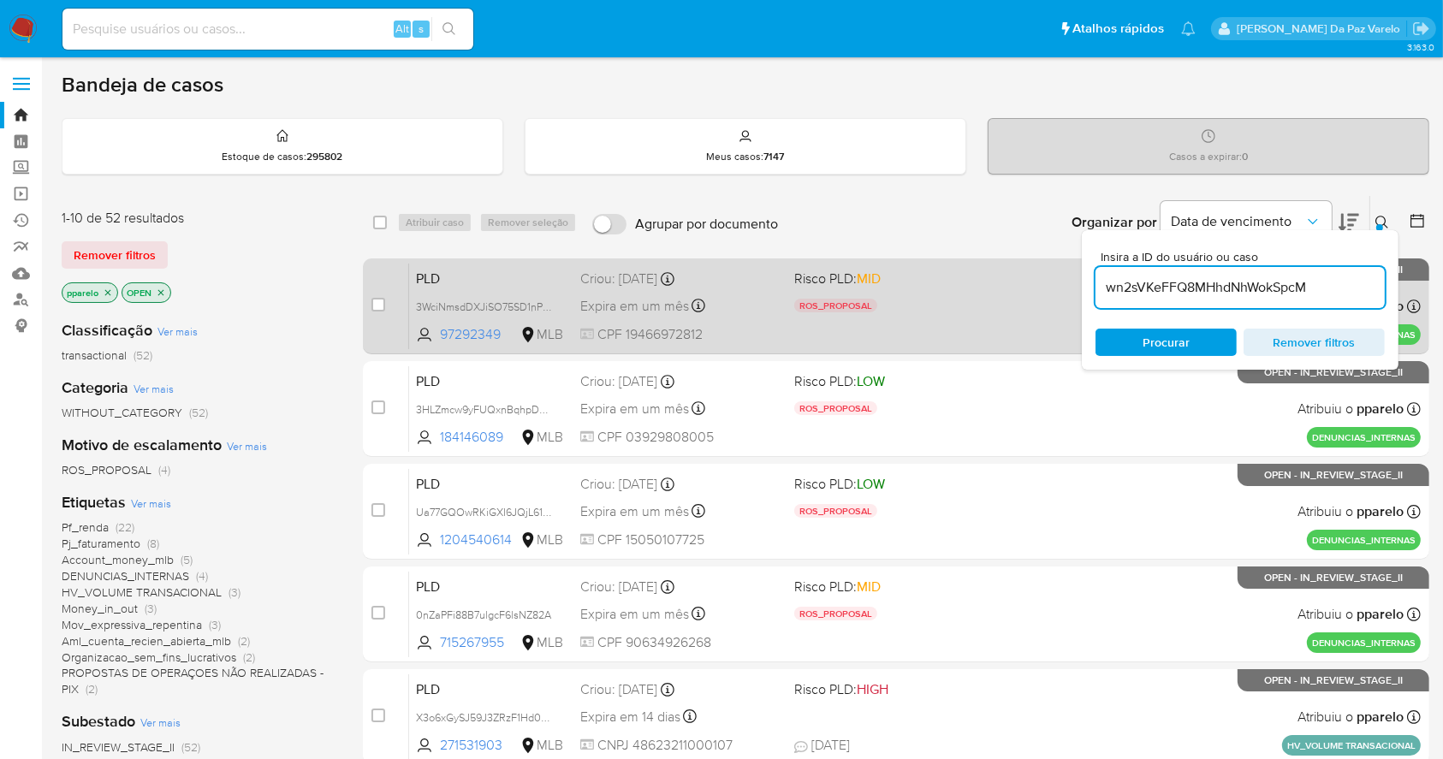
type input "wn2sVKeFFQ8MHhdNhWokSpcM"
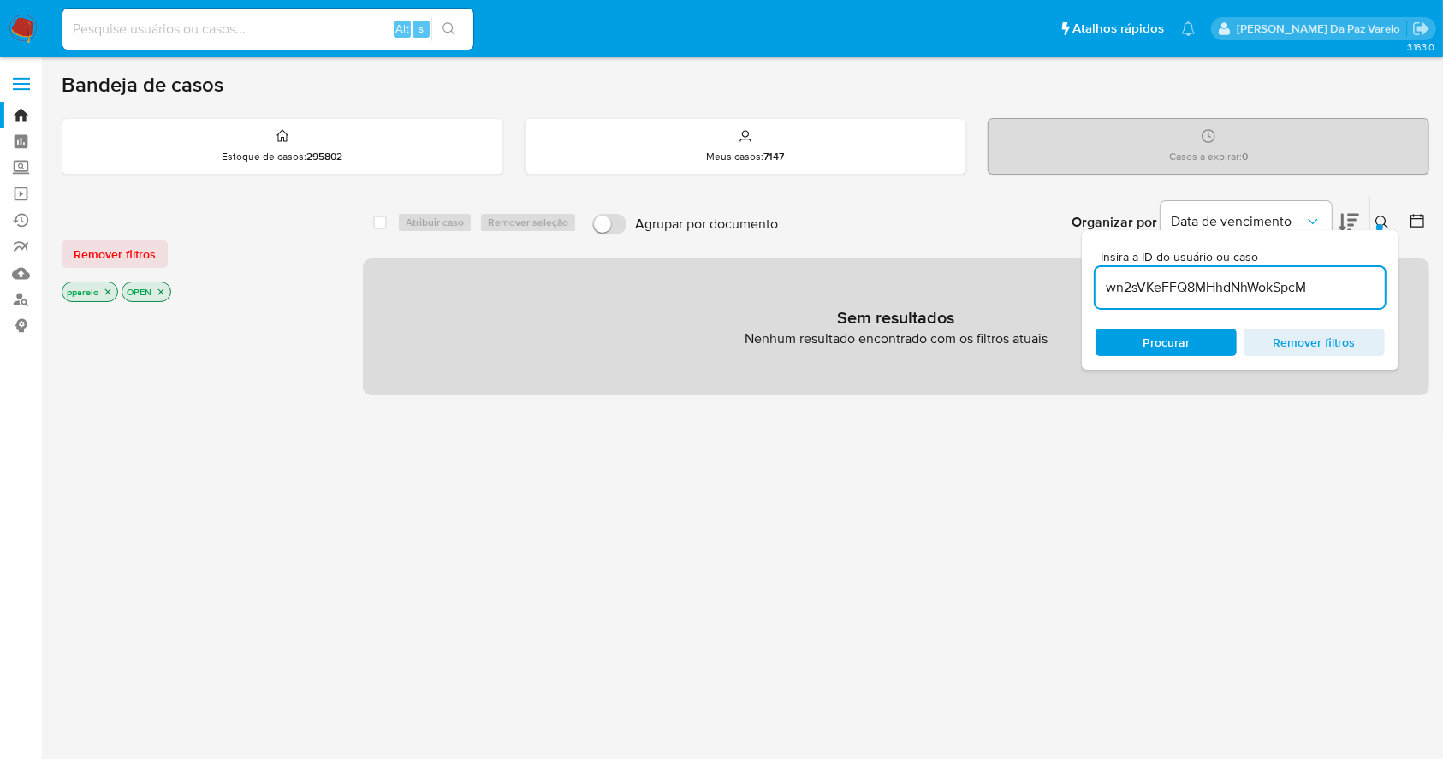
click at [111, 288] on icon "close-filter" at bounding box center [108, 292] width 10 height 10
click at [98, 294] on icon "close-filter" at bounding box center [101, 292] width 10 height 10
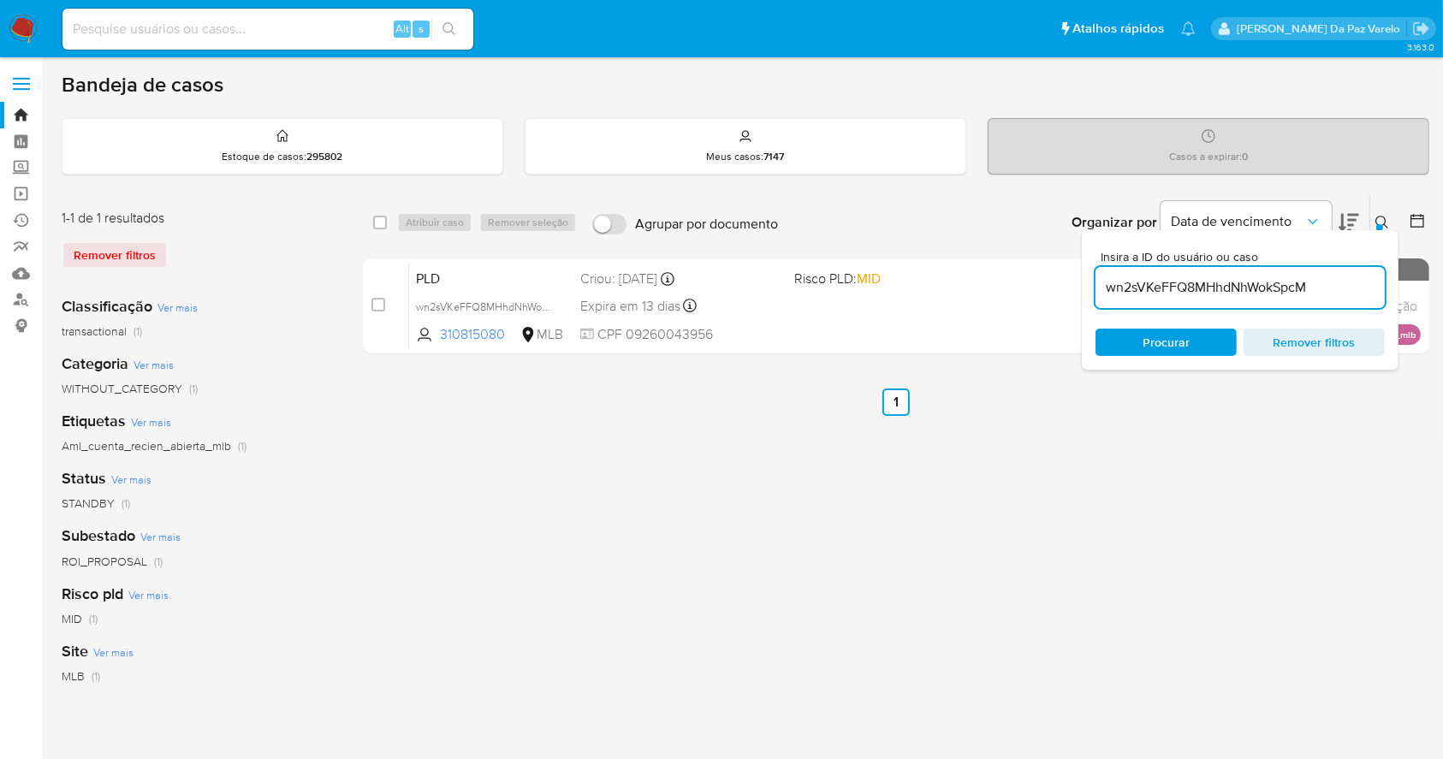
drag, startPoint x: 383, startPoint y: 219, endPoint x: 383, endPoint y: 234, distance: 14.5
click at [383, 221] on input "checkbox" at bounding box center [380, 223] width 14 height 14
checkbox input "true"
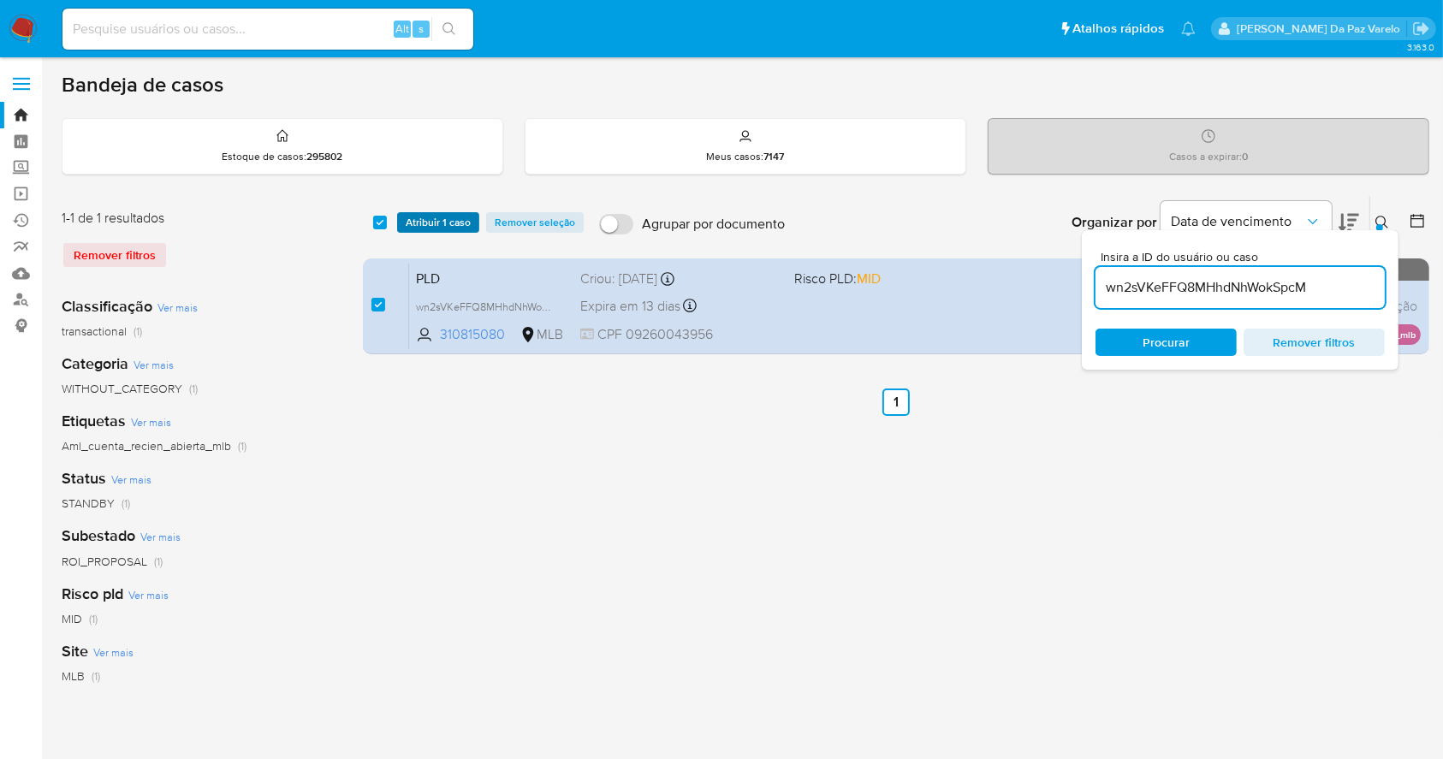
click at [413, 222] on span "Atribuir 1 caso" at bounding box center [438, 222] width 65 height 17
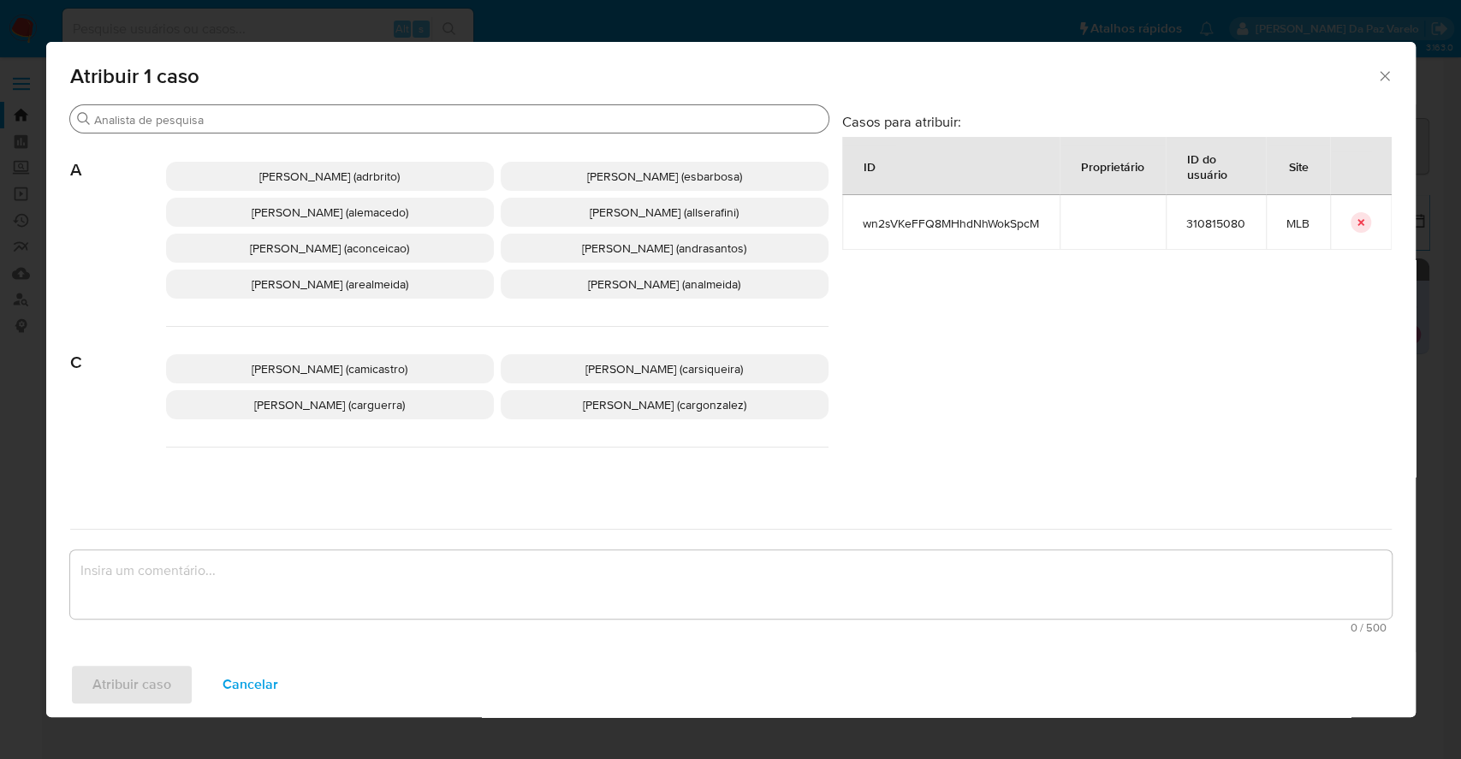
click at [465, 115] on input "Buscar" at bounding box center [457, 119] width 727 height 15
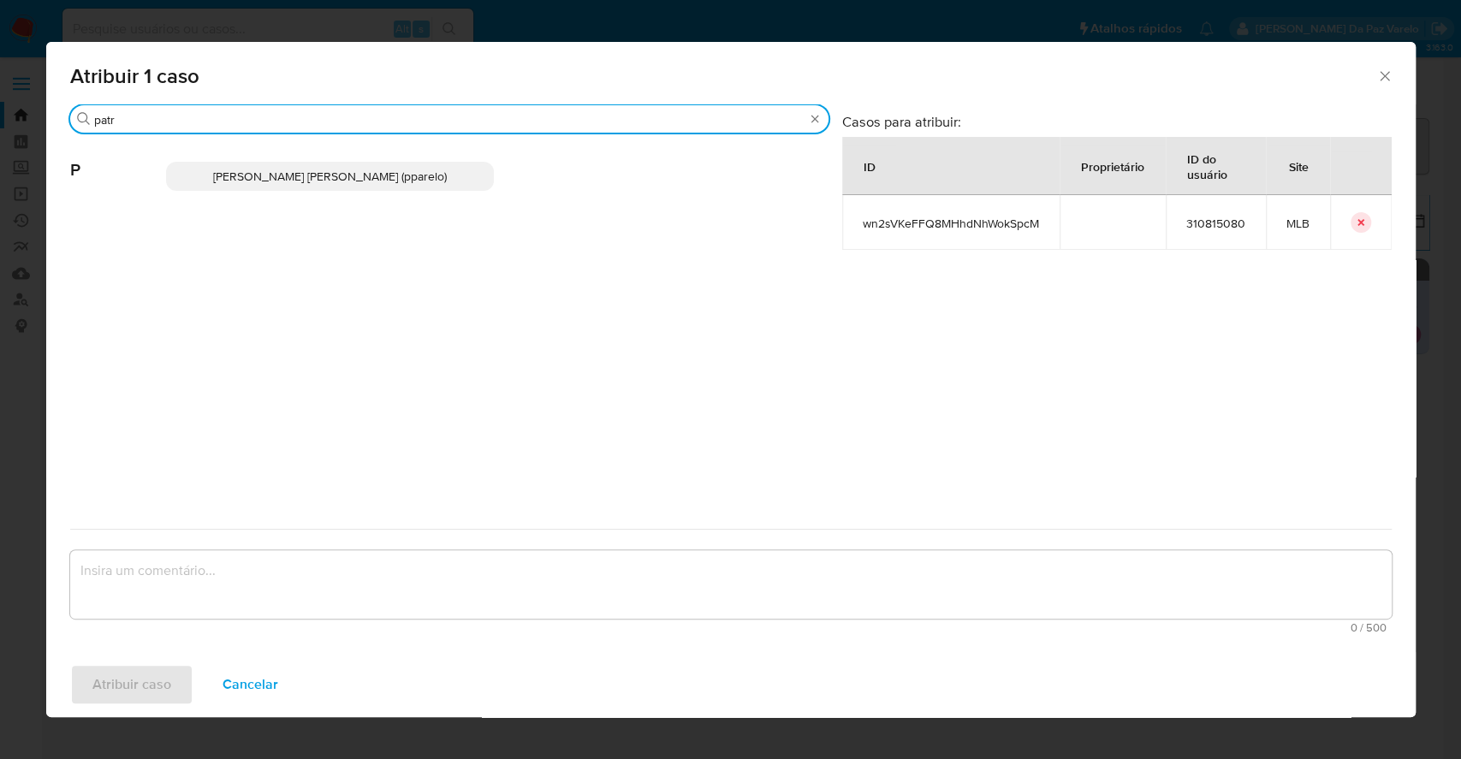
type input "patr"
drag, startPoint x: 438, startPoint y: 179, endPoint x: 430, endPoint y: 181, distance: 8.9
click at [431, 181] on span "Patricia Aparecida Da Paz Varelo (pparelo)" at bounding box center [330, 176] width 234 height 17
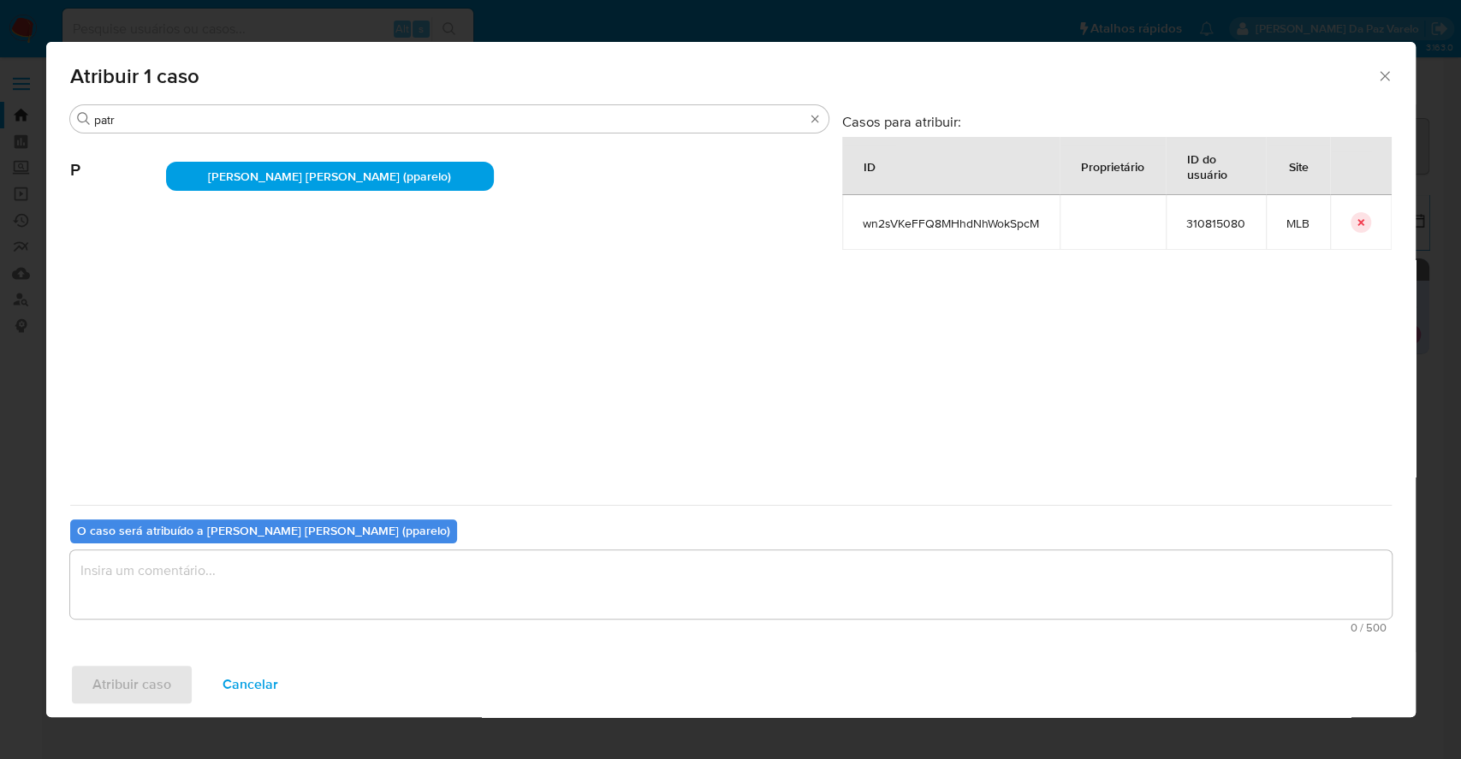
click at [195, 595] on textarea "assign-modal" at bounding box center [730, 584] width 1321 height 68
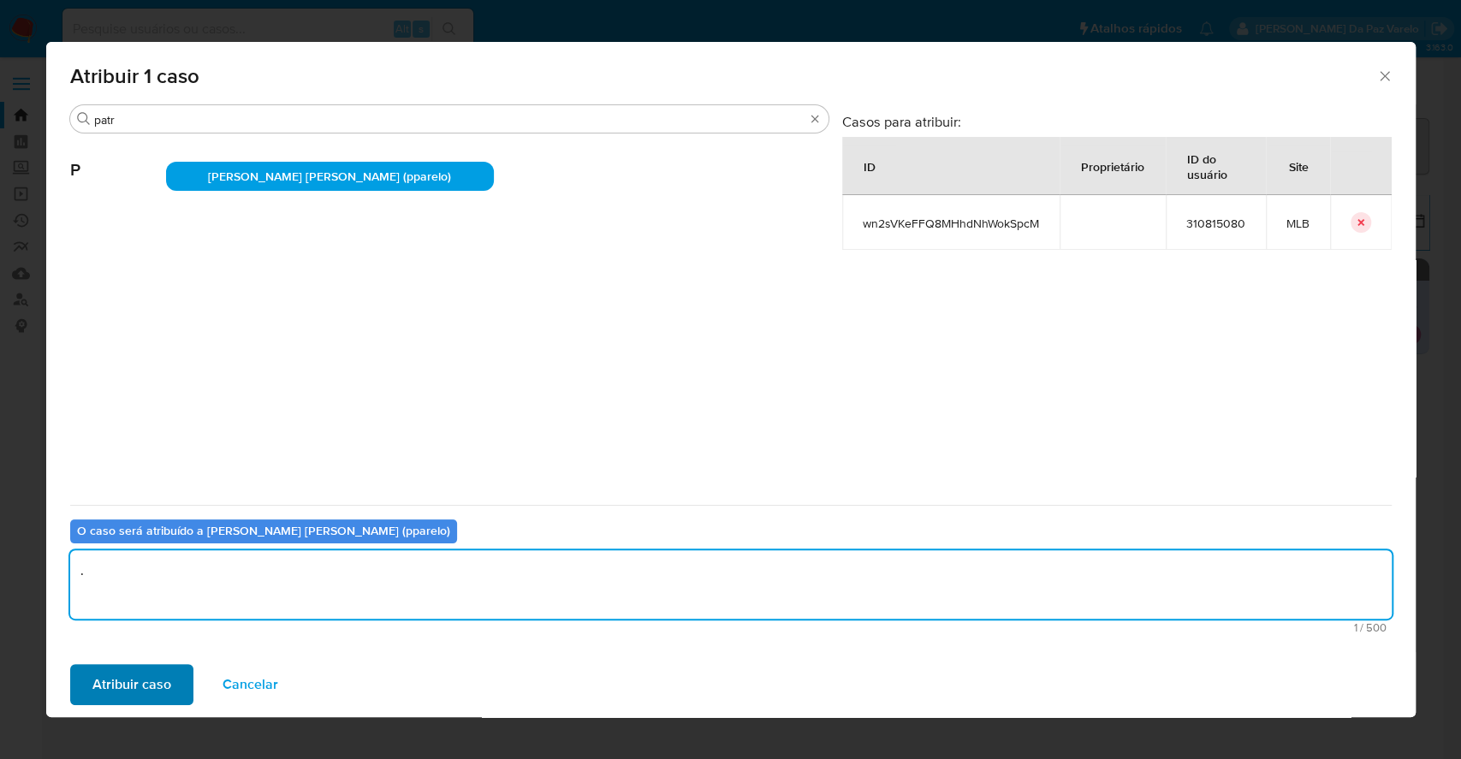
type textarea "."
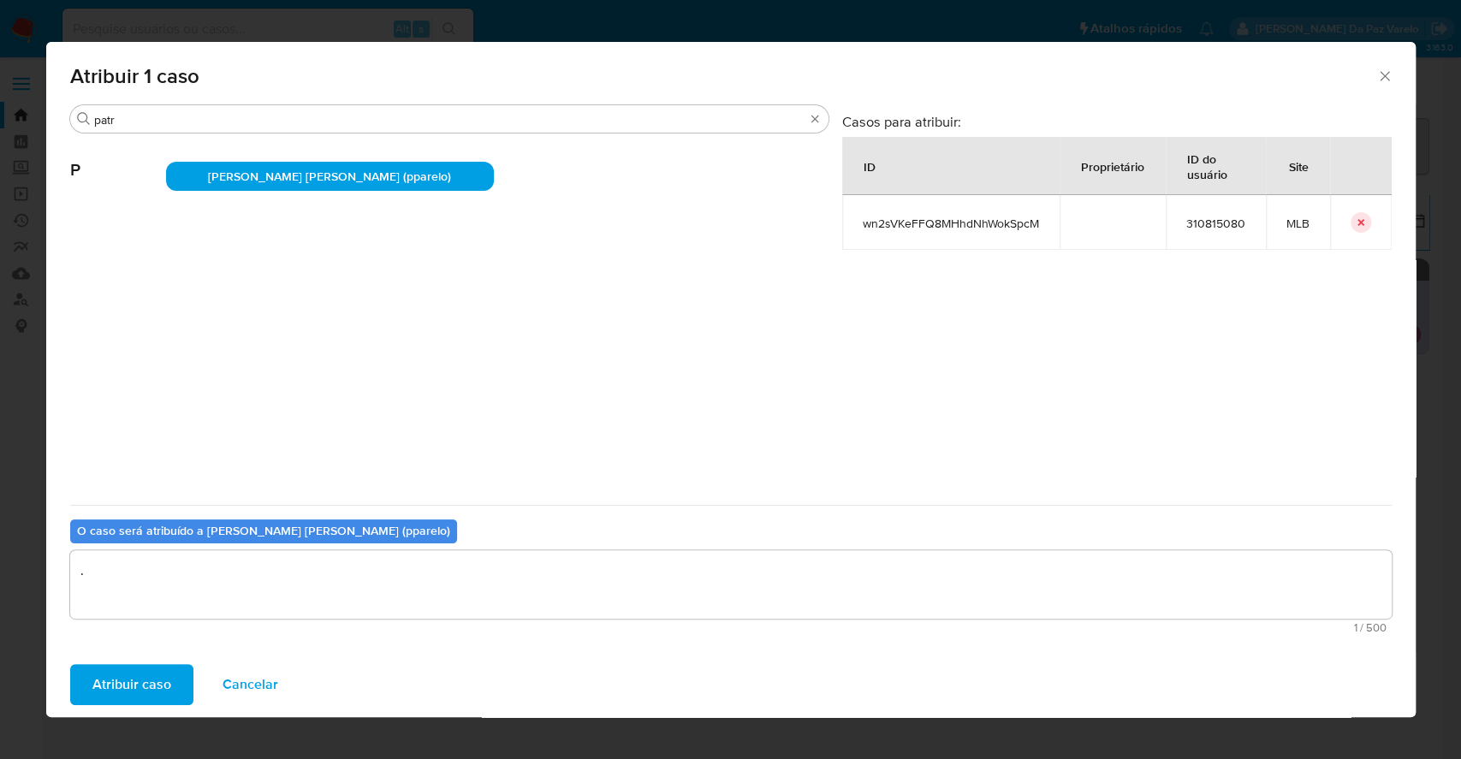
click at [139, 678] on span "Atribuir caso" at bounding box center [131, 685] width 79 height 38
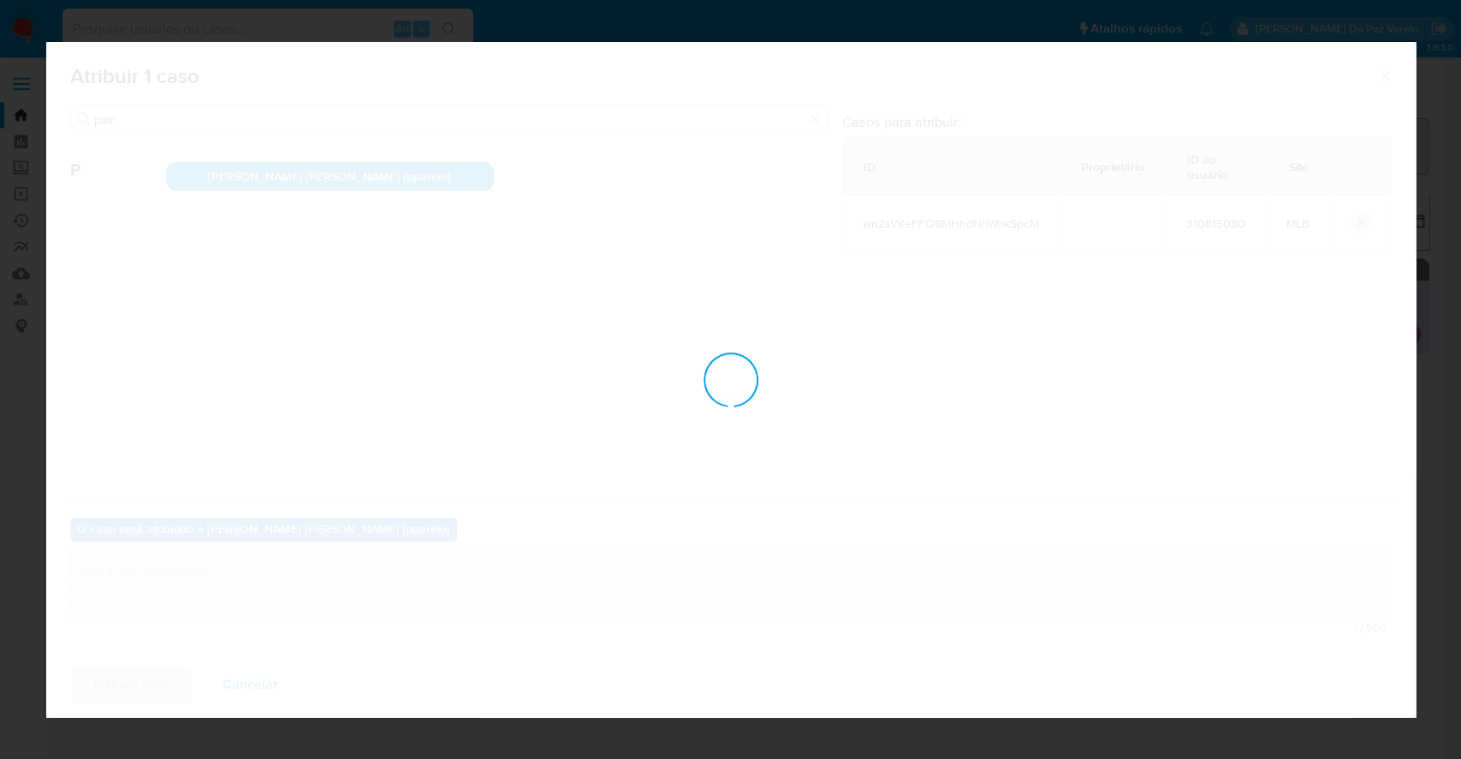
checkbox input "false"
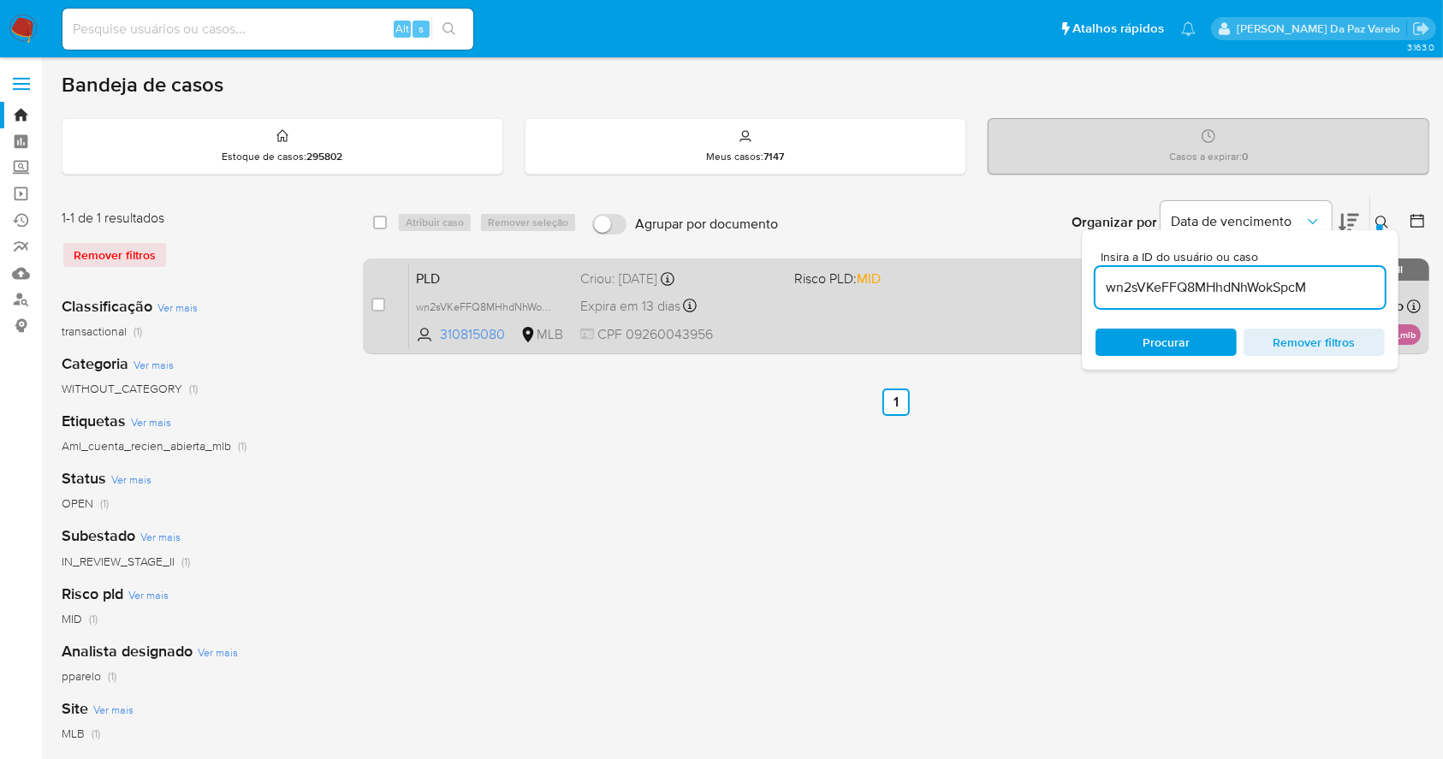
click at [937, 301] on div "PLD wn2sVKeFFQ8MHhdNhWokSpcM 310815080 MLB Risco PLD: MID Criou: 12/09/2025 Cri…" at bounding box center [914, 306] width 1011 height 86
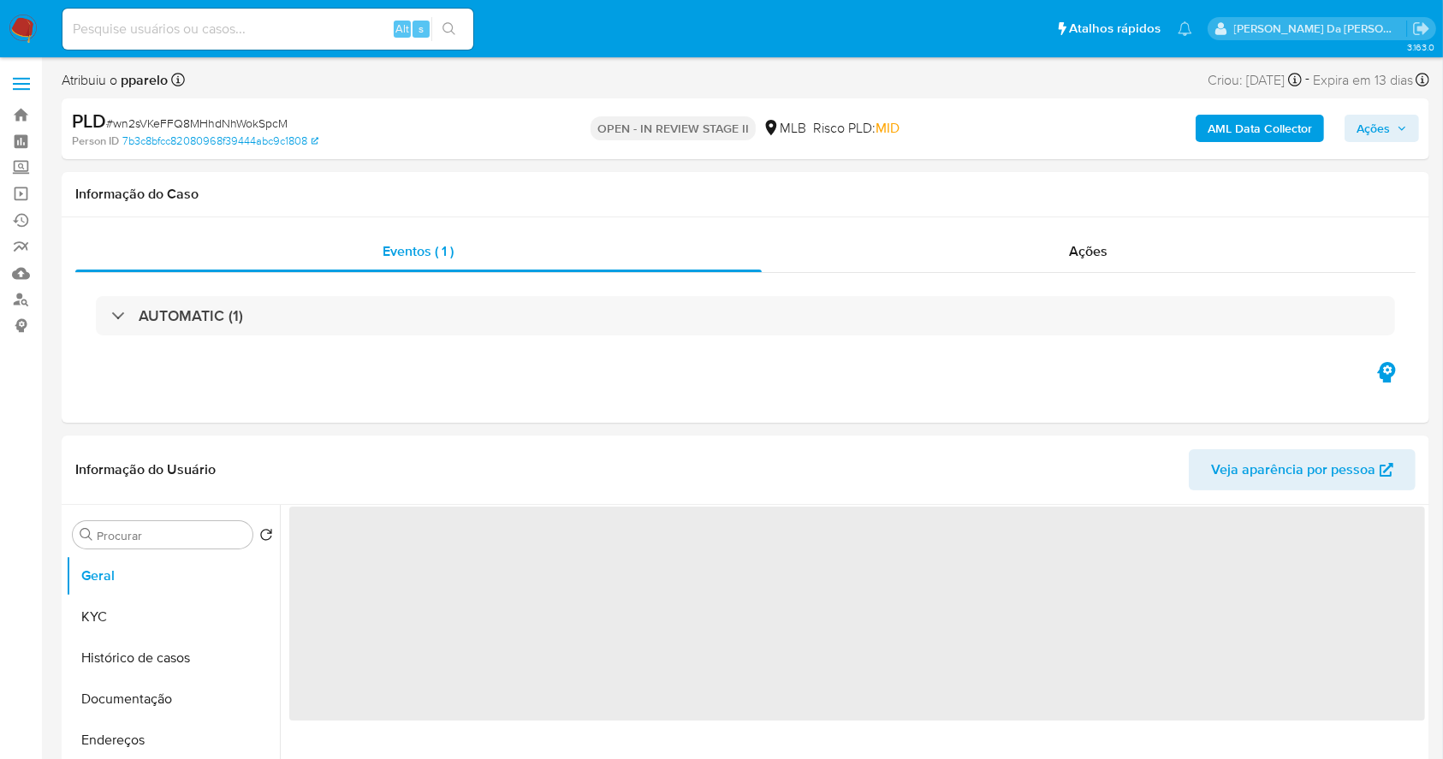
select select "10"
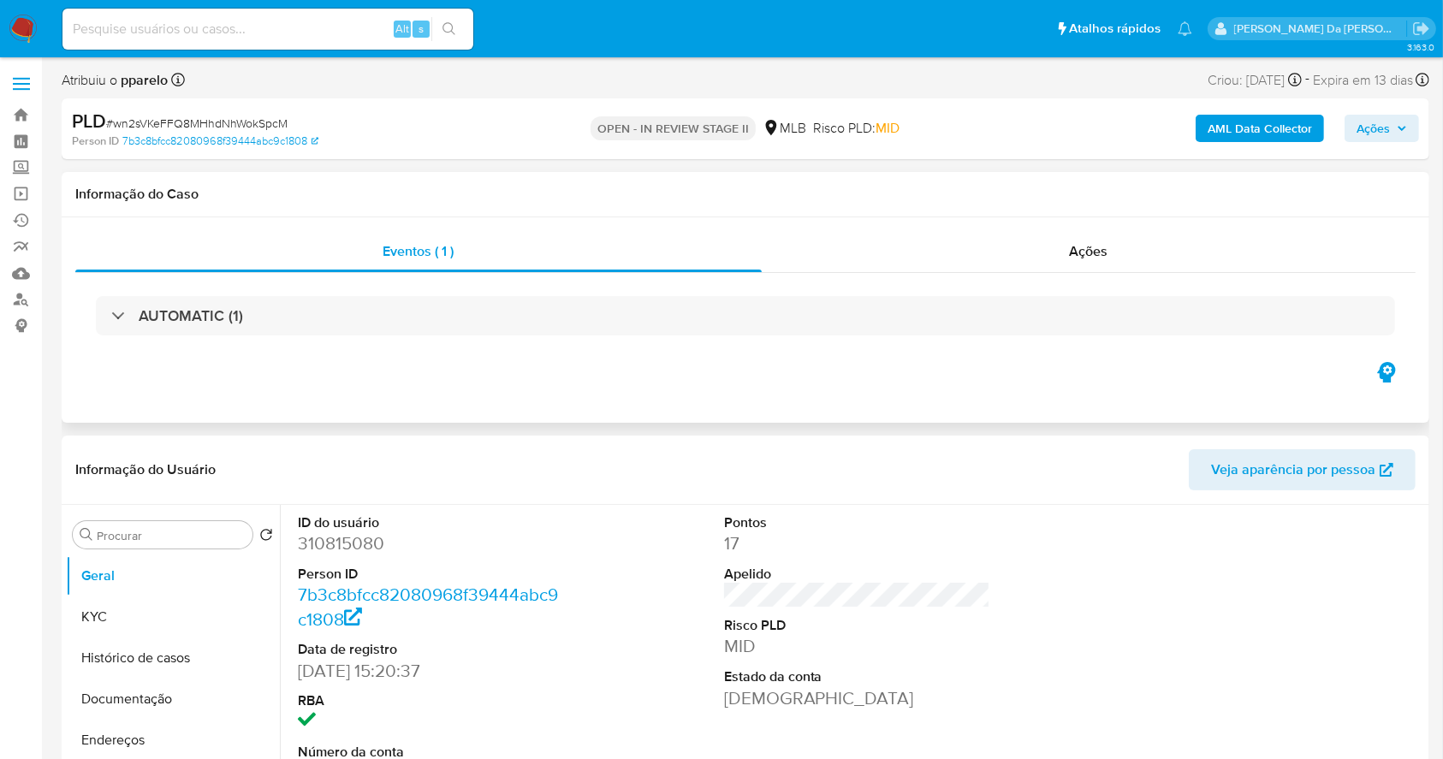
click at [802, 387] on div "Eventos ( 1 ) Ações AUTOMATIC (1)" at bounding box center [745, 319] width 1367 height 205
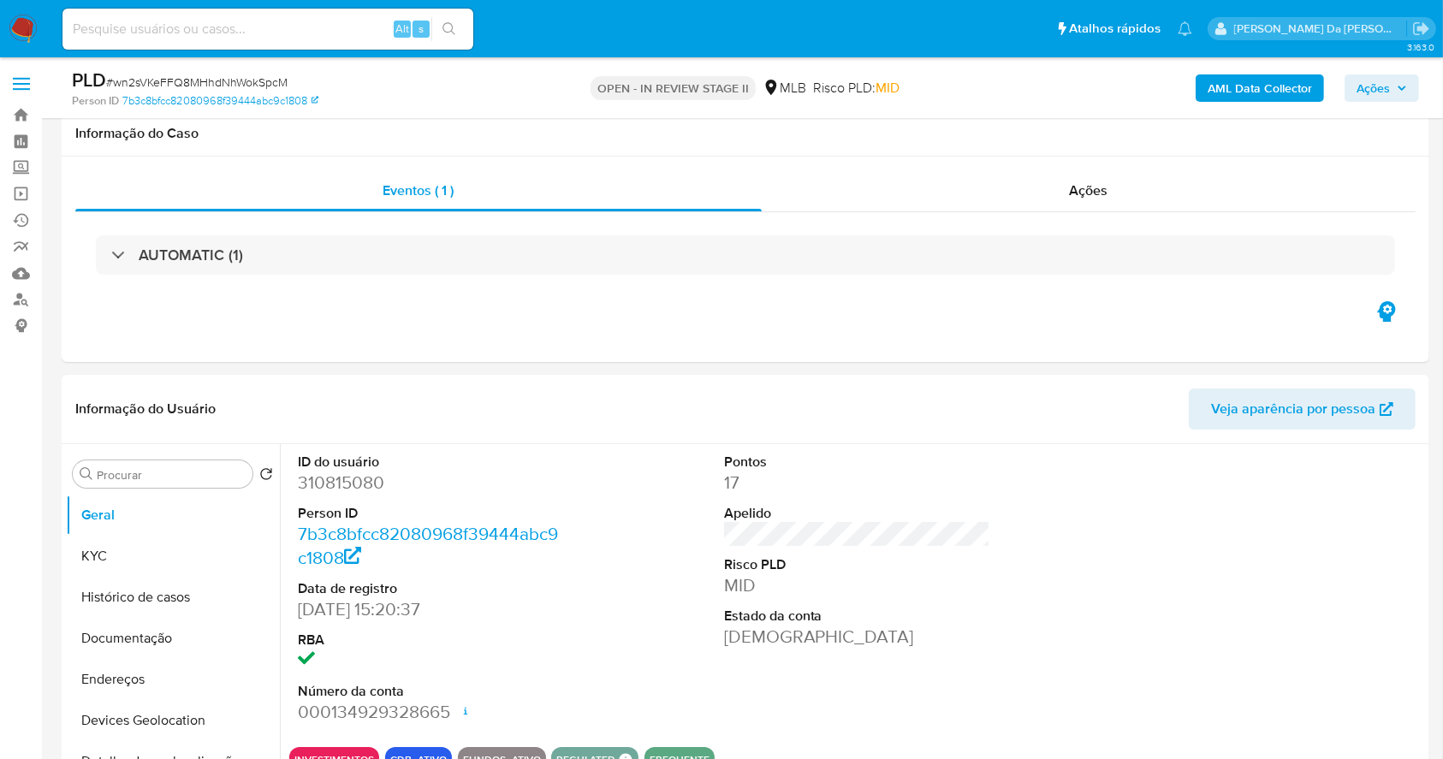
scroll to position [393, 0]
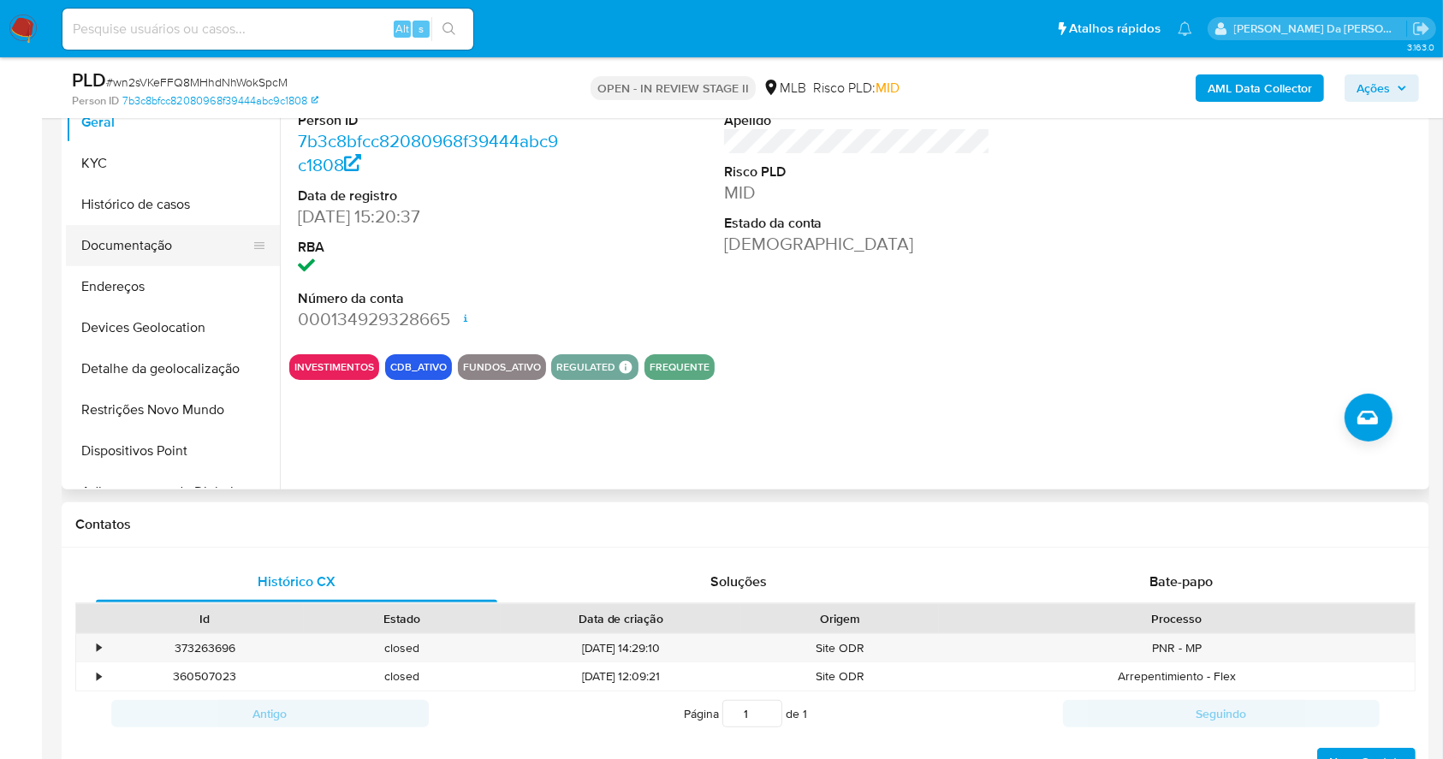
click at [152, 250] on button "Documentação" at bounding box center [166, 245] width 200 height 41
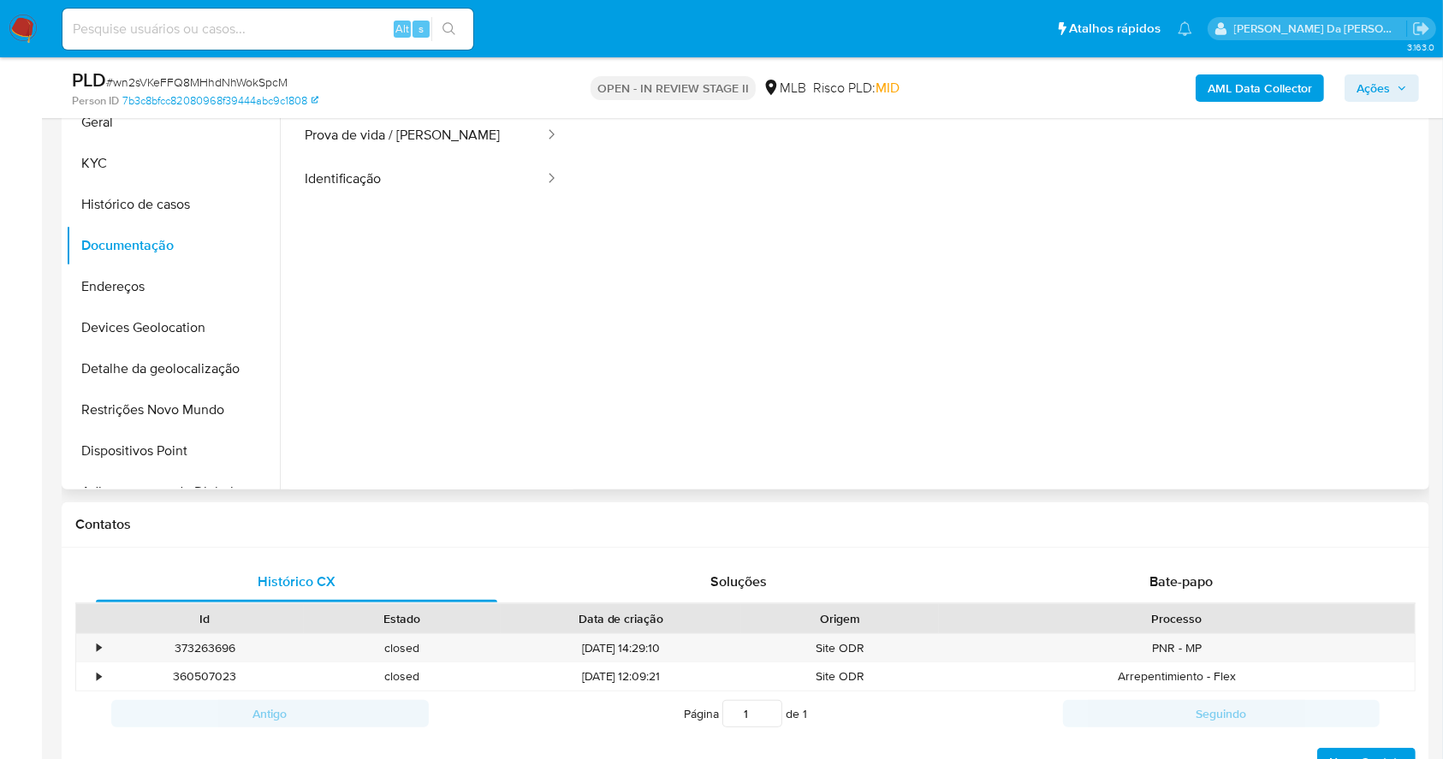
scroll to position [279, 0]
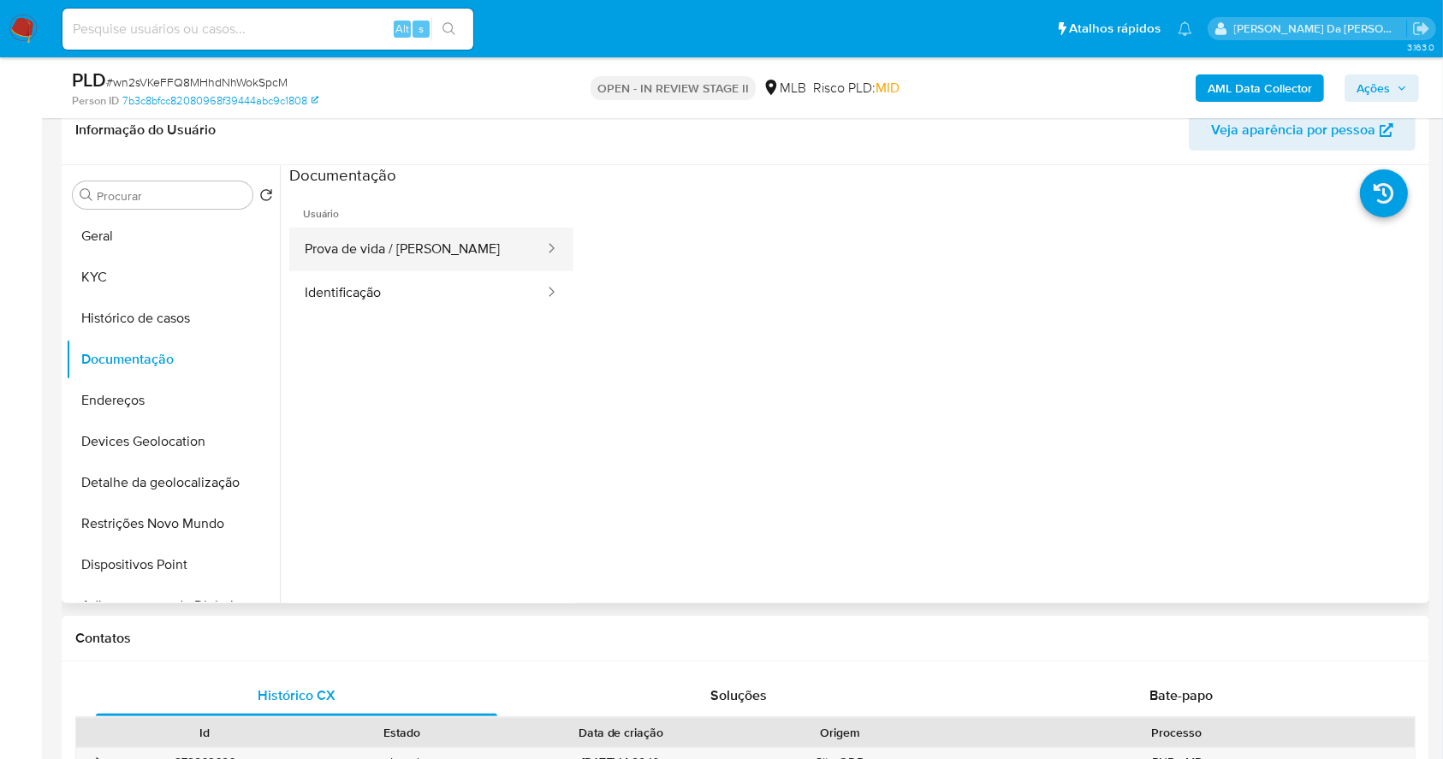
click at [428, 239] on button "Prova de vida / Selfie" at bounding box center [417, 250] width 257 height 44
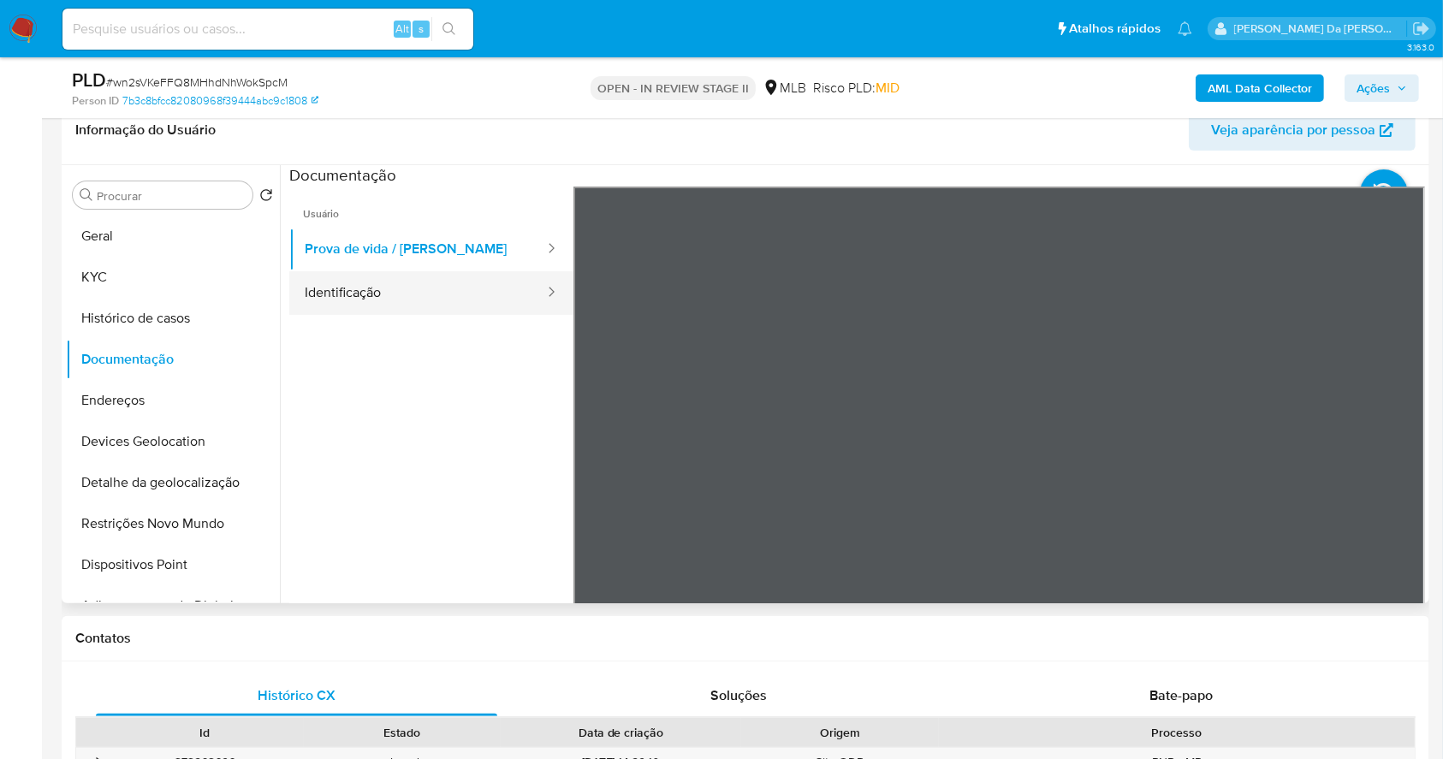
click at [412, 298] on button "Identificação" at bounding box center [417, 293] width 257 height 44
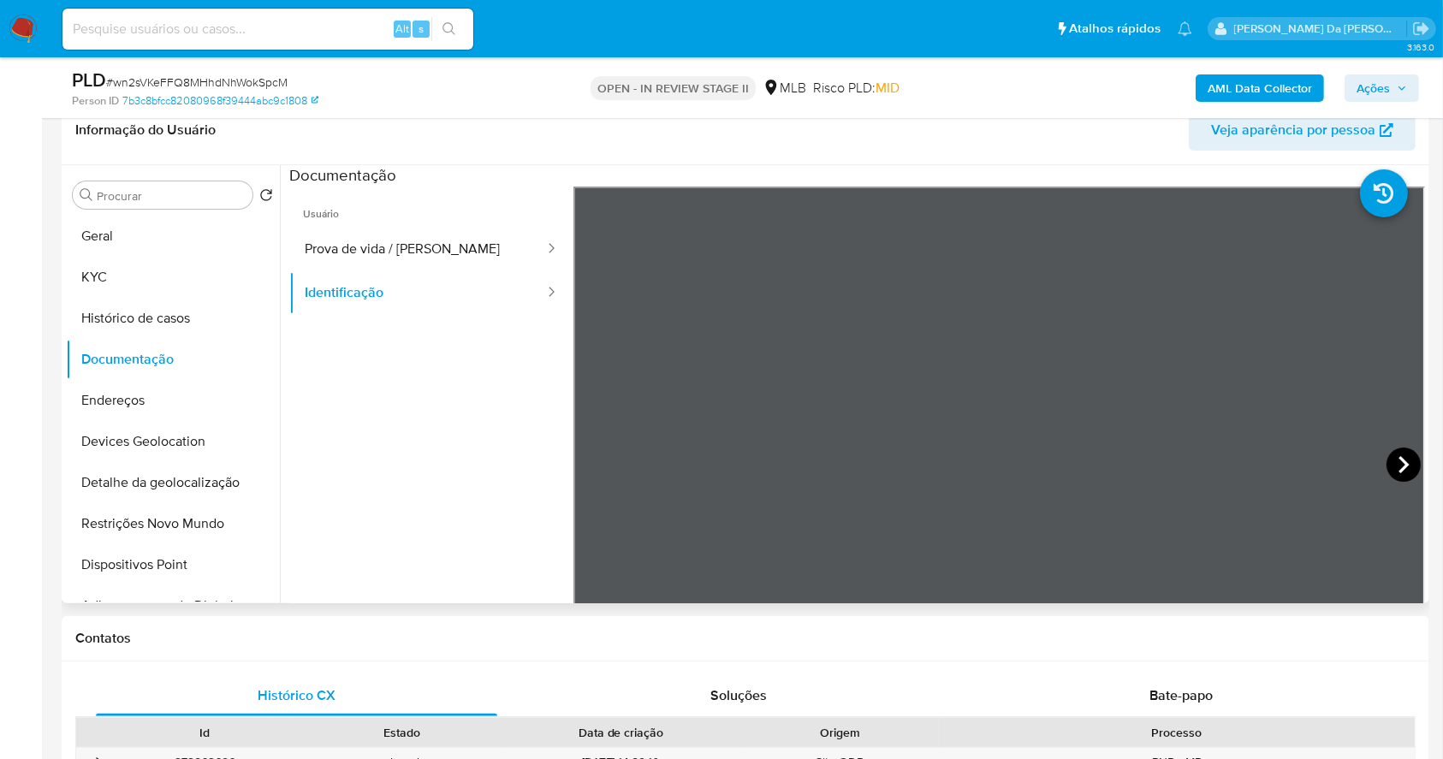
click at [1392, 462] on icon at bounding box center [1403, 465] width 34 height 34
click at [596, 466] on icon at bounding box center [595, 465] width 34 height 34
click at [460, 229] on button "Prova de vida / Selfie" at bounding box center [417, 250] width 257 height 44
click at [313, 43] on div "Alt s" at bounding box center [267, 29] width 411 height 41
click at [319, 33] on input at bounding box center [267, 29] width 411 height 22
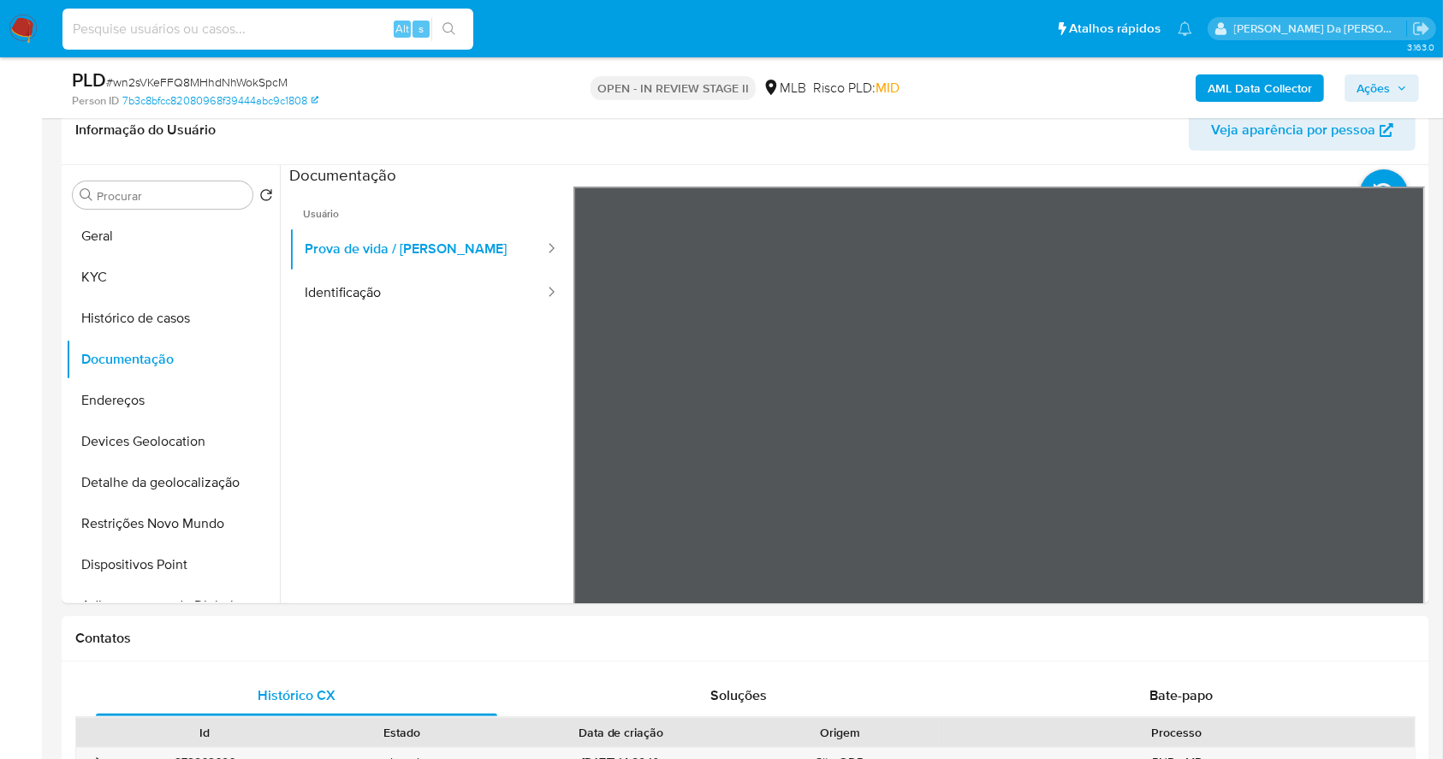
paste input "OQlKidw2nPlNL1yFdzuohw6F"
type input "OQlKidw2nPlNL1yFdzuohw6F"
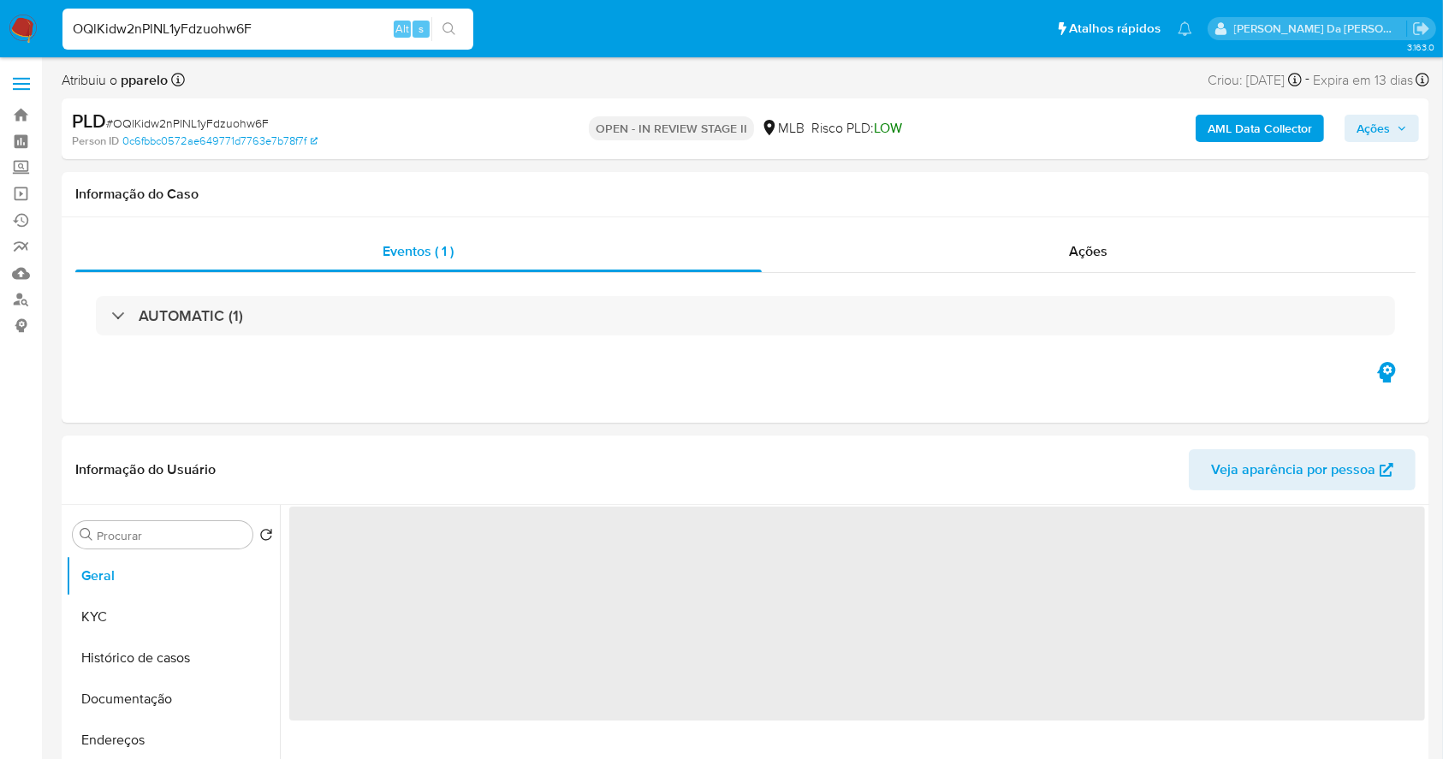
select select "10"
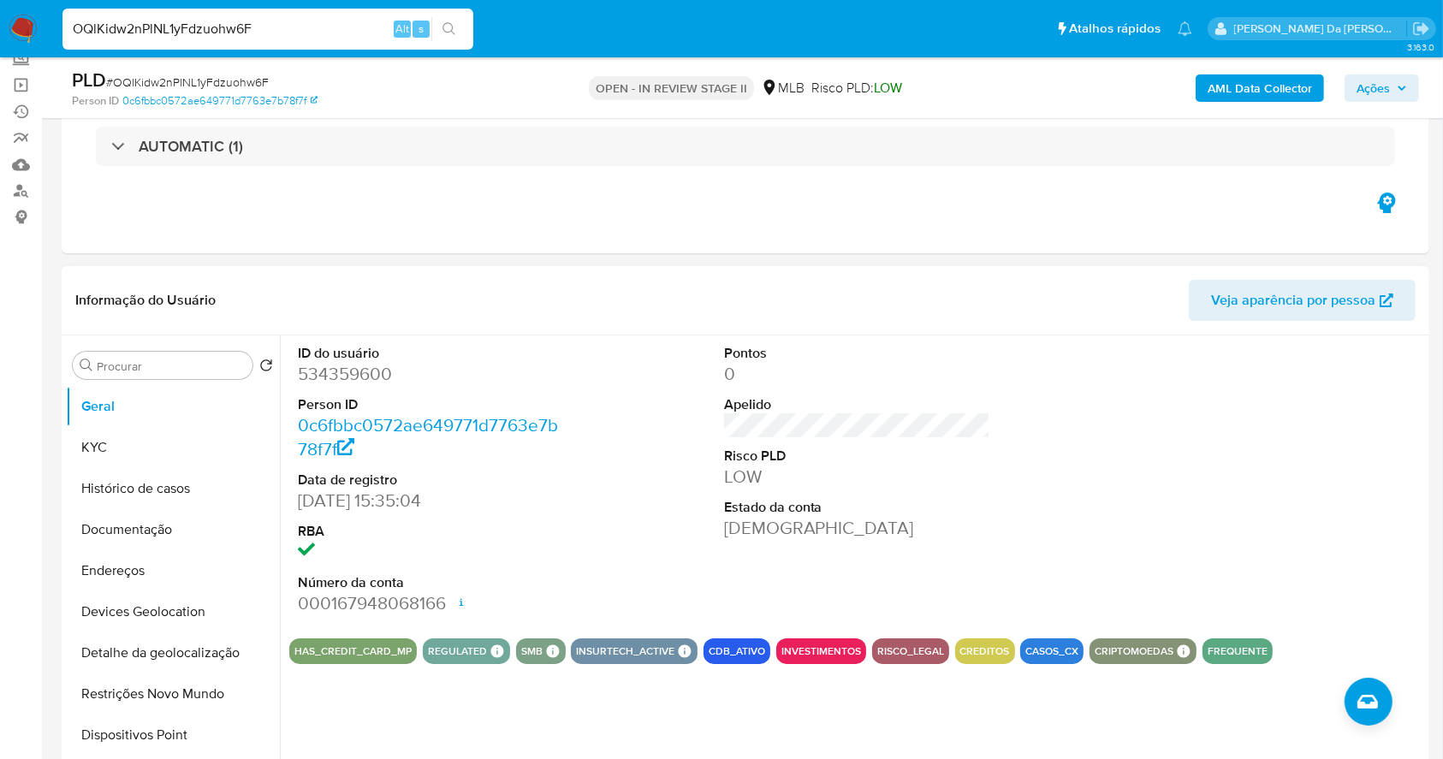
scroll to position [114, 0]
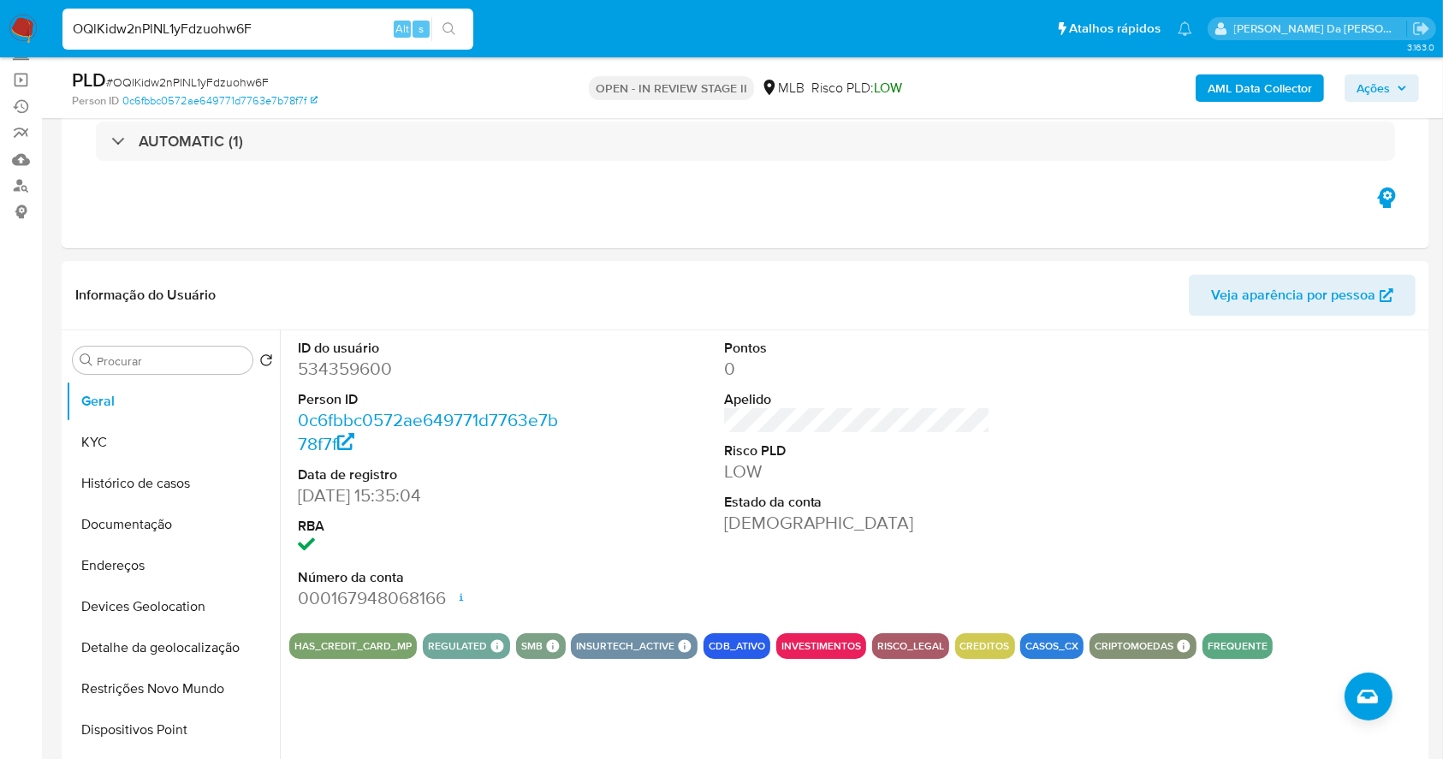
click at [313, 30] on input "OQlKidw2nPlNL1yFdzuohw6F" at bounding box center [267, 29] width 411 height 22
paste input "3dTAEXzlxHZujVV1rDHY925P"
type input "3dTAEXzlxHZujVV1rDHY925P"
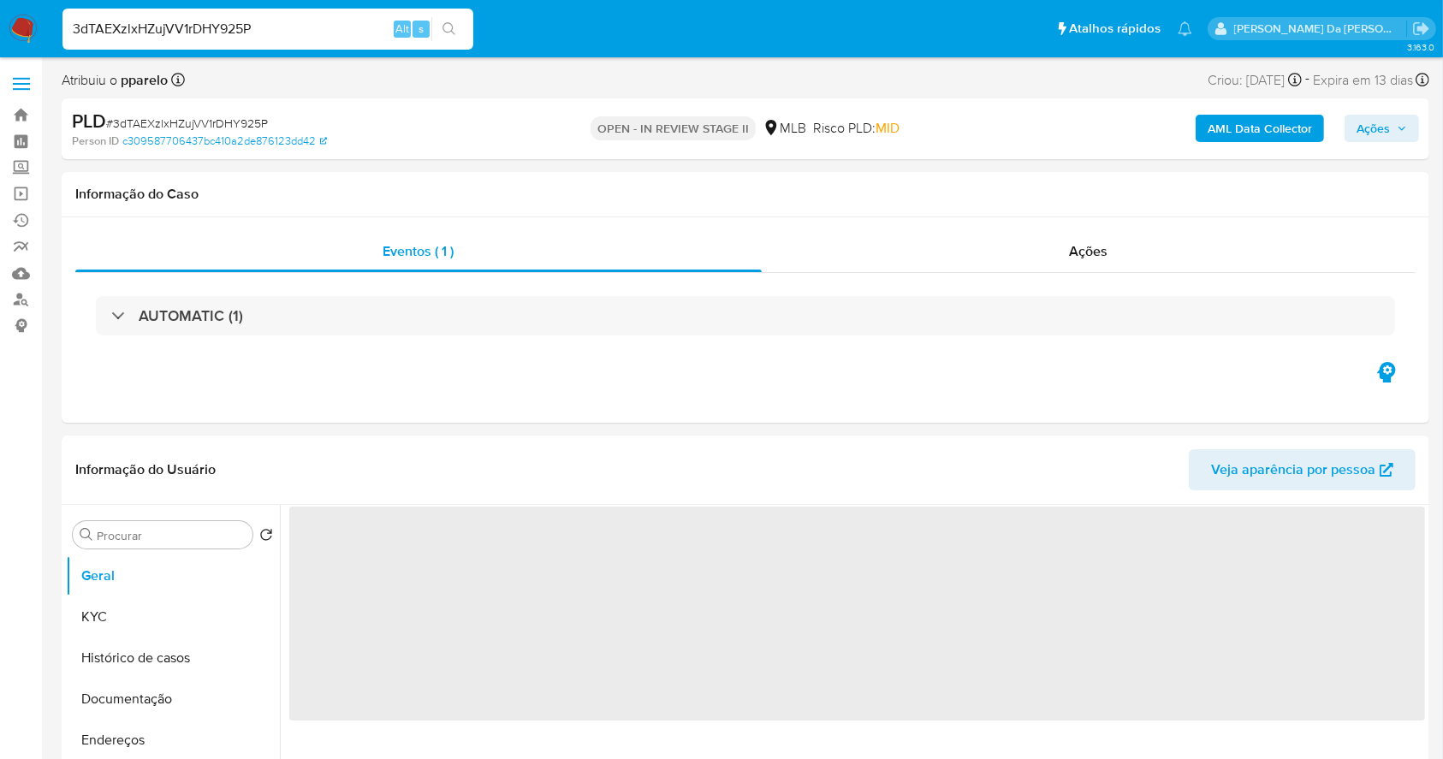
select select "10"
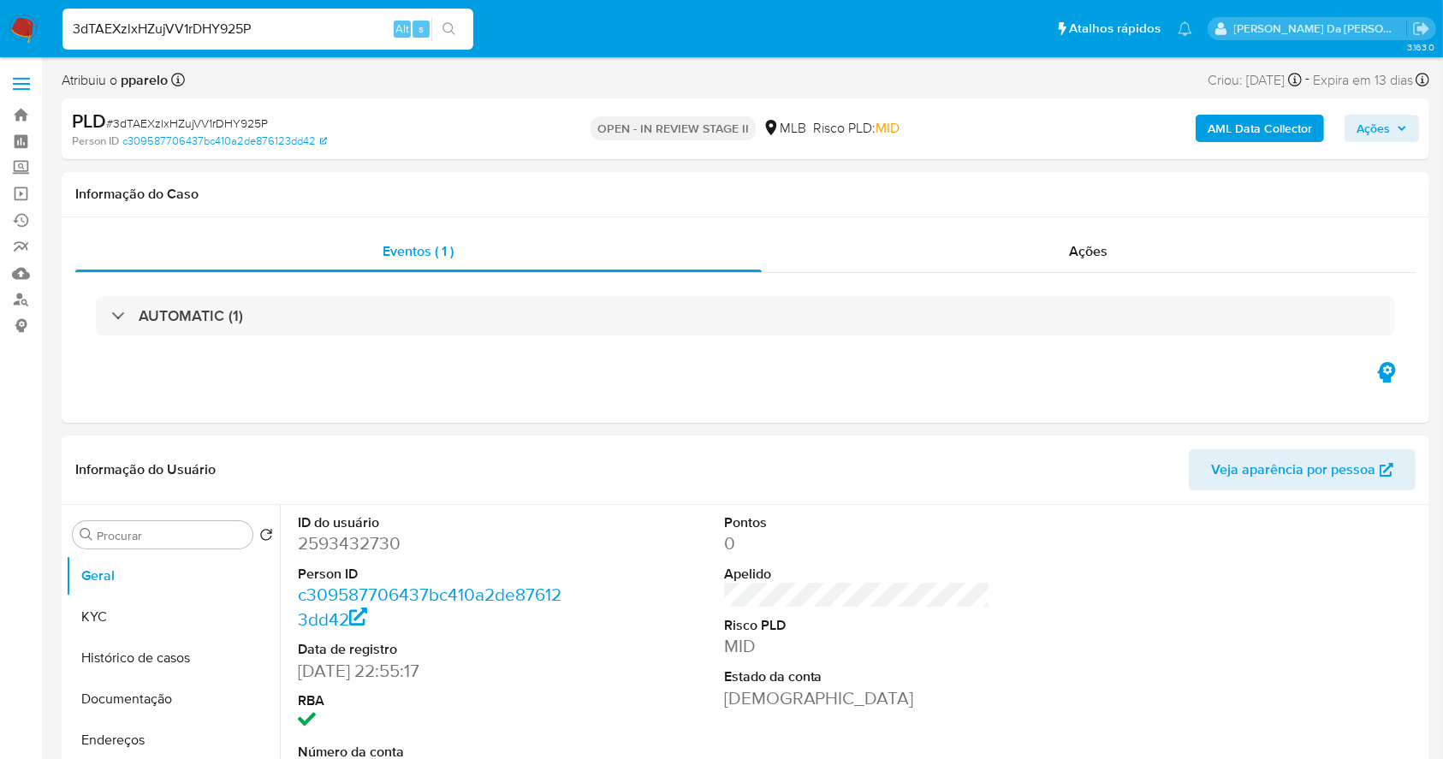
scroll to position [393, 0]
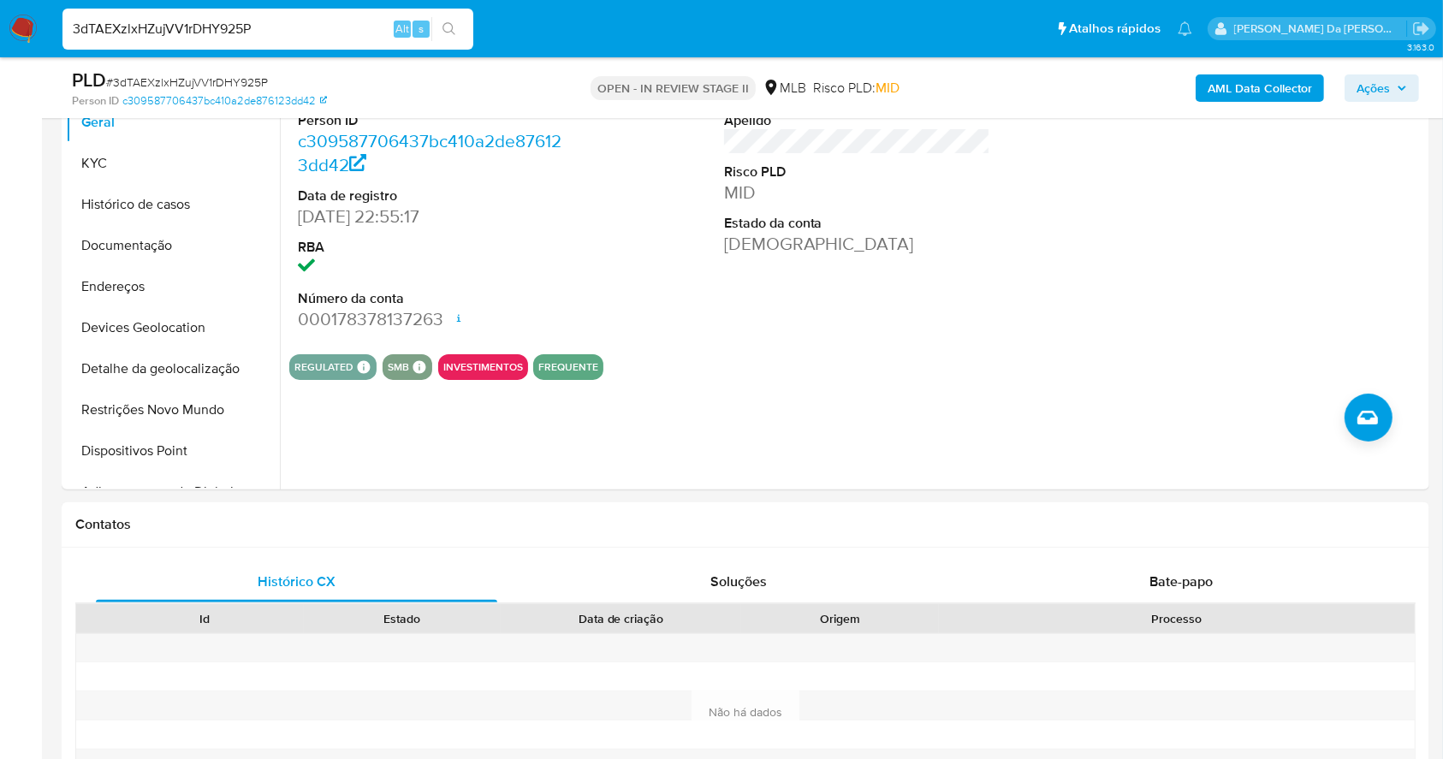
click at [383, 37] on input "3dTAEXzlxHZujVV1rDHY925P" at bounding box center [267, 29] width 411 height 22
click at [382, 37] on input "3dTAEXzlxHZujVV1rDHY925P" at bounding box center [267, 29] width 411 height 22
paste input "RqkILxxUHr8EK5K937zS14Cf"
type input "RqkILxxUHr8EK5K937zS14Cf"
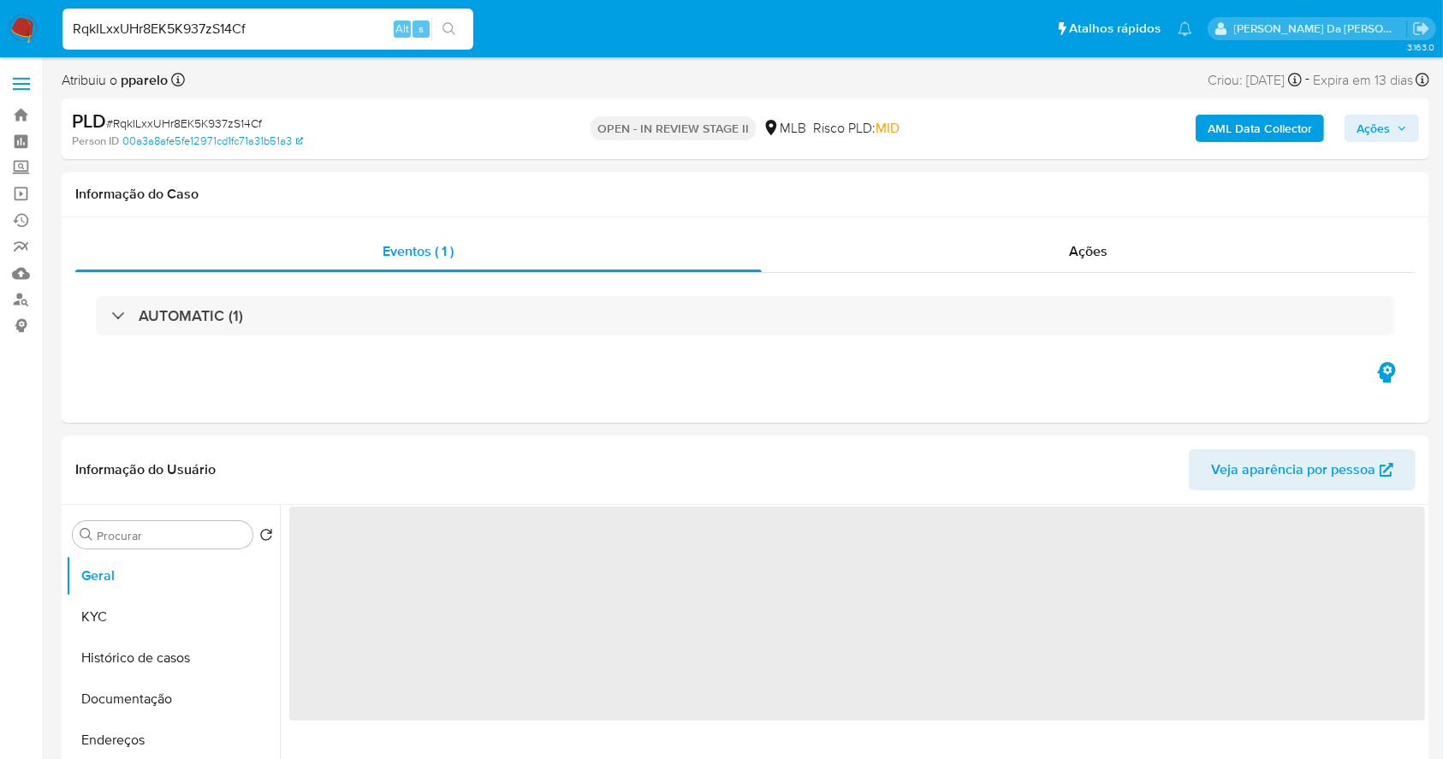
select select "10"
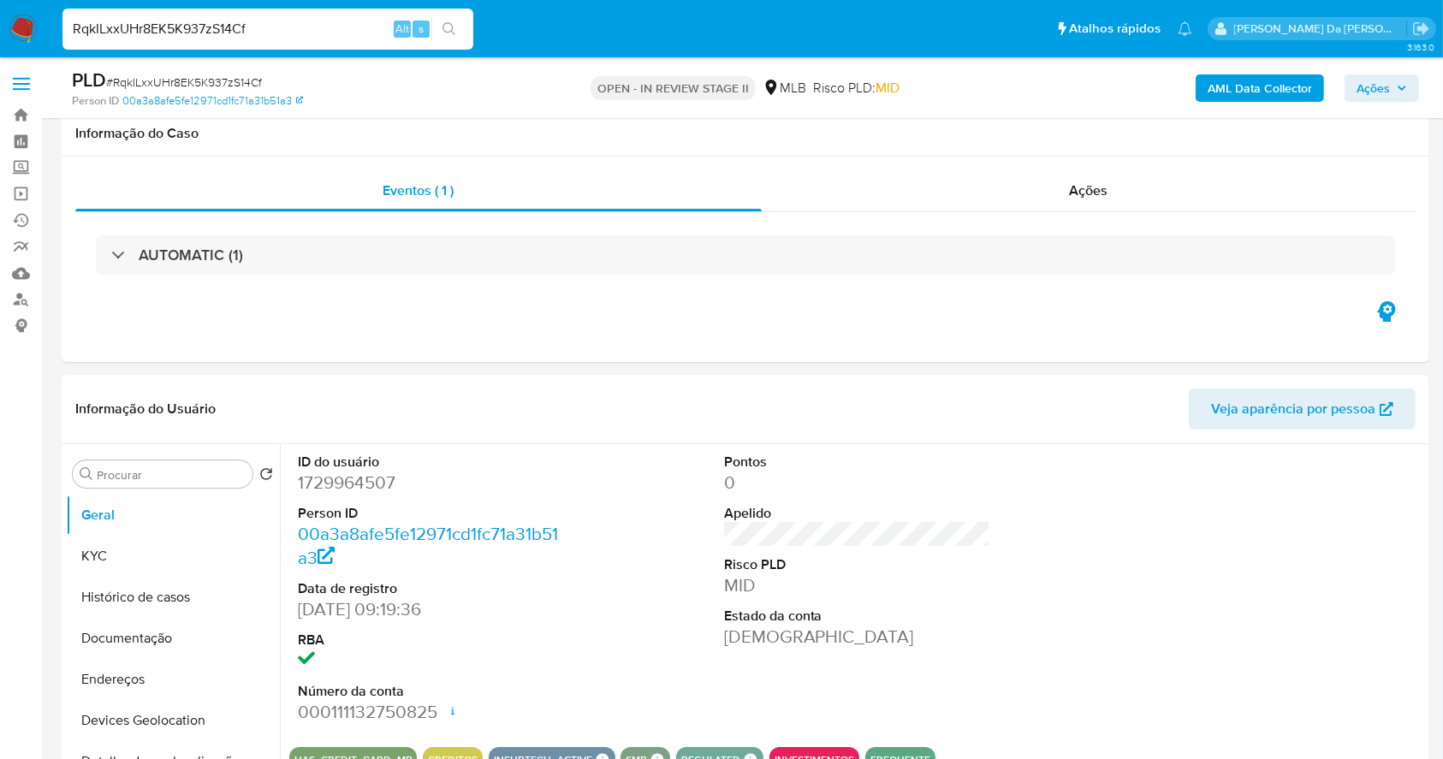
scroll to position [393, 0]
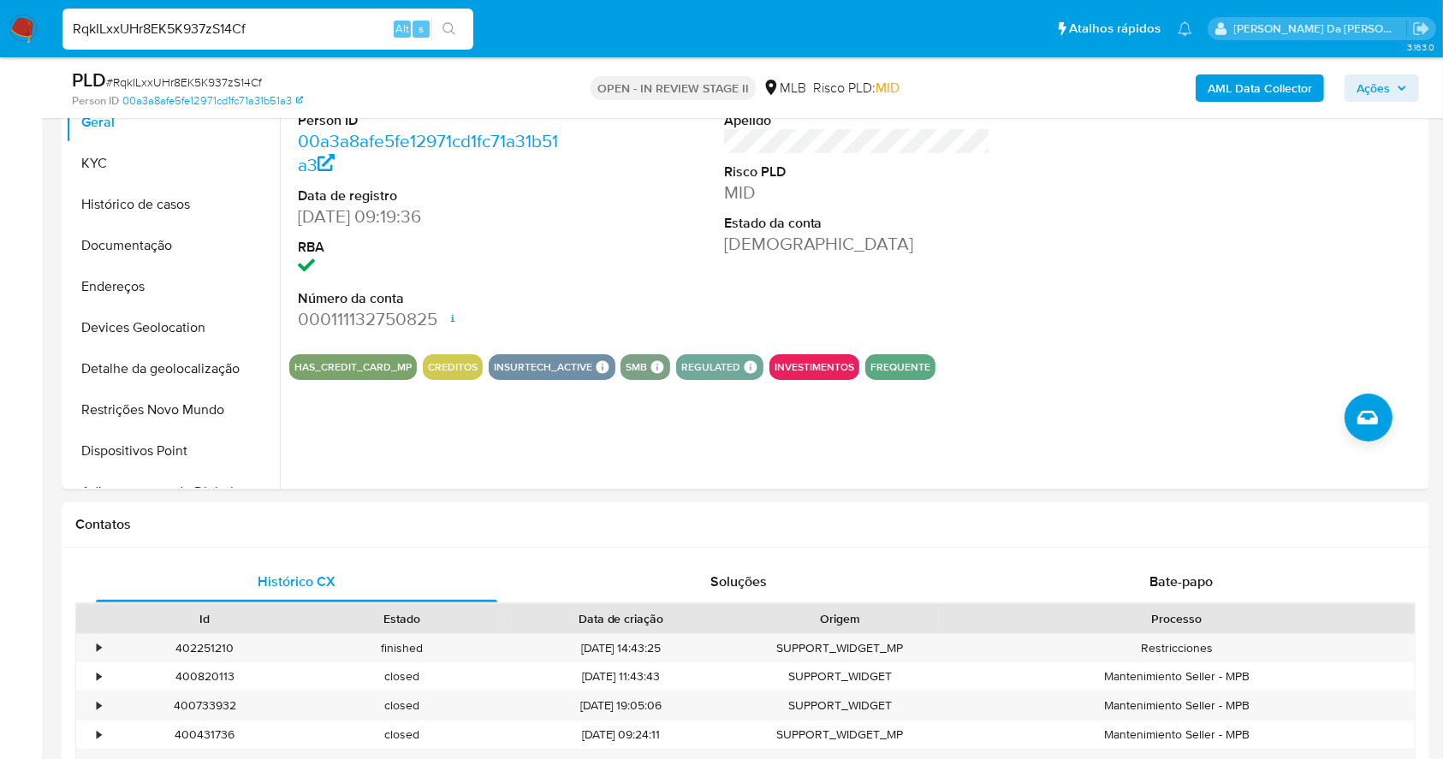
click at [353, 42] on div "RqkILxxUHr8EK5K937zS14Cf Alt s" at bounding box center [267, 29] width 411 height 41
click at [357, 36] on input "RqkILxxUHr8EK5K937zS14Cf" at bounding box center [267, 29] width 411 height 22
paste input "PKPY14xtxB7pgLpExD2VPbJk"
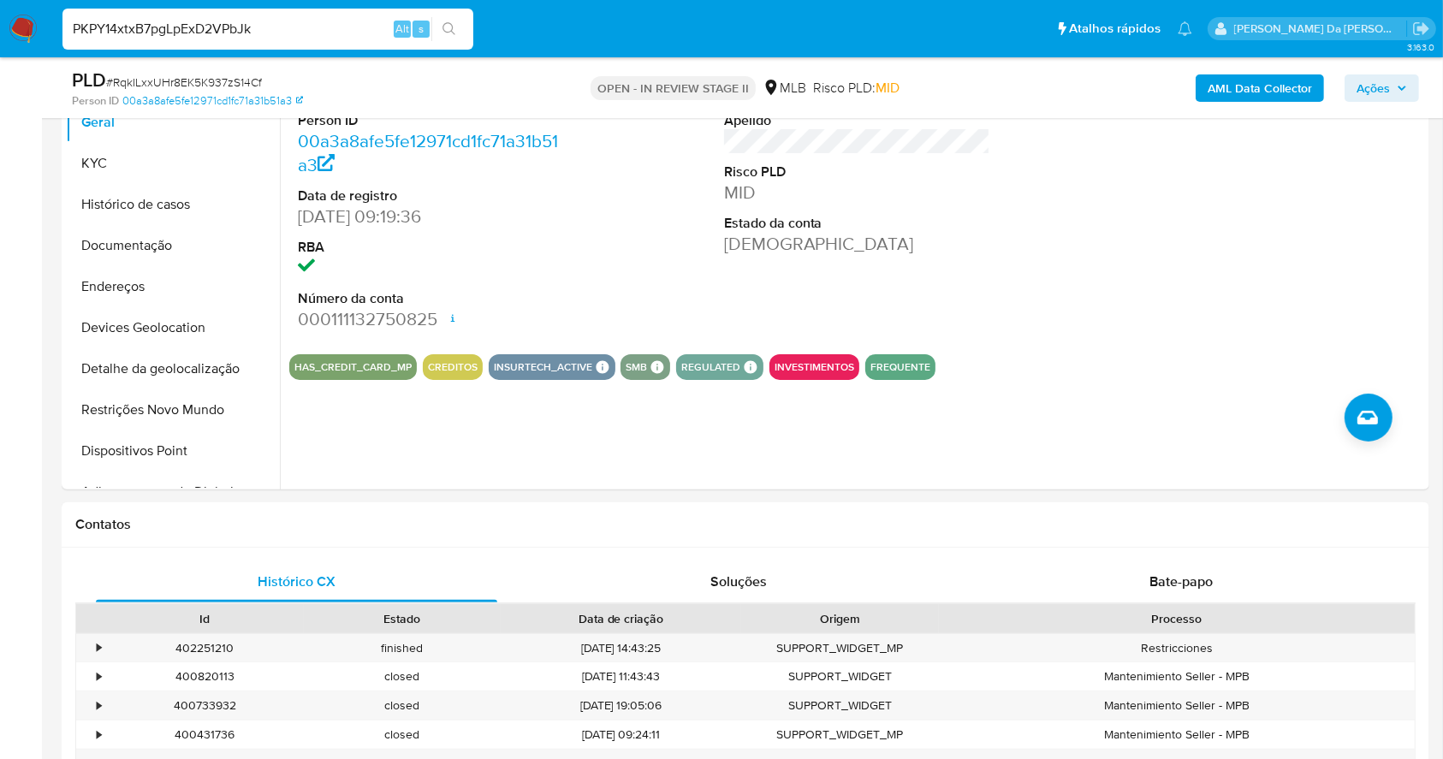
type input "PKPY14xtxB7pgLpExD2VPbJk"
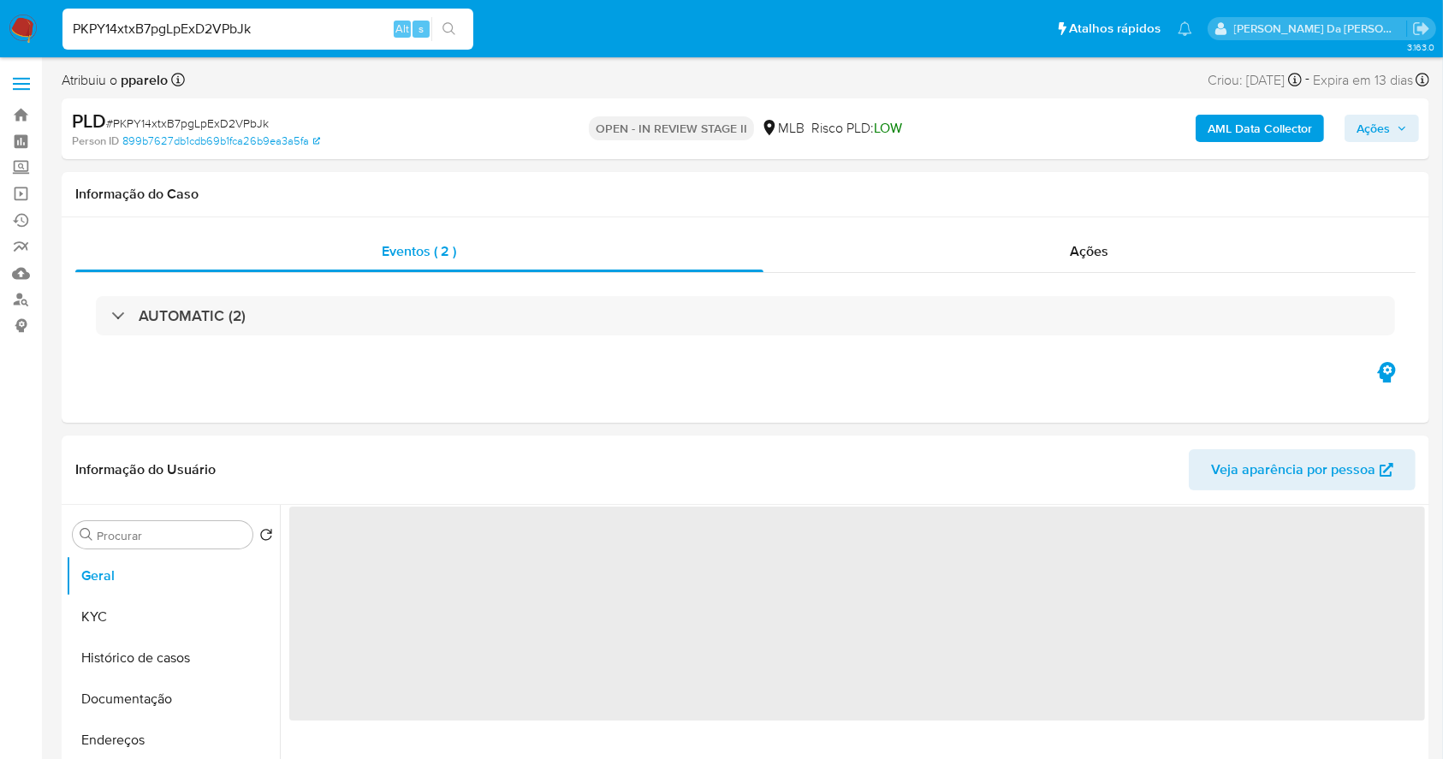
select select "10"
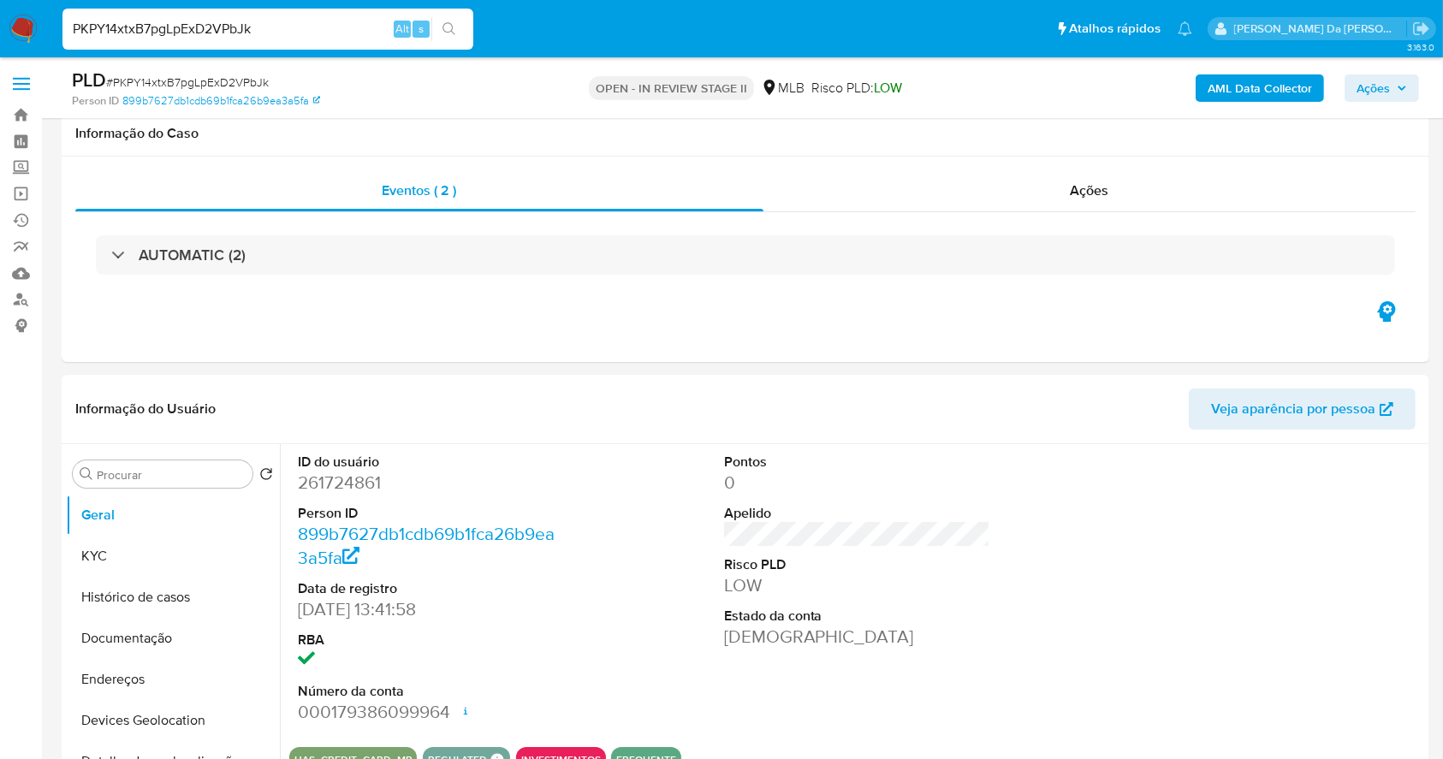
scroll to position [393, 0]
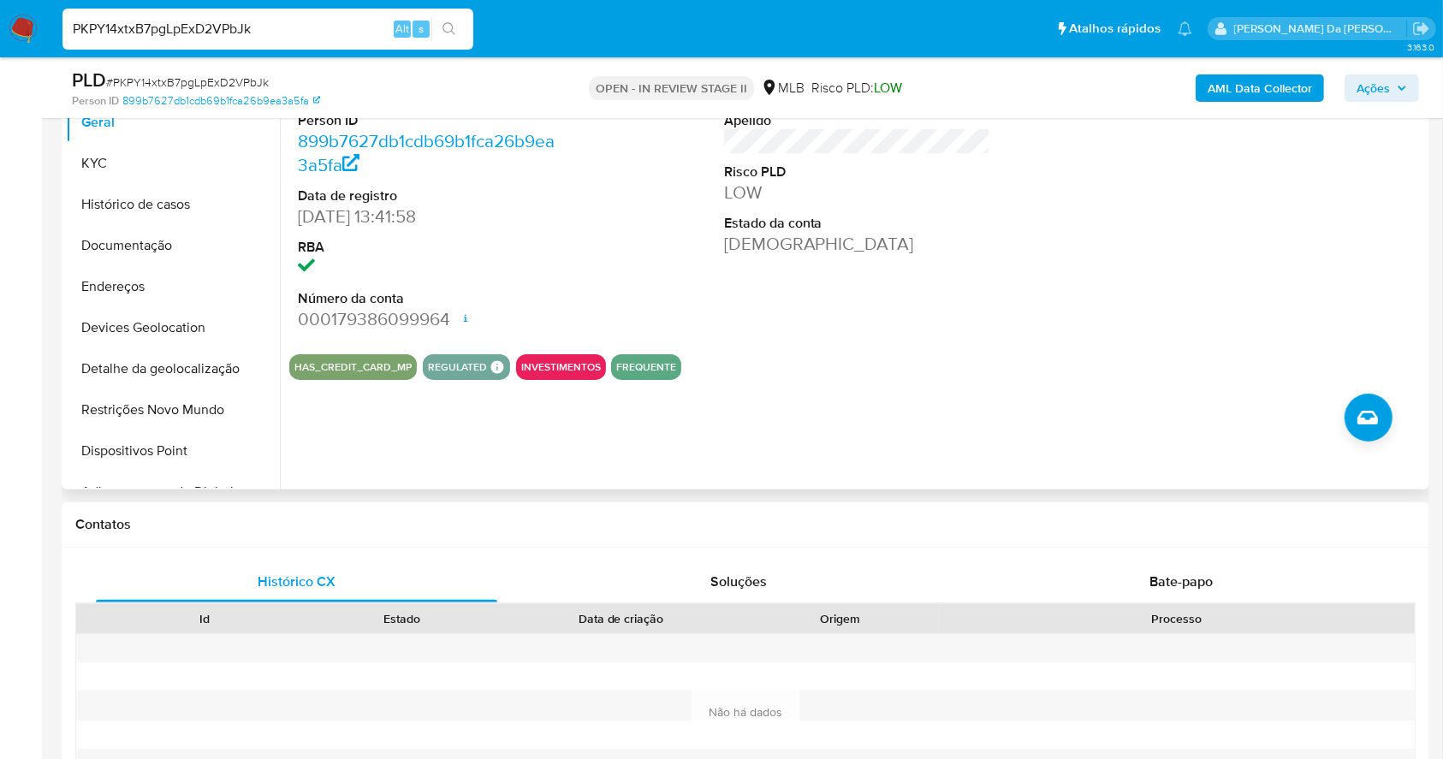
click at [301, 222] on dd "23/06/2017 13:41:58" at bounding box center [431, 217] width 267 height 24
click at [303, 222] on dd "23/06/2017 13:41:58" at bounding box center [431, 217] width 267 height 24
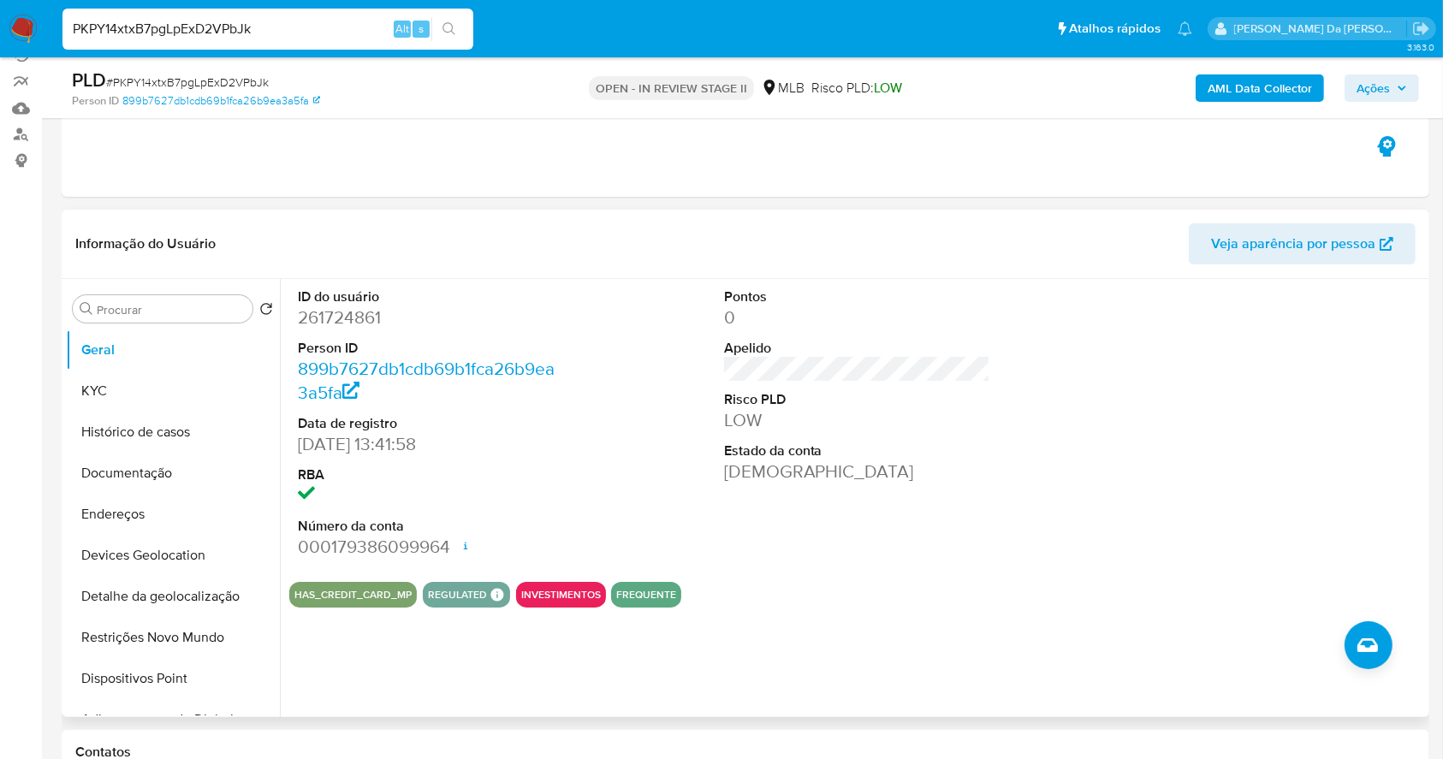
scroll to position [164, 0]
click at [169, 483] on button "Documentação" at bounding box center [166, 474] width 200 height 41
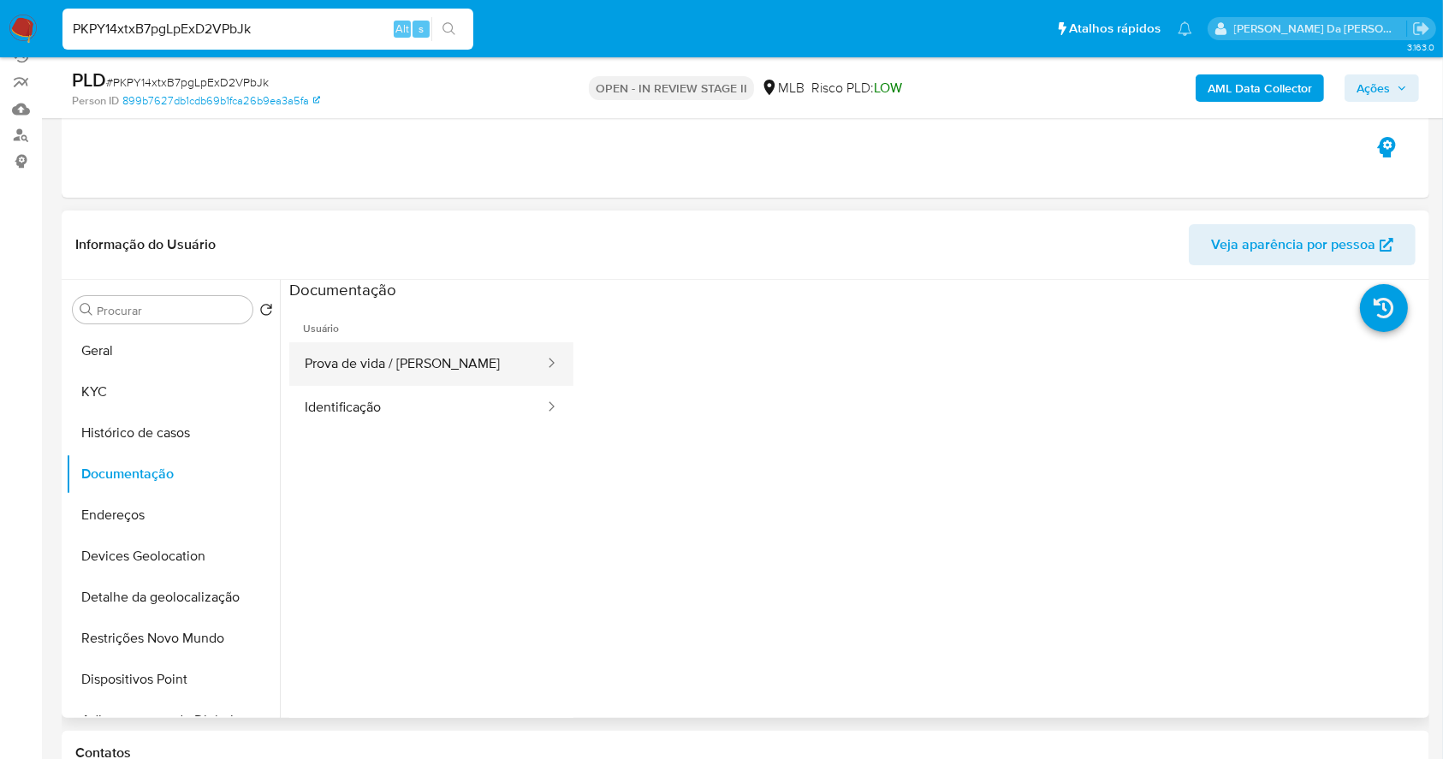
click at [412, 362] on button "Prova de vida / Selfie" at bounding box center [417, 364] width 257 height 44
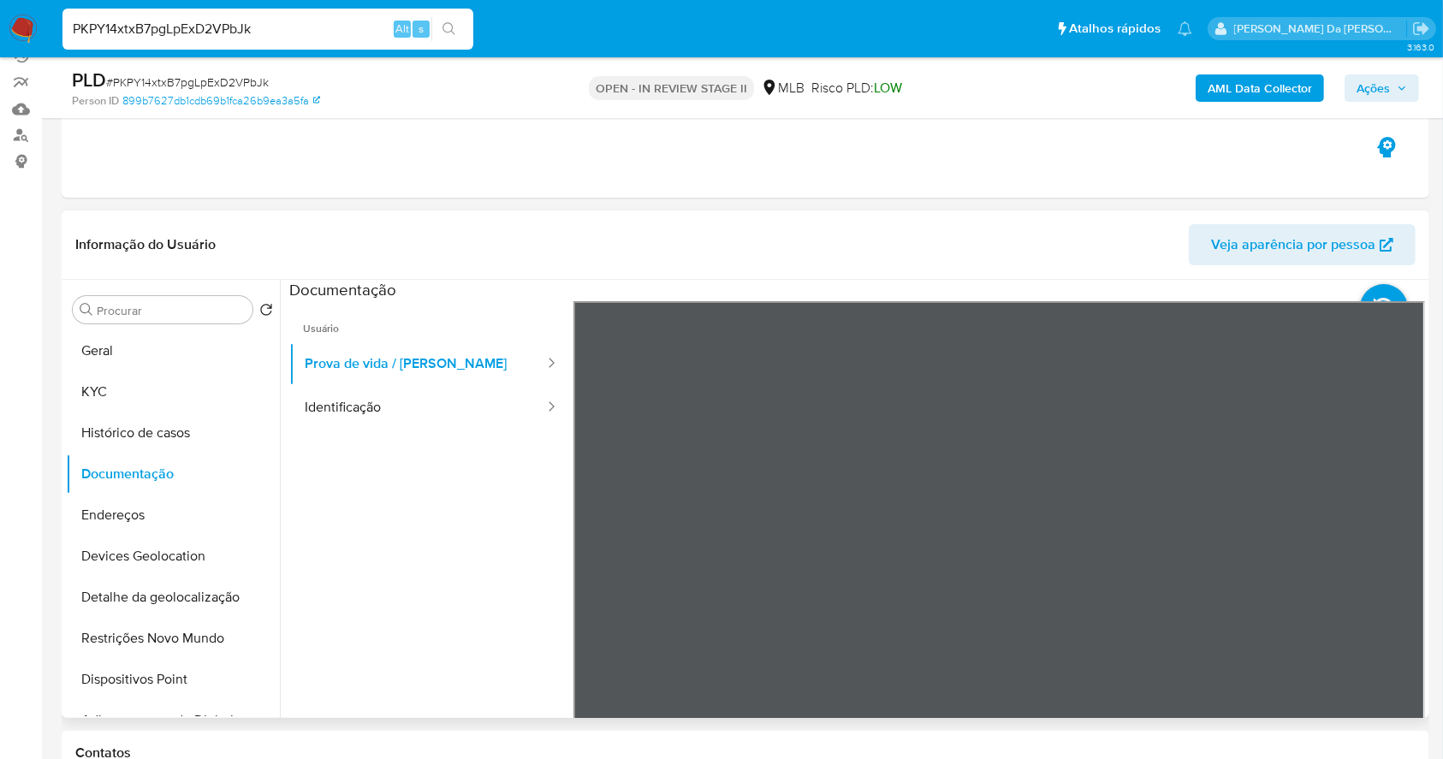
scroll to position [54, 0]
click at [1109, 142] on div "Eventos ( 2 ) Ações AUTOMATIC (2)" at bounding box center [745, 94] width 1367 height 205
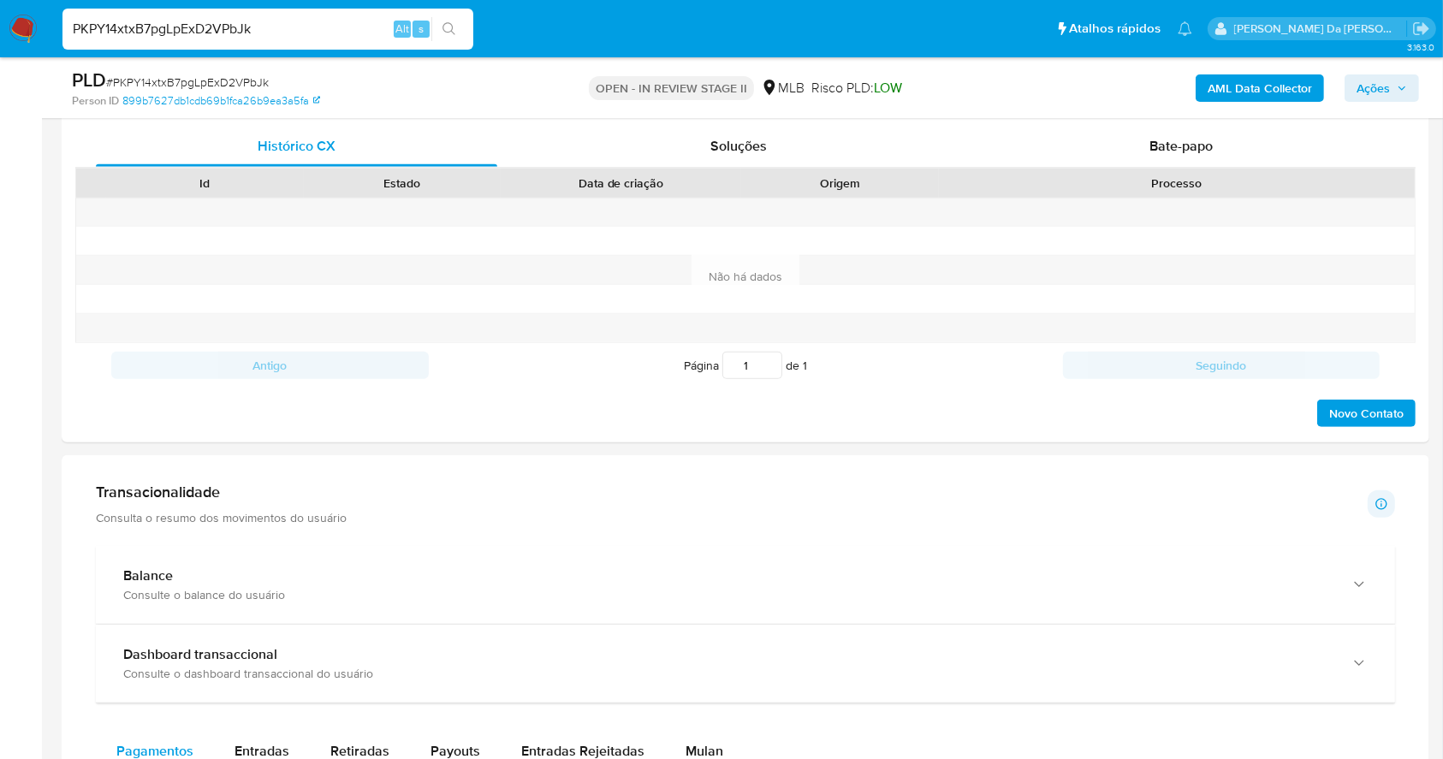
scroll to position [849, 0]
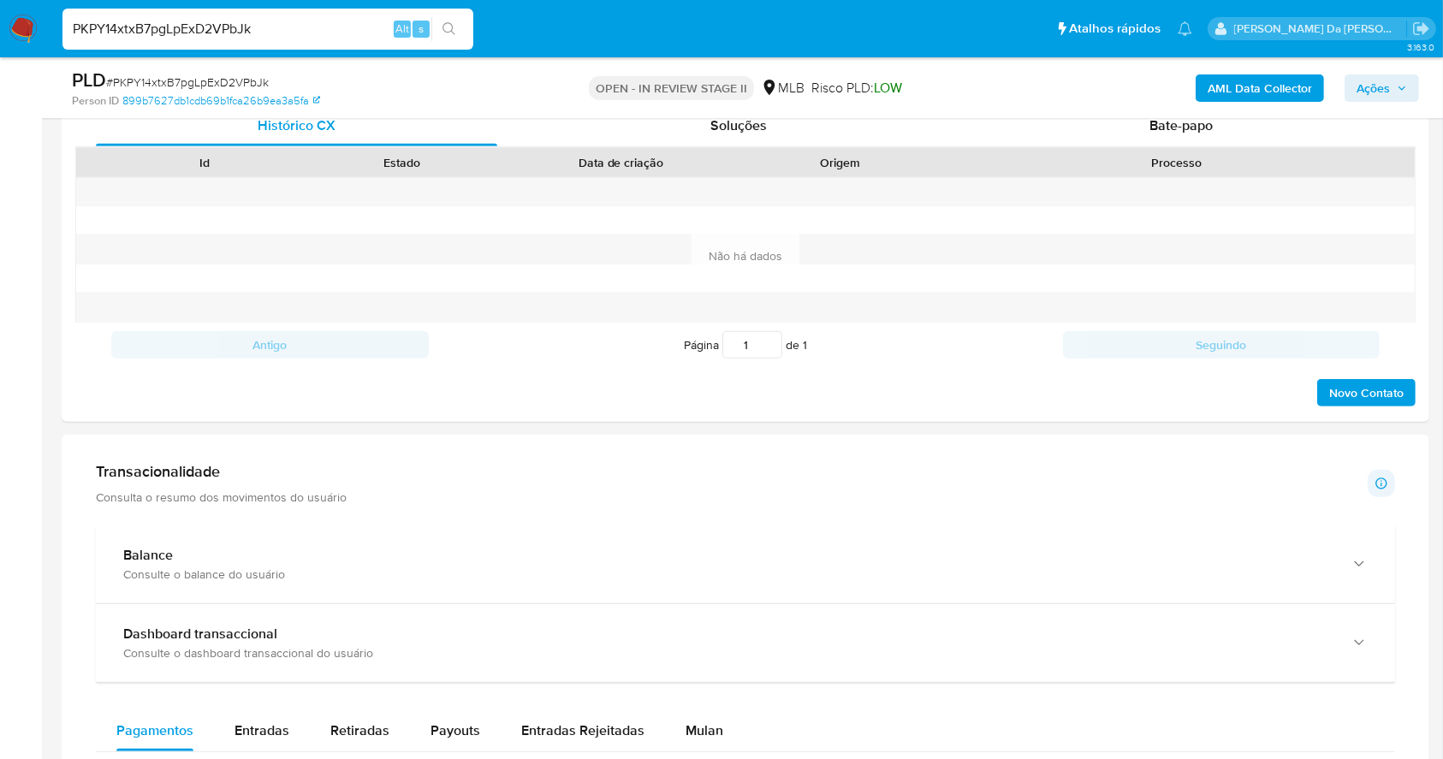
click at [1186, 99] on div "AML Data Collector Ações" at bounding box center [1197, 88] width 444 height 40
click at [1173, 119] on span "Bate-papo" at bounding box center [1180, 126] width 63 height 20
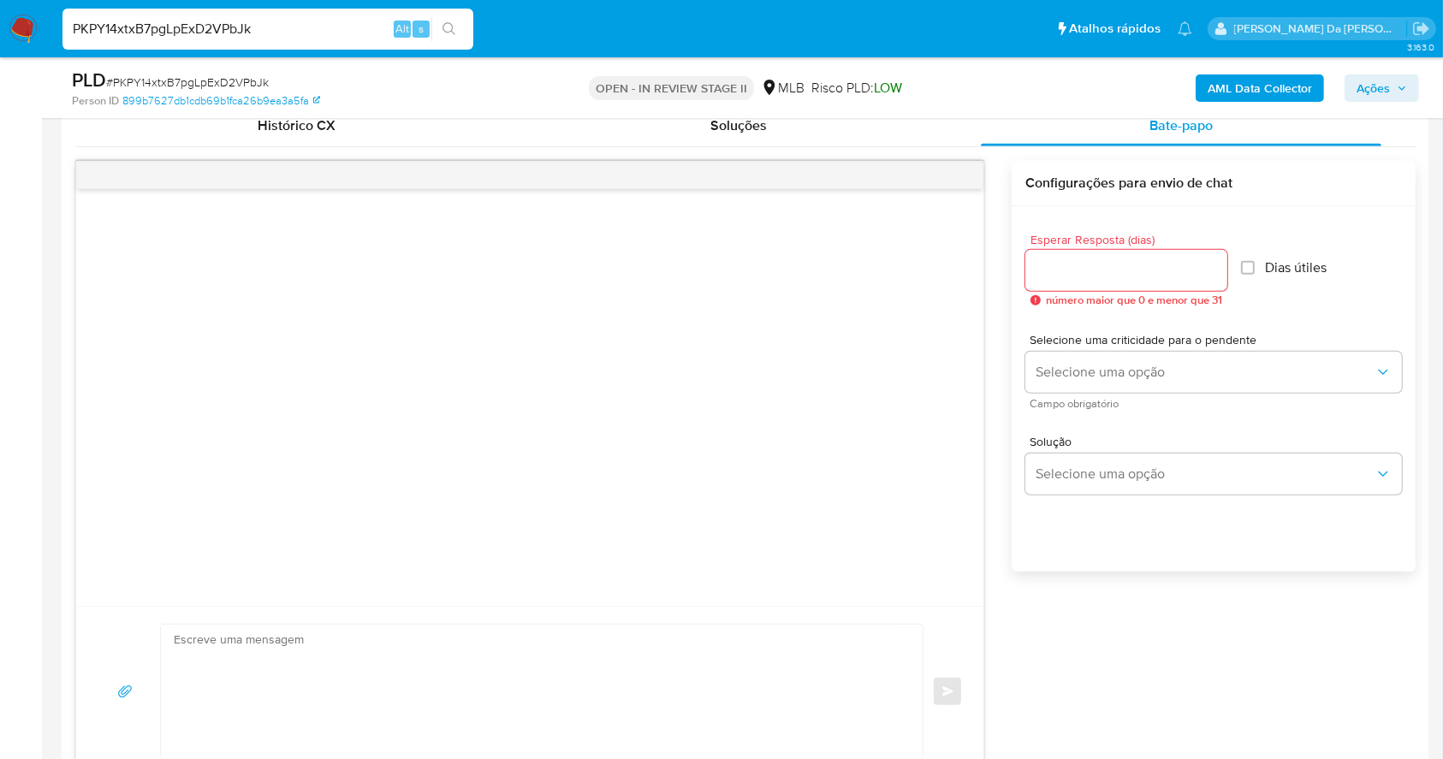
click at [327, 27] on input "PKPY14xtxB7pgLpExD2VPbJk" at bounding box center [267, 29] width 411 height 22
paste input "kKZOMElOzO0Jxs5ld5eSnTgU"
type input "kKZOMElOzO0Jxs5ld5eSnTgU"
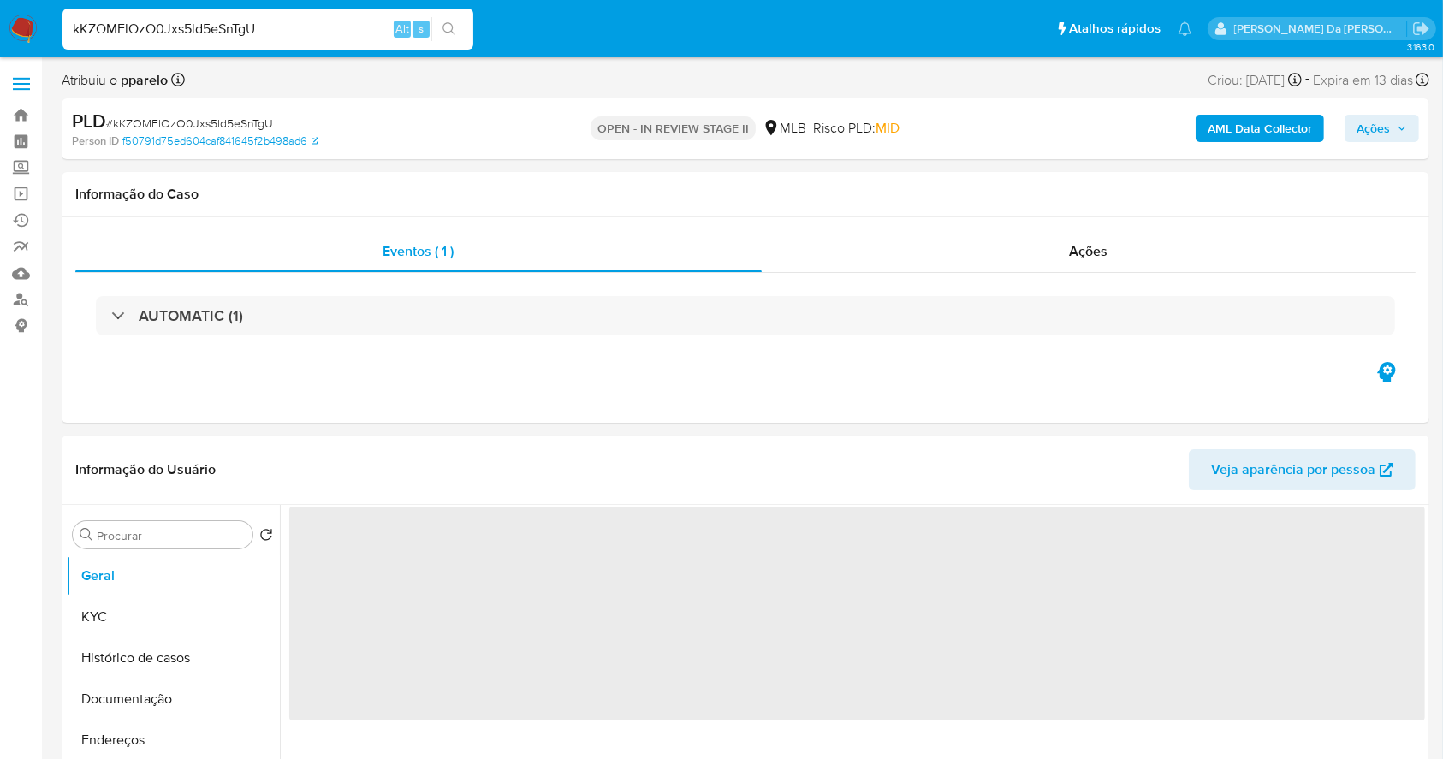
select select "10"
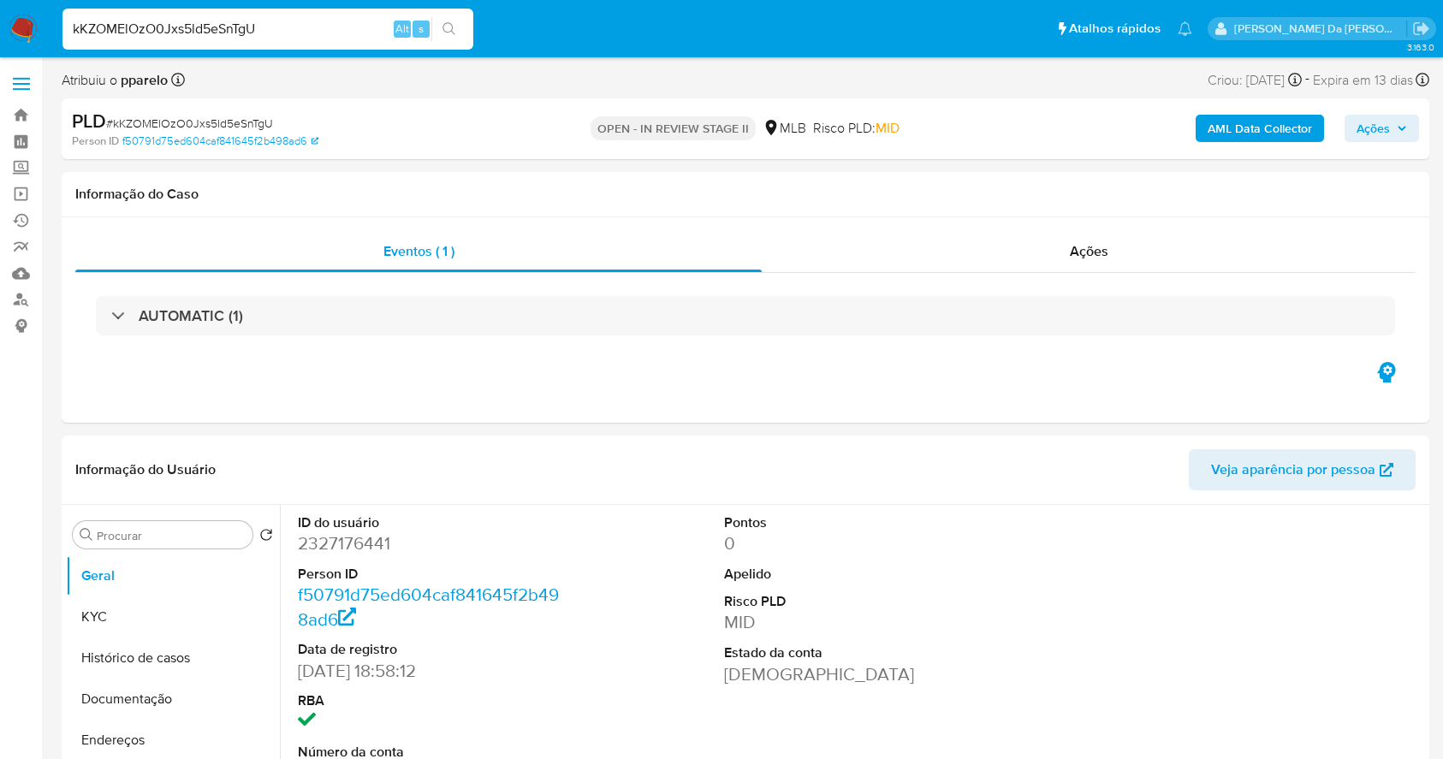
select select "10"
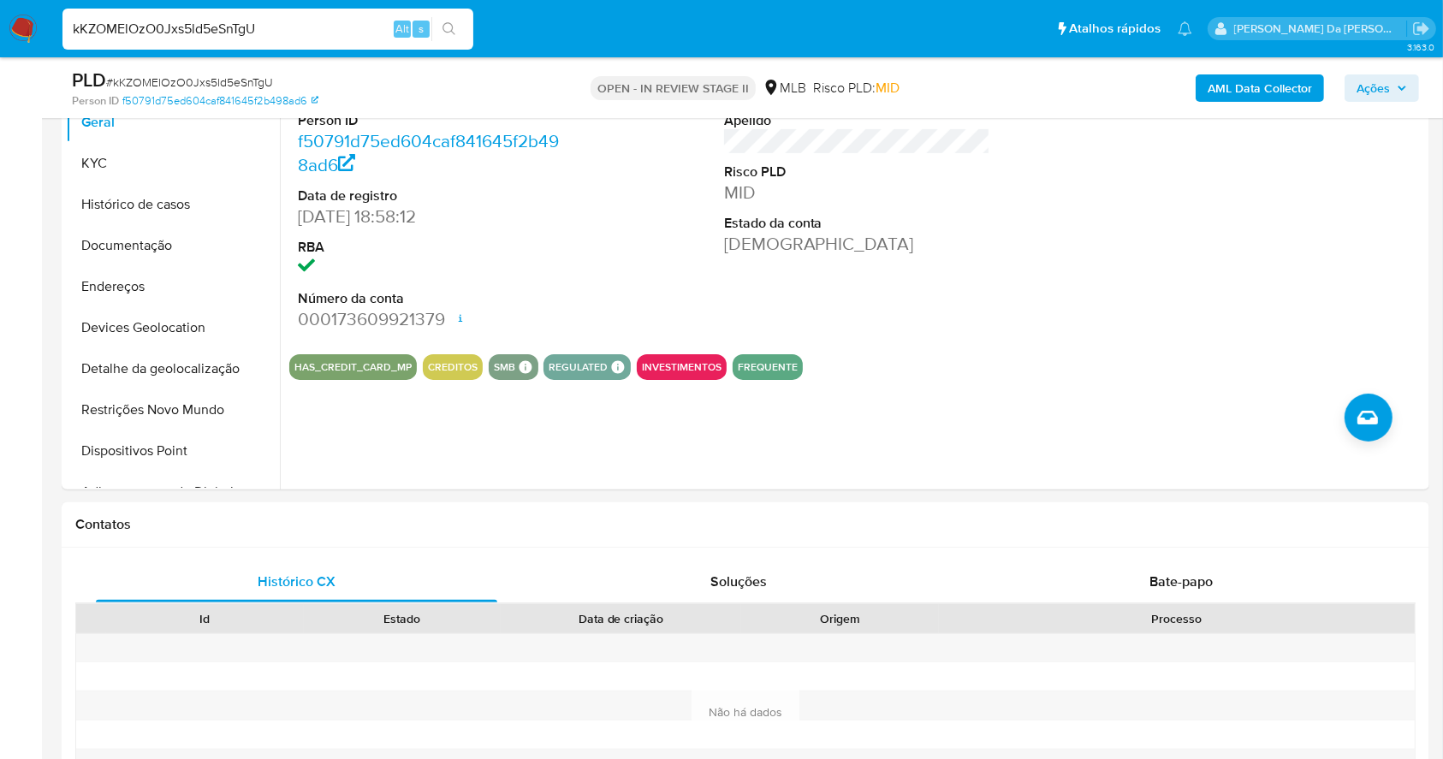
click at [394, 21] on div "Alt" at bounding box center [402, 29] width 17 height 17
click at [343, 27] on input "kKZOMElOzO0Jxs5ld5eSnTgU" at bounding box center [267, 29] width 411 height 22
paste input "lyXx0ZHR3Hmwpk9XiiSqKzdp"
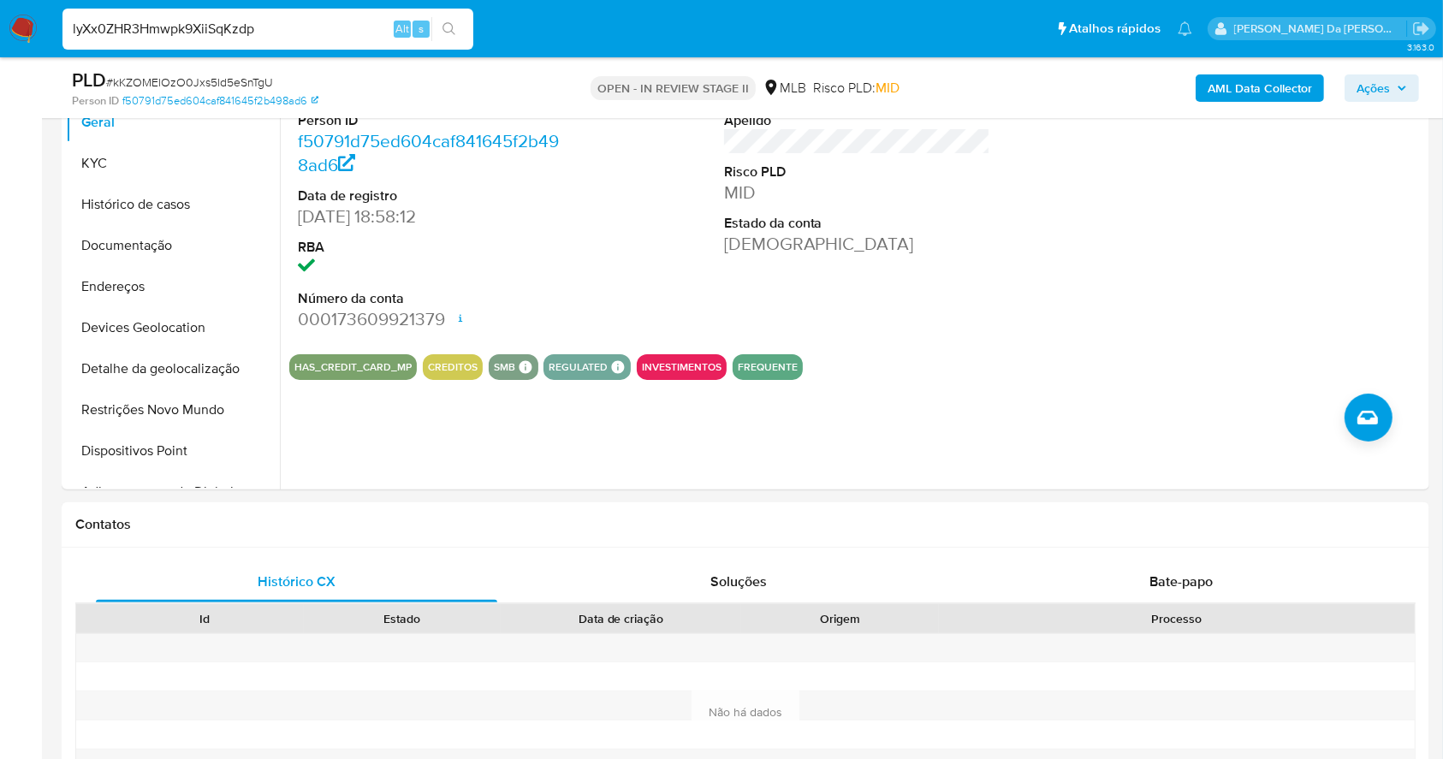
type input "lyXx0ZHR3Hmwpk9XiiSqKzdp"
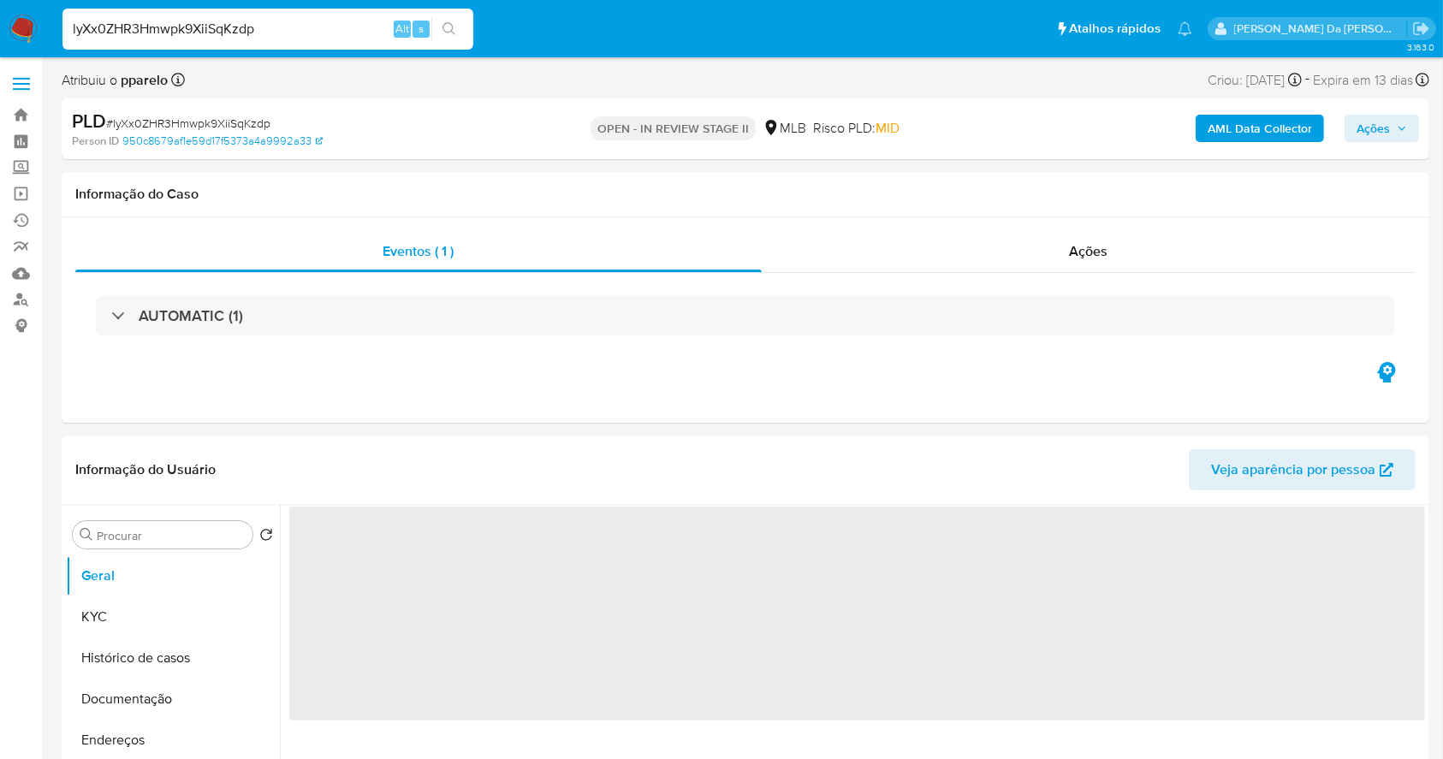
select select "10"
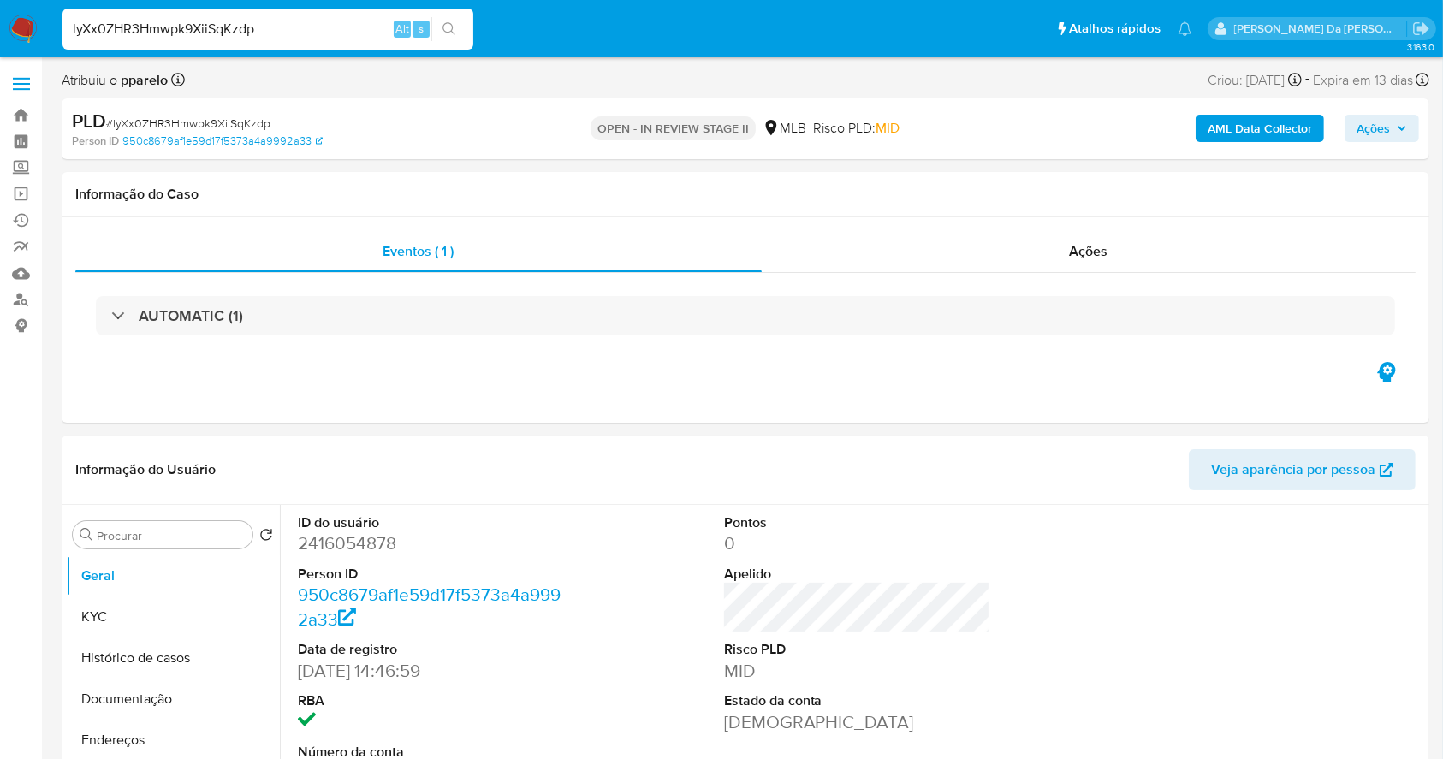
scroll to position [393, 0]
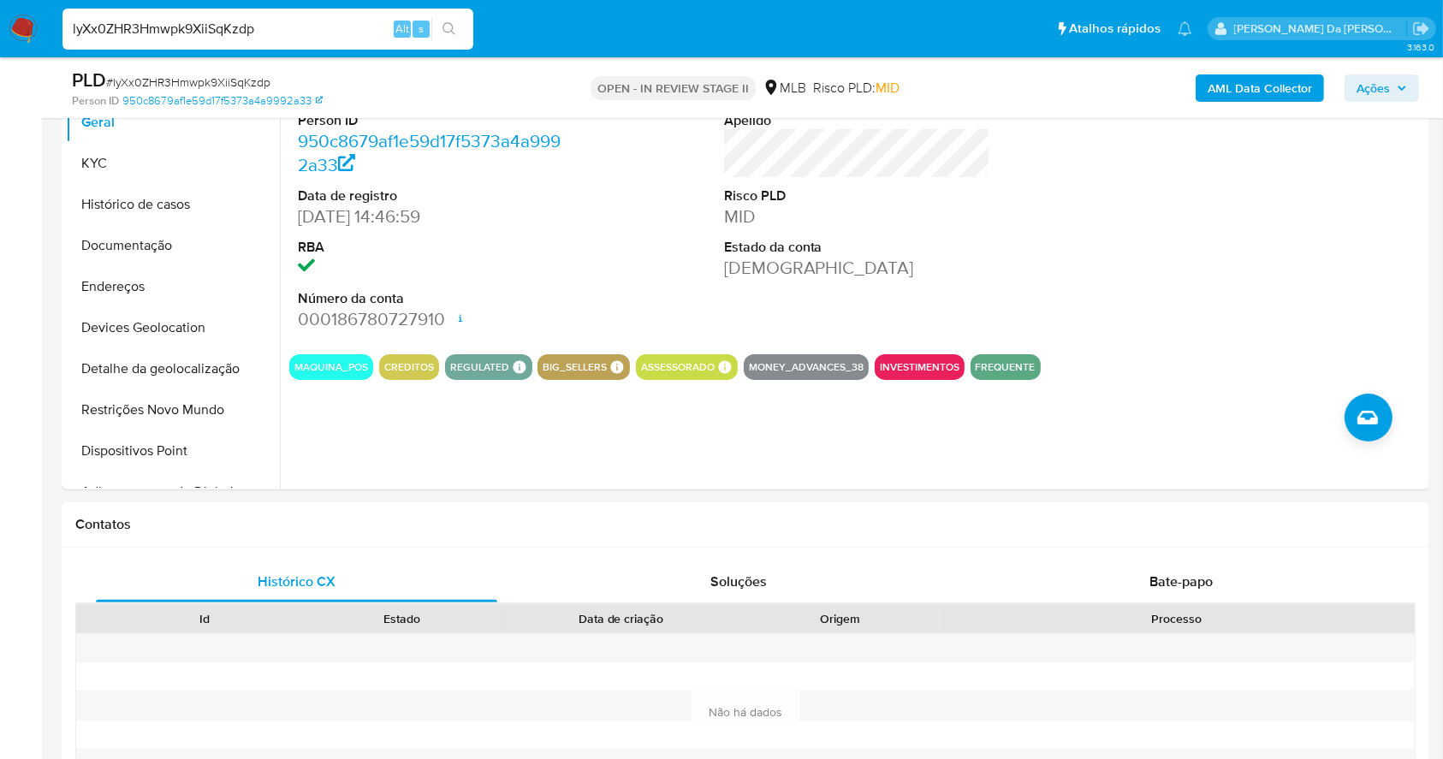
click at [321, 37] on input "lyXx0ZHR3Hmwpk9XiiSqKzdp" at bounding box center [267, 29] width 411 height 22
paste input "9ZOcErLJQKrgAtCp9mci8F4v"
type input "9ZOcErLJQKrgAtCp9mci8F4v"
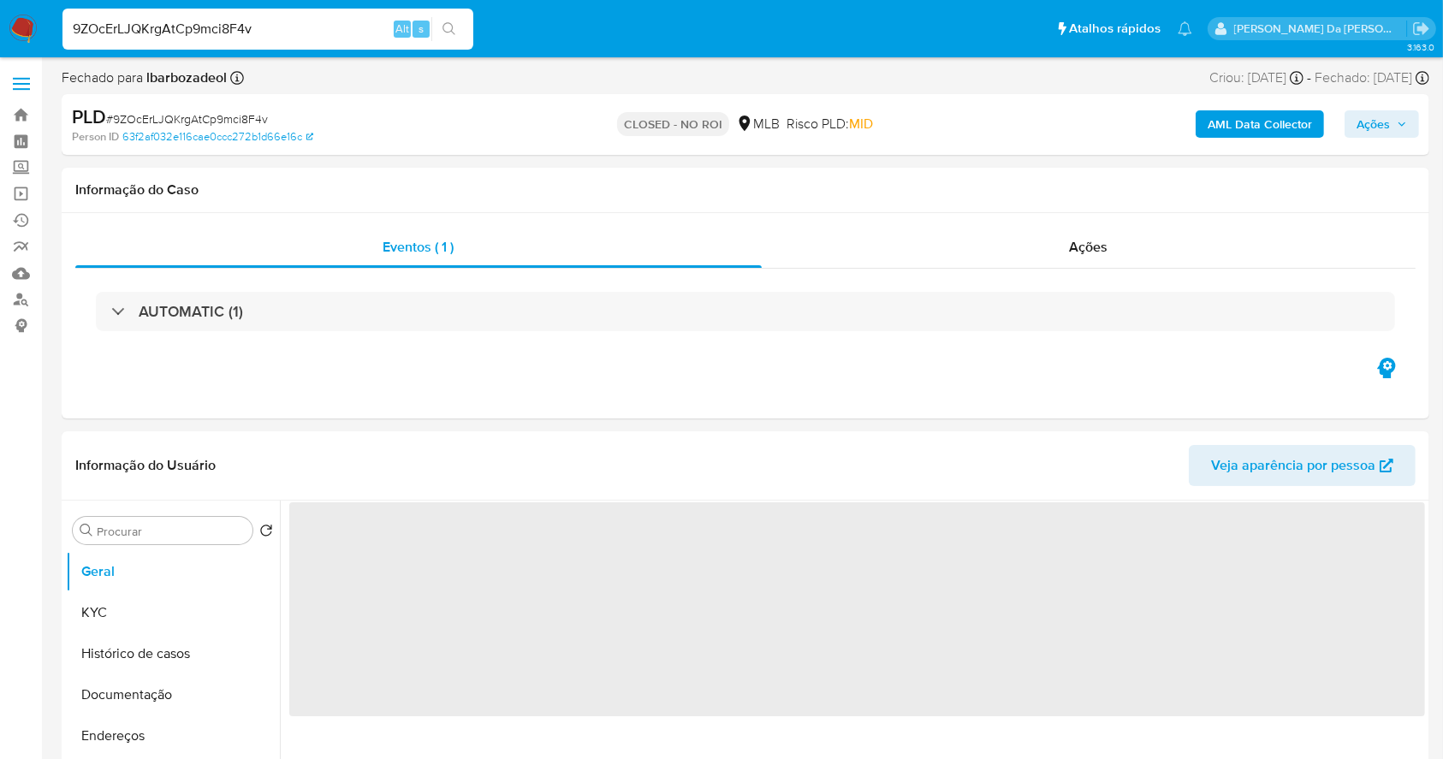
select select "10"
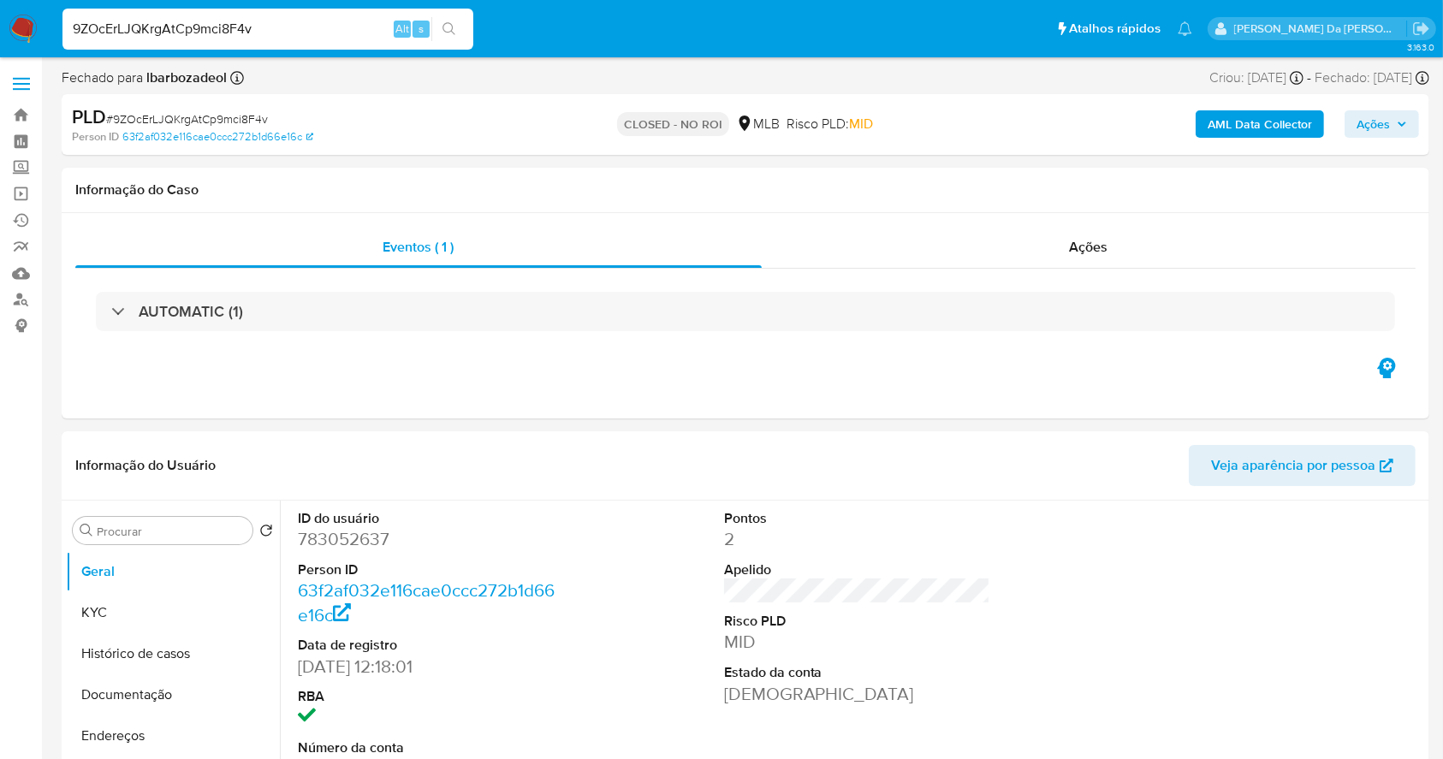
click at [383, 27] on input "9ZOcErLJQKrgAtCp9mci8F4v" at bounding box center [267, 29] width 411 height 22
paste input "5smuPGQdKaU9ETi1UJzVZ41B"
type input "5smuPGQdKaU9ETi1UJzVZ41B"
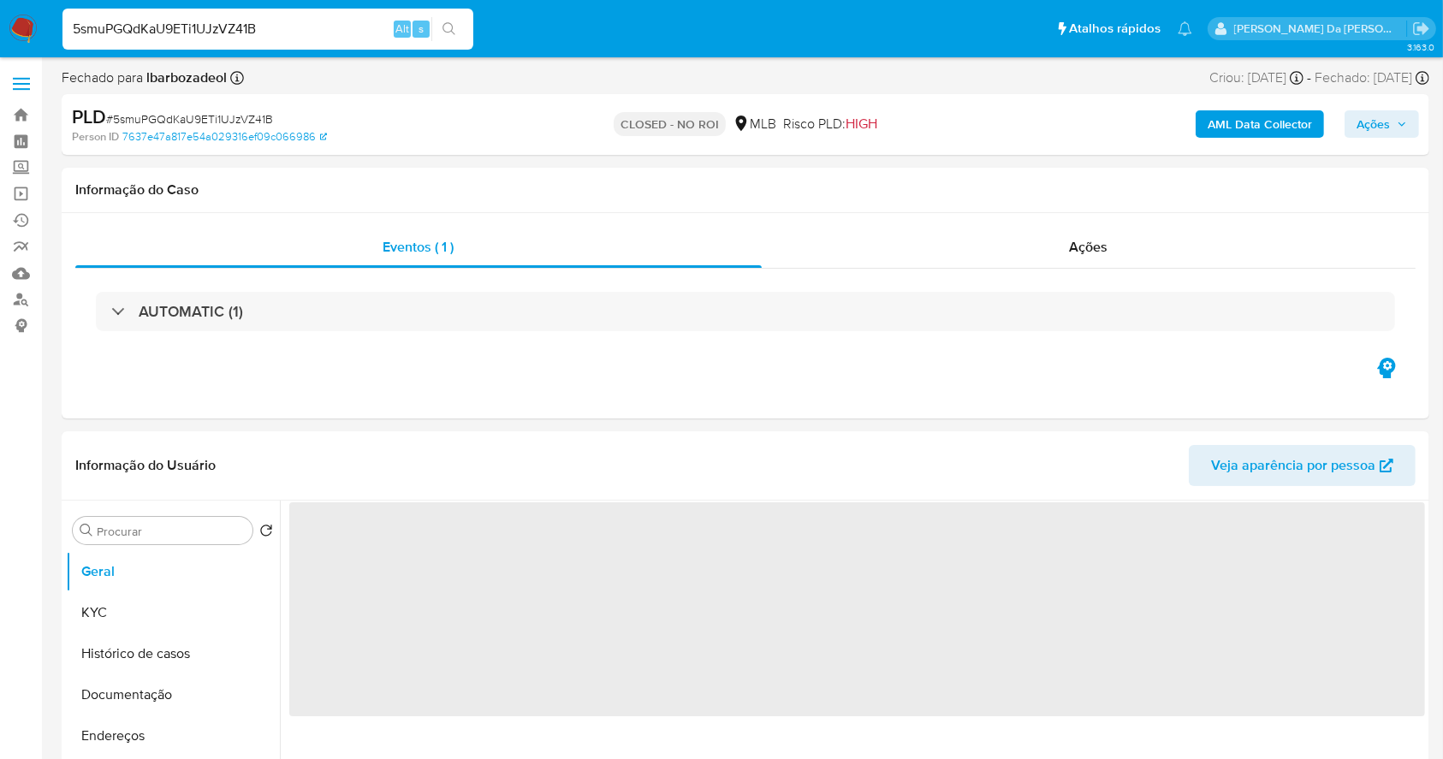
select select "10"
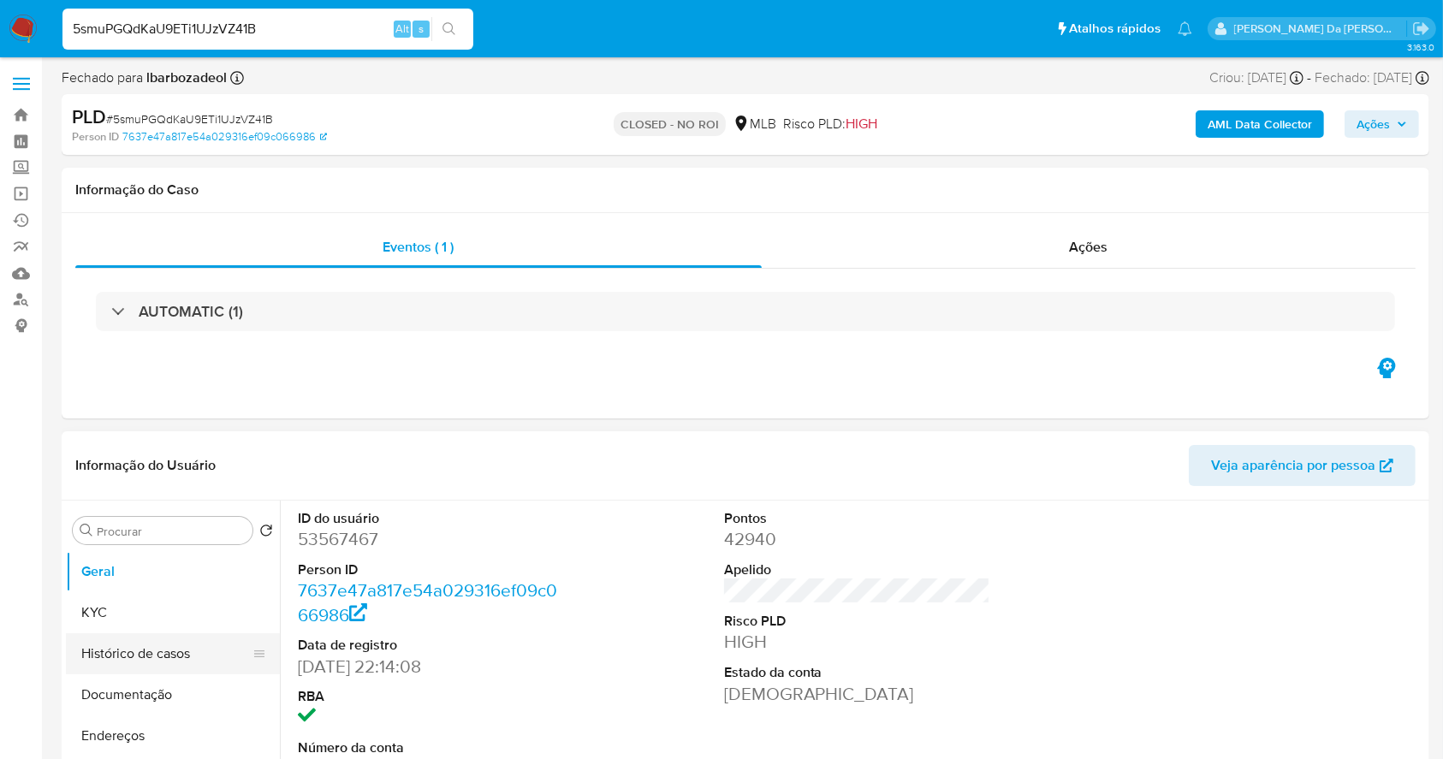
drag, startPoint x: 153, startPoint y: 654, endPoint x: 92, endPoint y: 643, distance: 62.6
click at [92, 643] on button "Histórico de casos" at bounding box center [166, 653] width 200 height 41
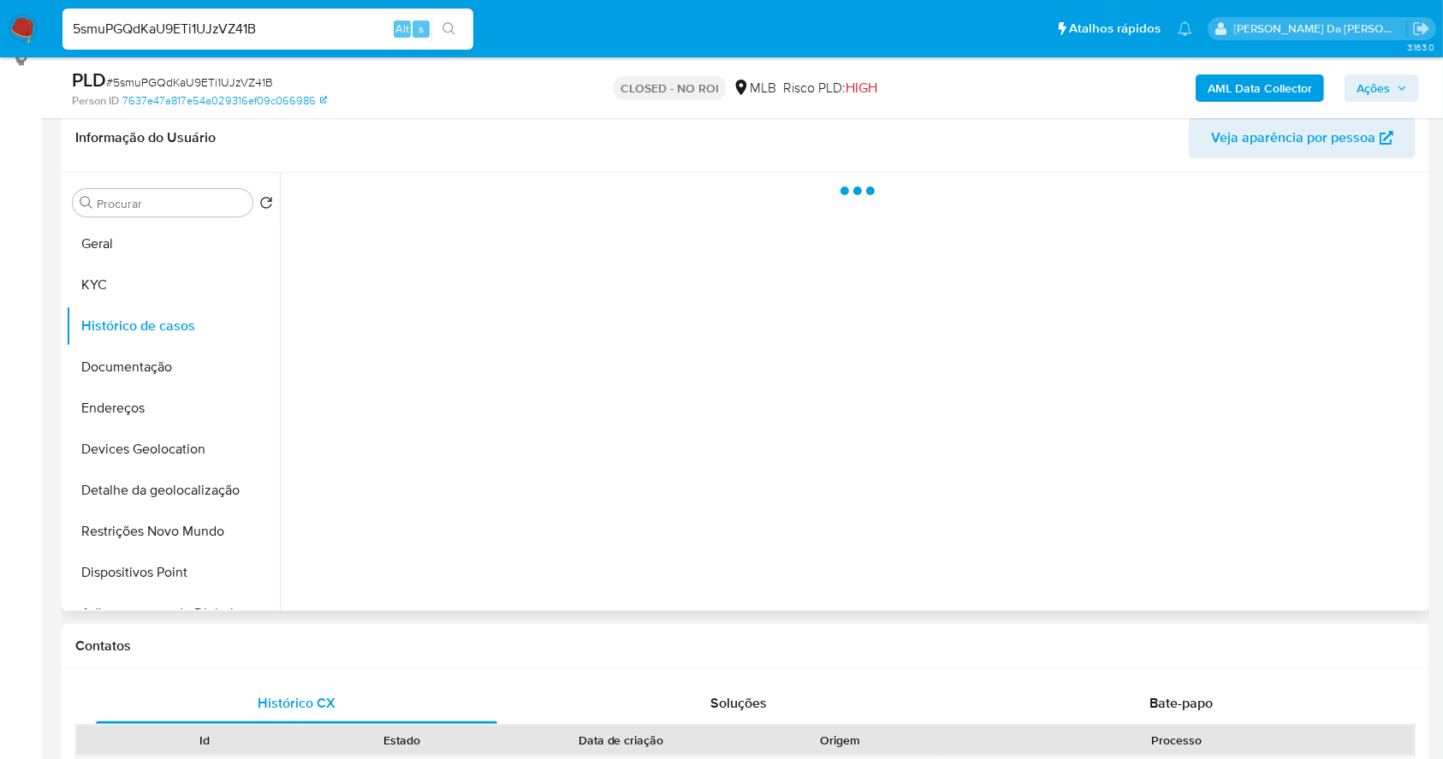
scroll to position [342, 0]
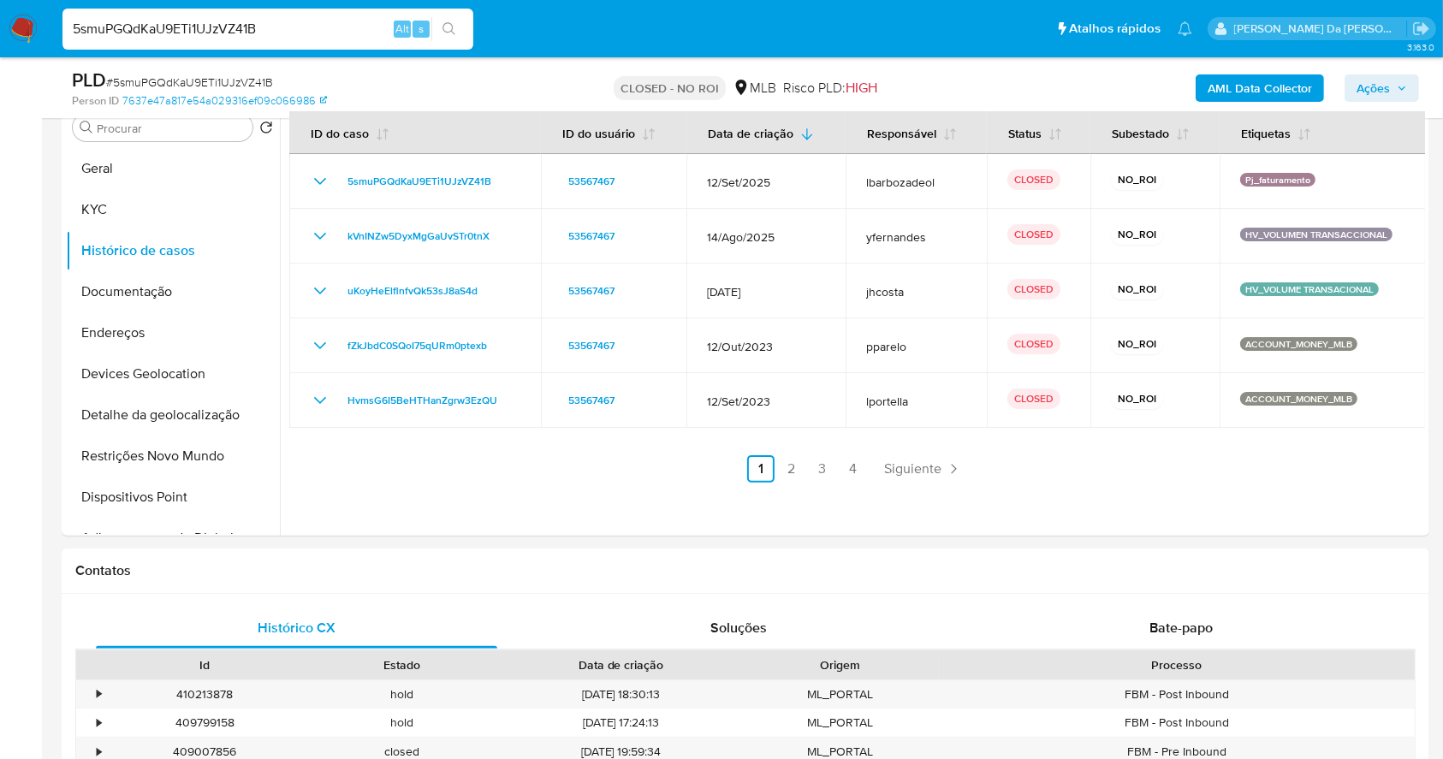
click at [301, 25] on input "5smuPGQdKaU9ETi1UJzVZ41B" at bounding box center [267, 29] width 411 height 22
click at [286, 13] on div "5smuPGQdKaU9ETi1UJzVZ41B Alt s" at bounding box center [267, 29] width 411 height 41
click at [270, 41] on div "5smuPGQdKaU9ETi1UJzVZ41B Alt s" at bounding box center [267, 29] width 411 height 41
click at [274, 32] on input "5smuPGQdKaU9ETi1UJzVZ41B" at bounding box center [267, 29] width 411 height 22
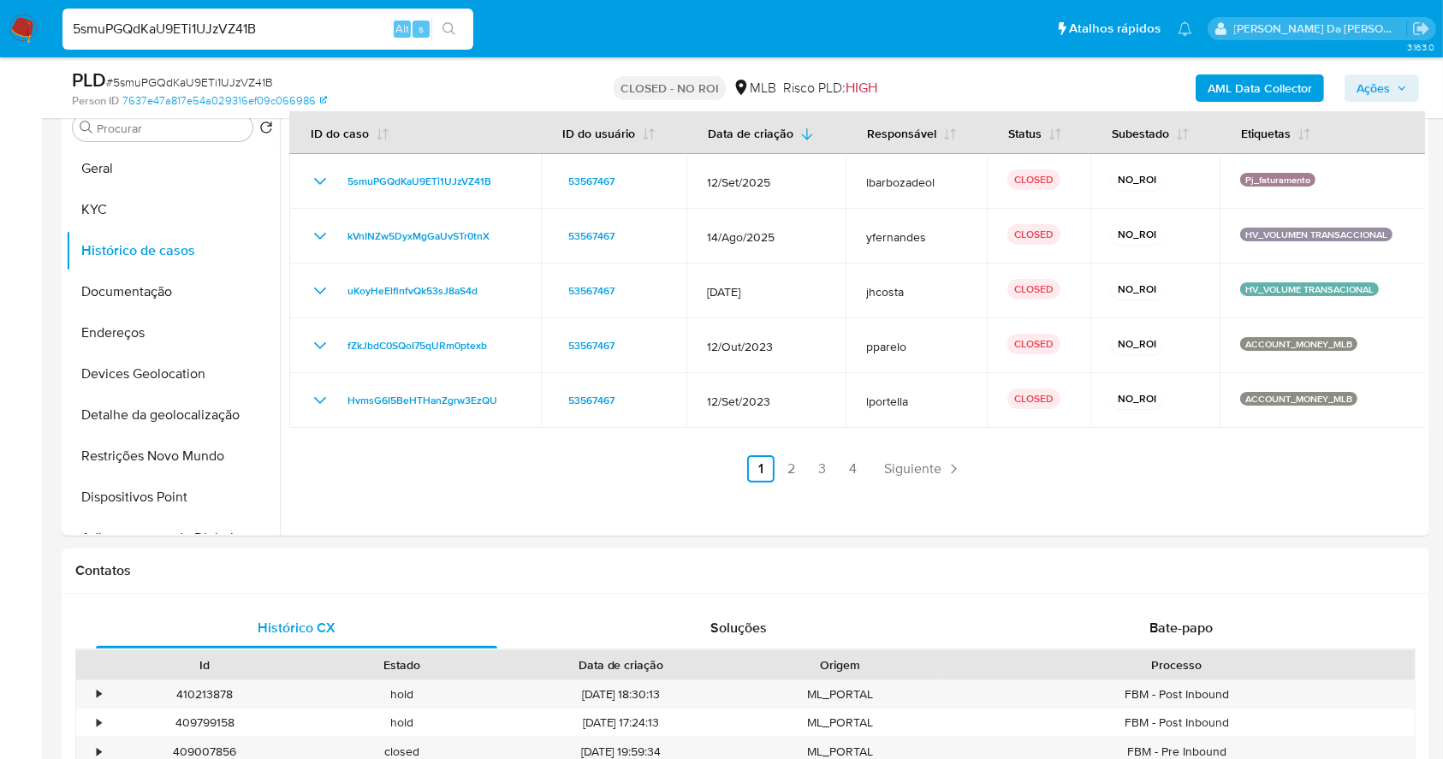
paste input "zsCKkGXCREe6n1doSx3fBxA0"
type input "zsCKkGXCREe6n1doSx3fBxA0"
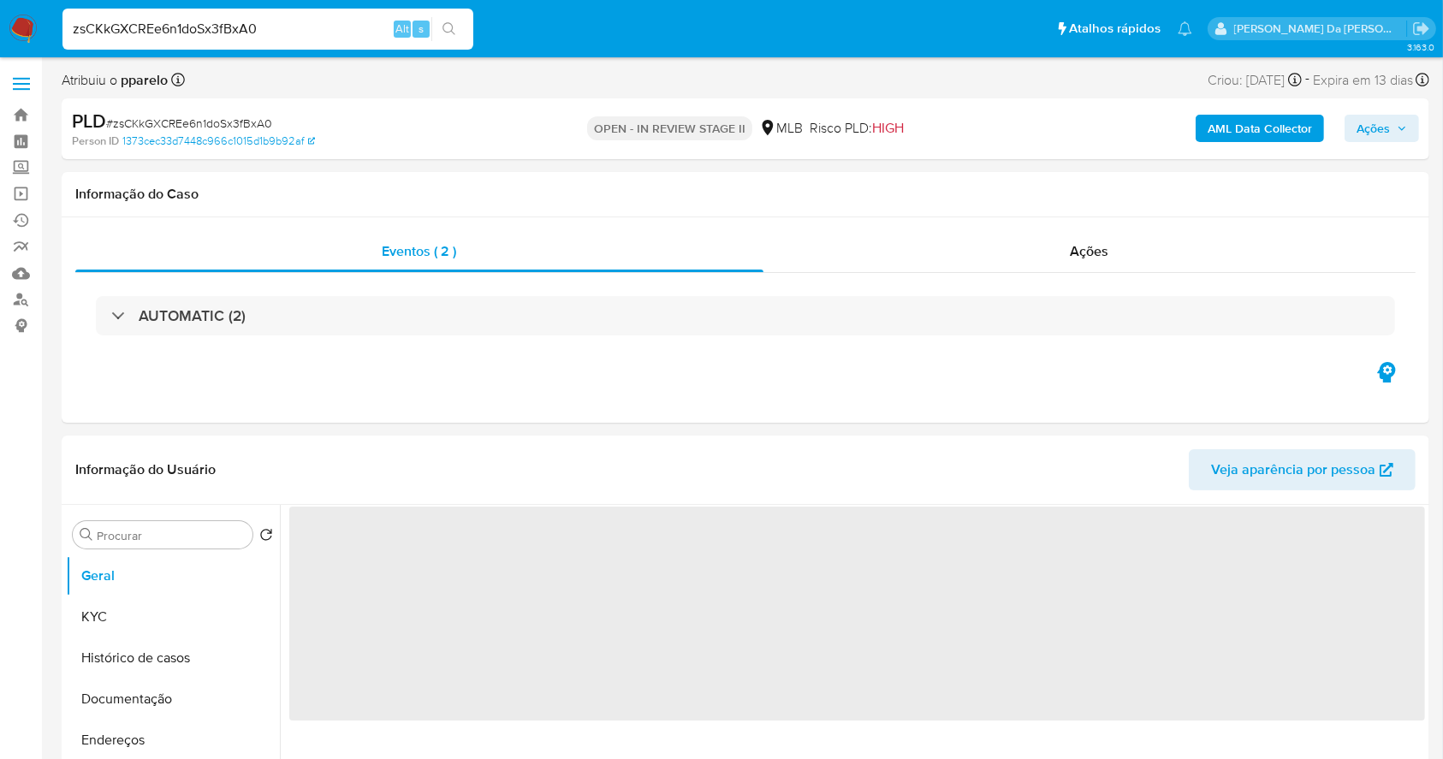
select select "10"
